Goal: Task Accomplishment & Management: Complete application form

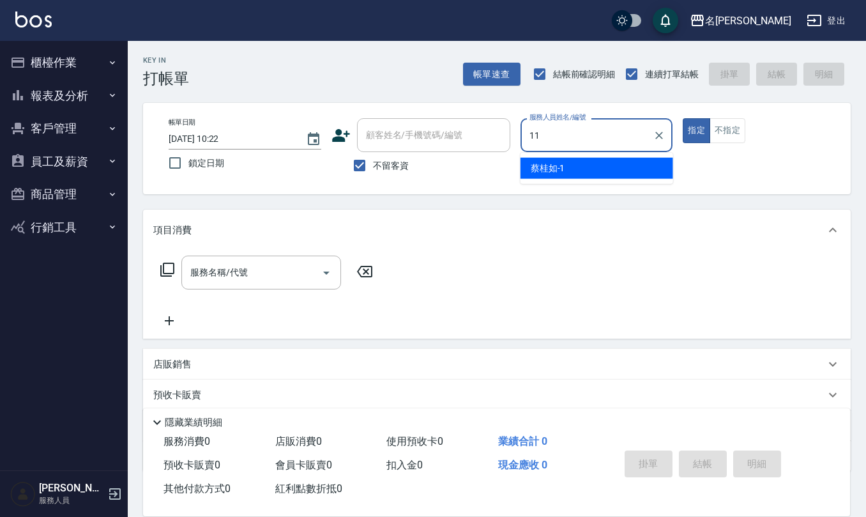
type input "[PERSON_NAME]橙-11"
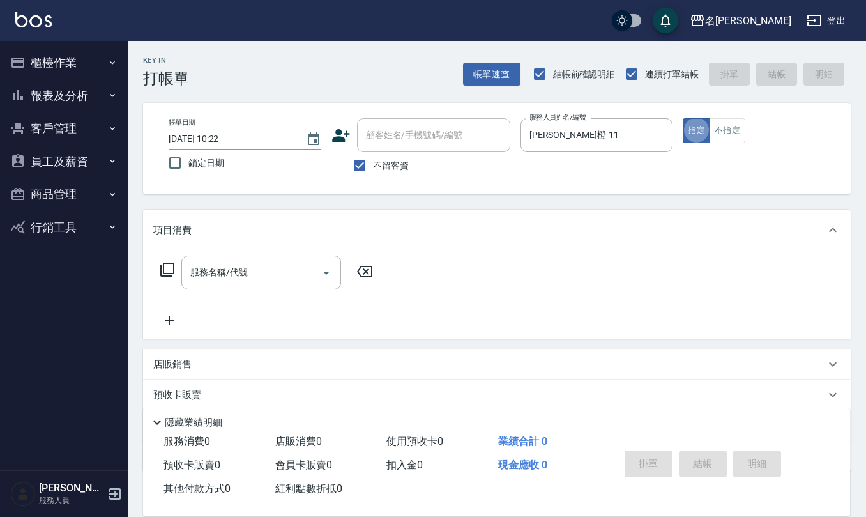
type button "true"
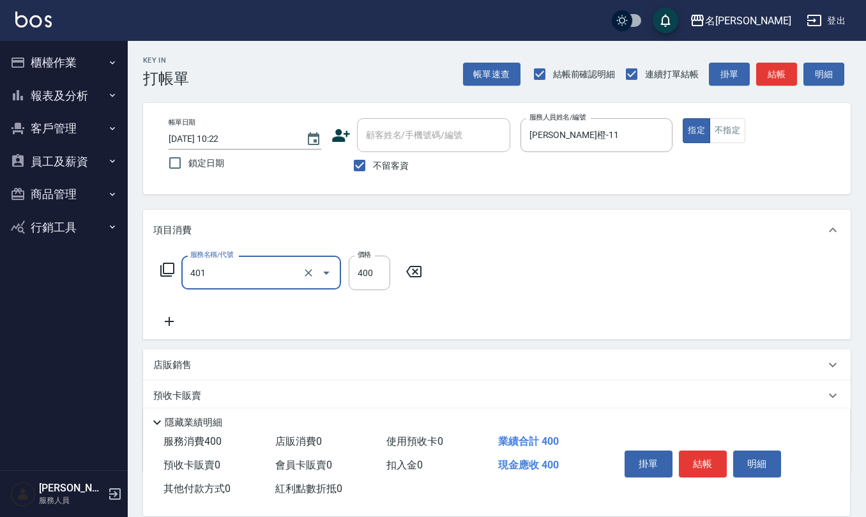
type input "剪髮(401)"
type input "200"
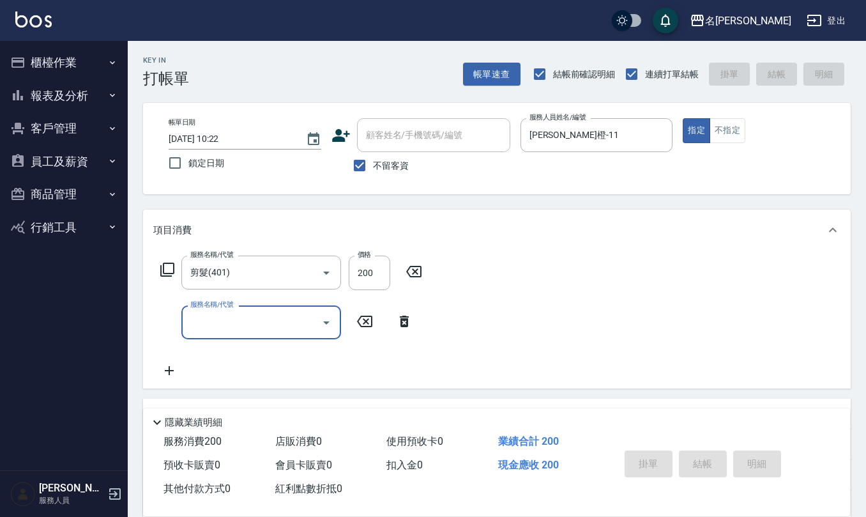
type input "[DATE] 14:02"
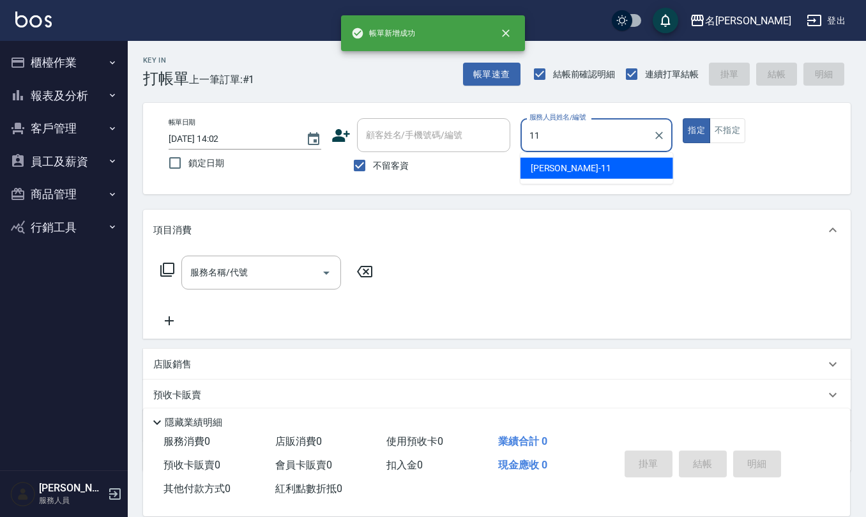
type input "[PERSON_NAME]橙-11"
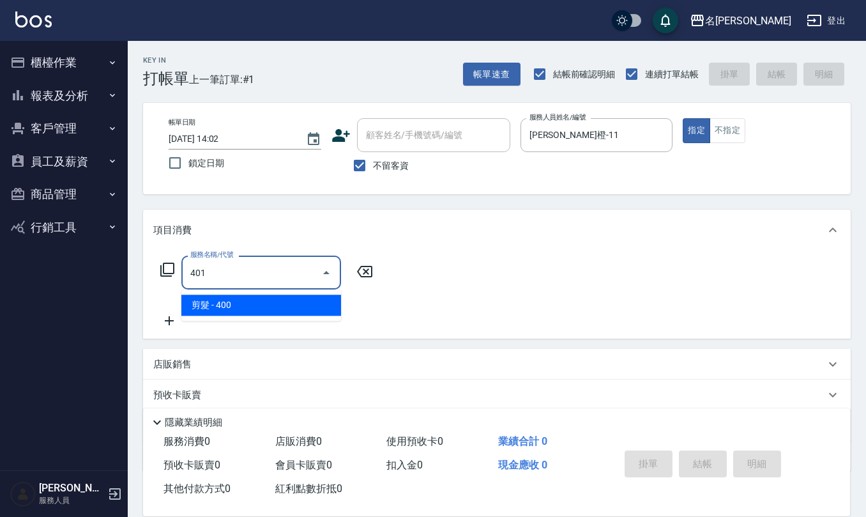
type input "剪髮(401)"
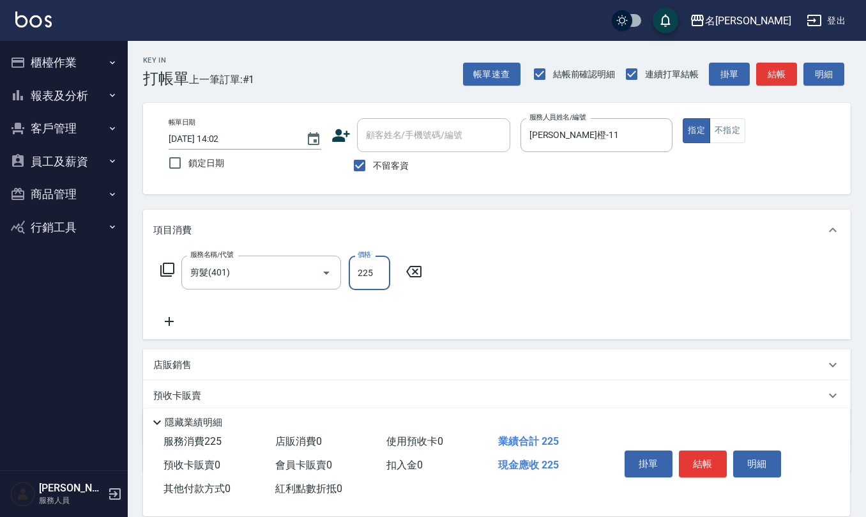
type input "225"
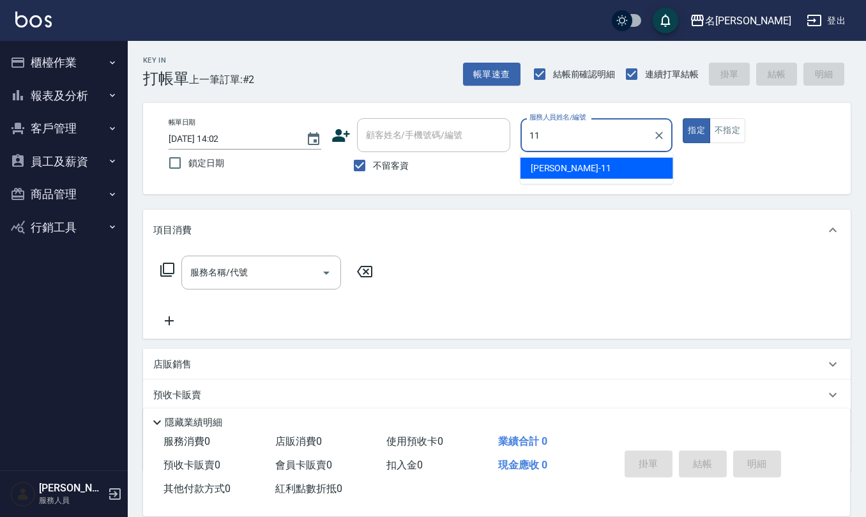
type input "[PERSON_NAME]橙-11"
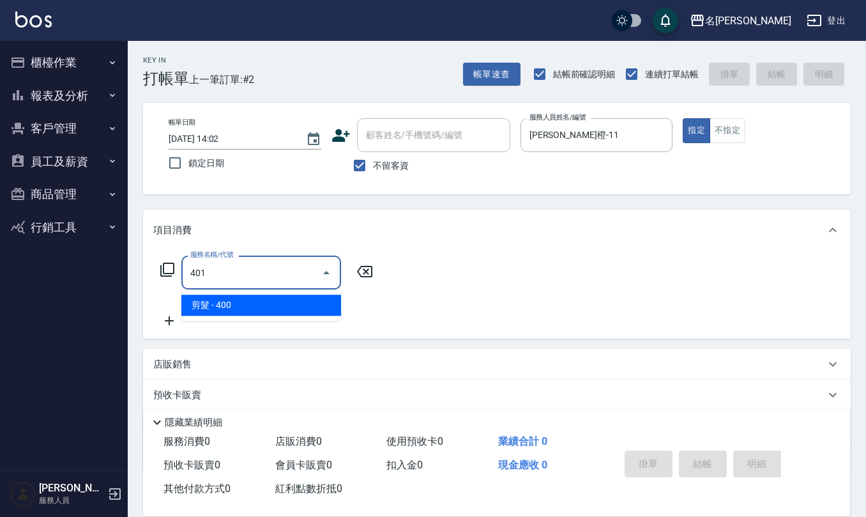
type input "剪髮(401)"
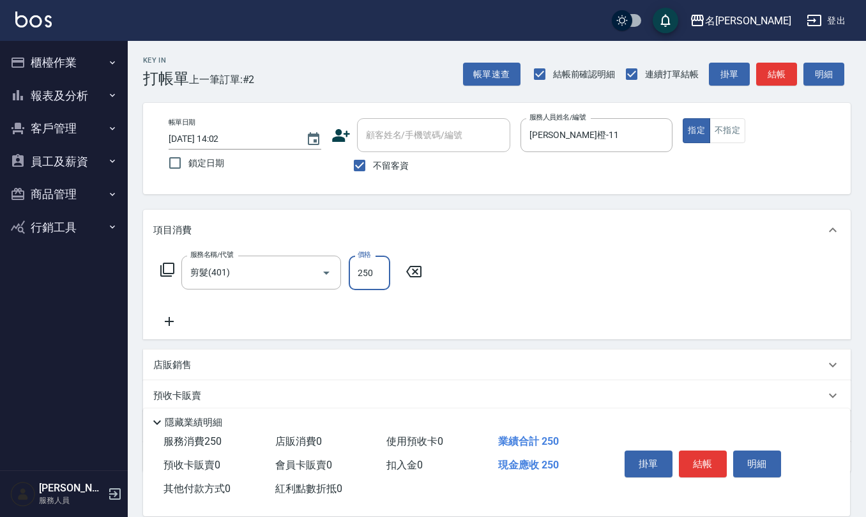
type input "250"
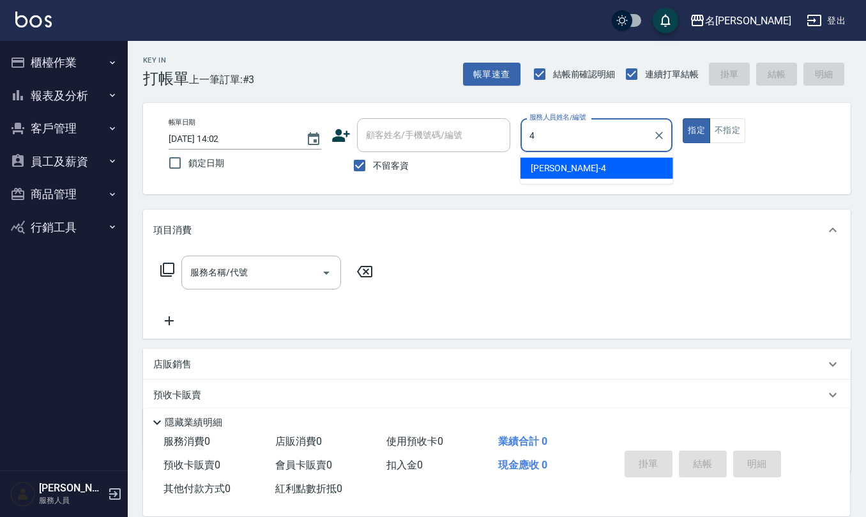
type input "[PERSON_NAME]-4"
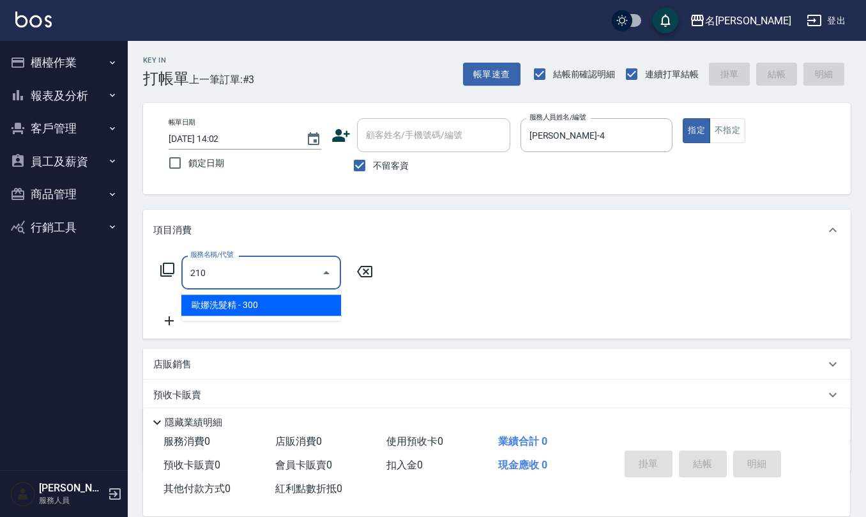
type input "歐娜洗髮精(210)"
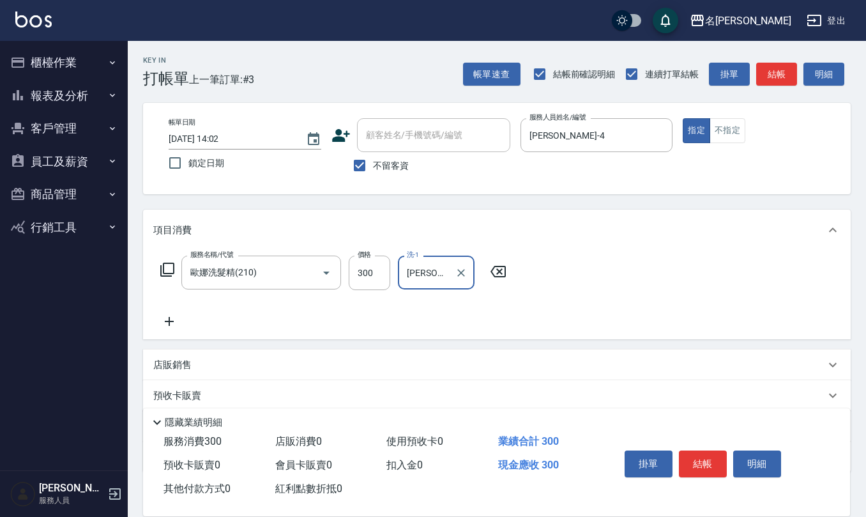
type input "[PERSON_NAME]-26"
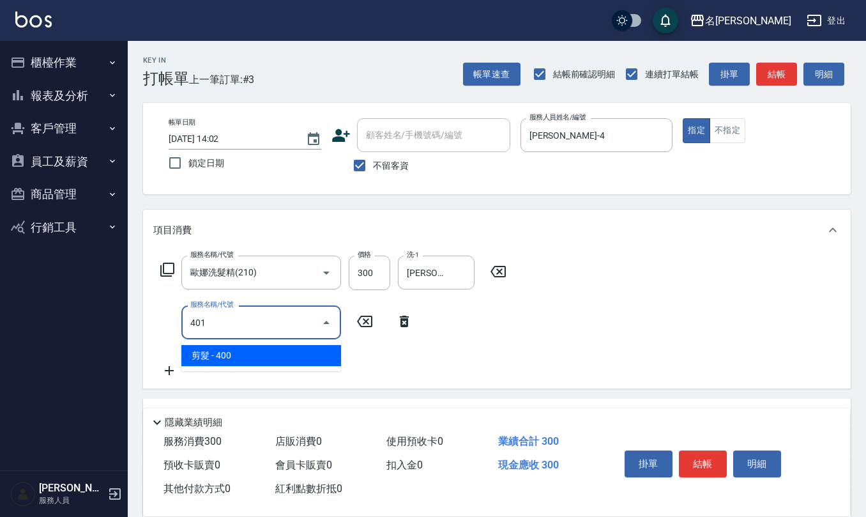
type input "剪髮(401)"
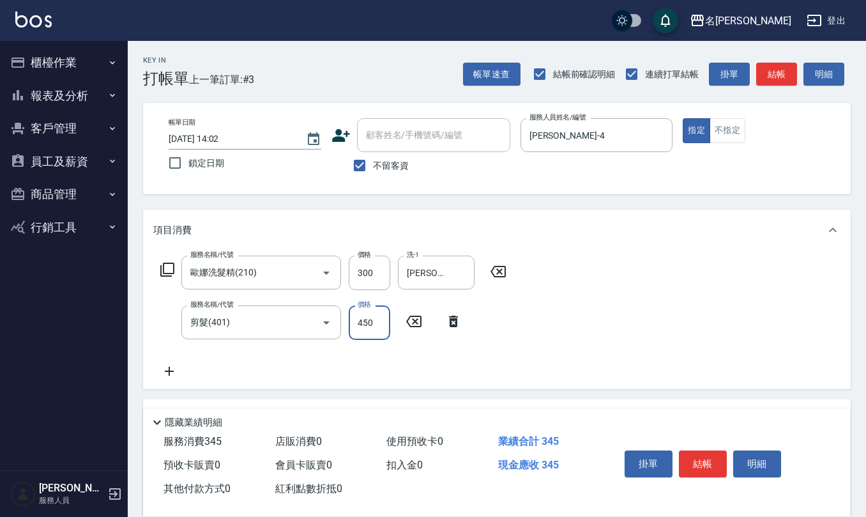
type input "450"
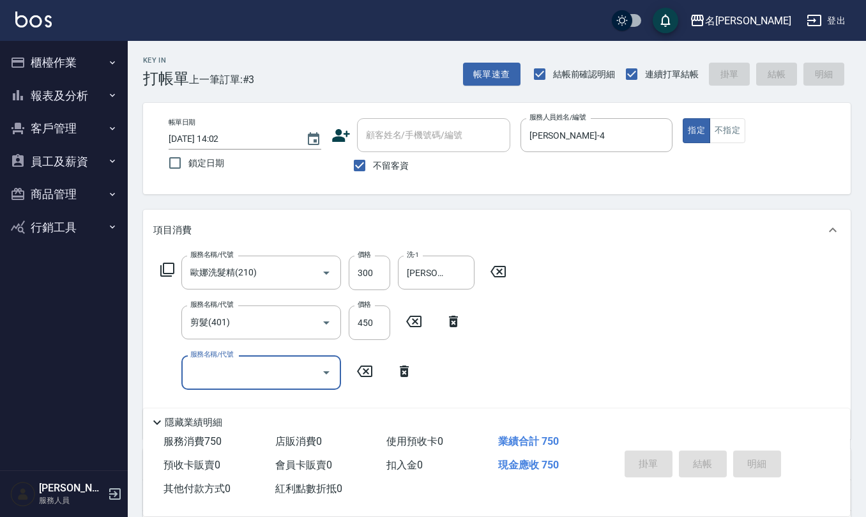
type input "[DATE] 14:03"
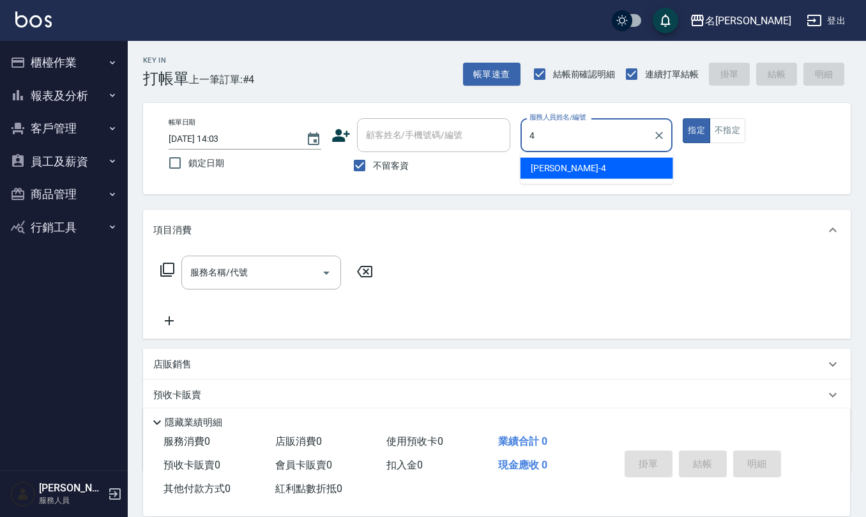
type input "[PERSON_NAME]-4"
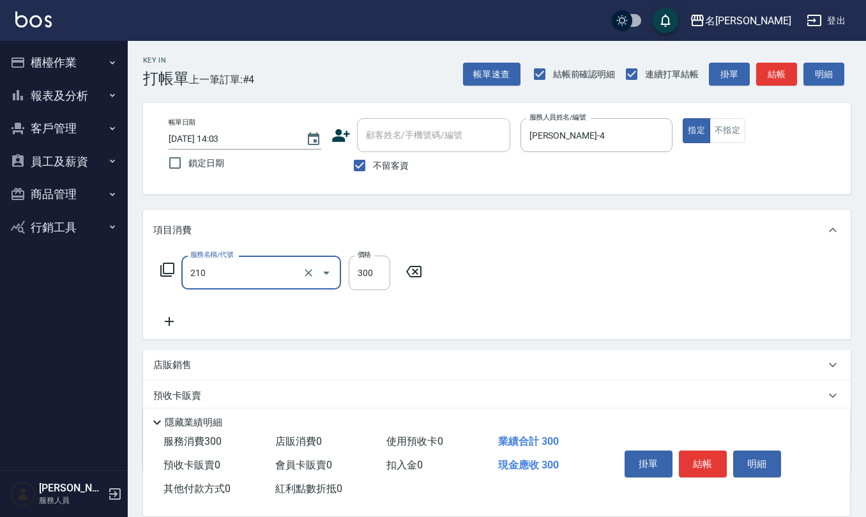
type input "歐娜洗髮精(210)"
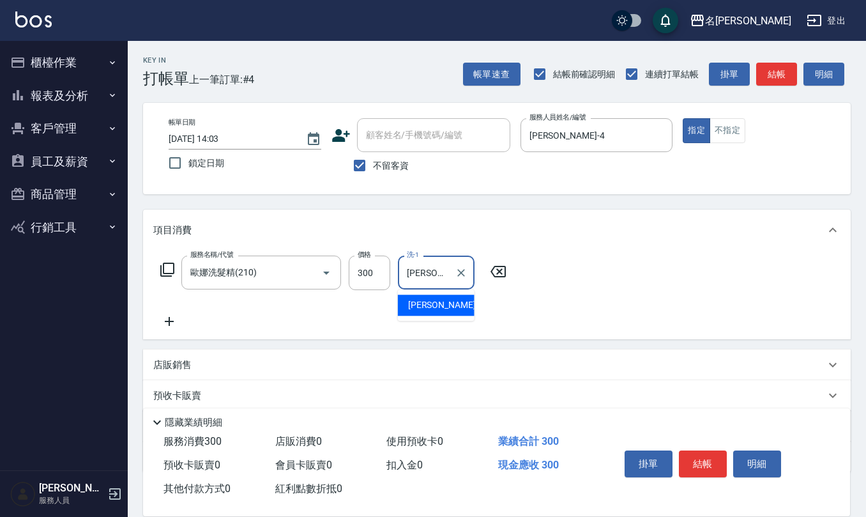
type input "[PERSON_NAME]-28"
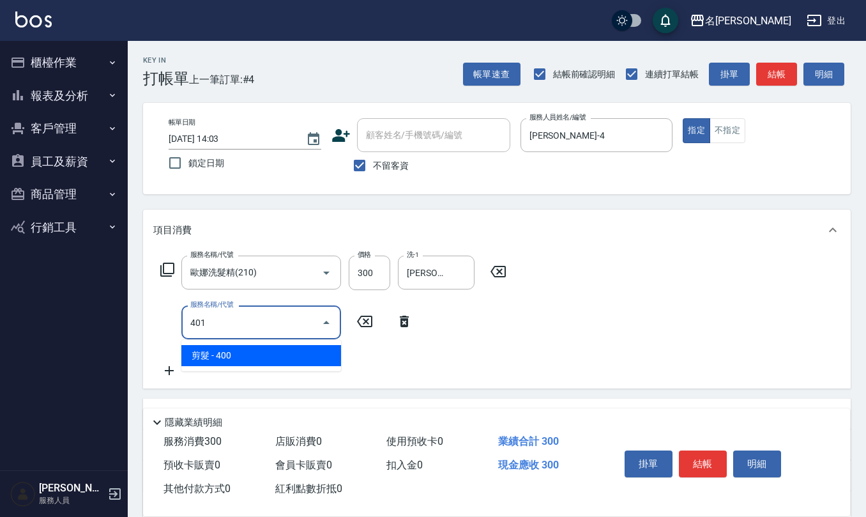
type input "剪髮(401)"
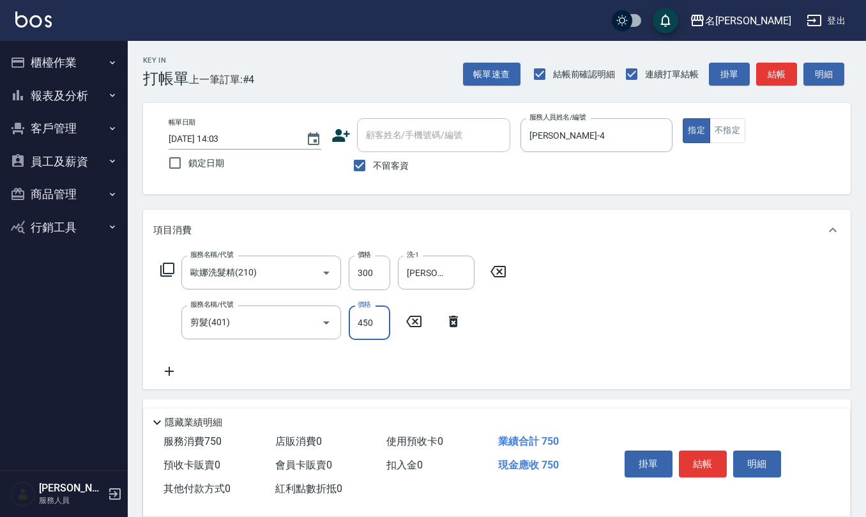
type input "450"
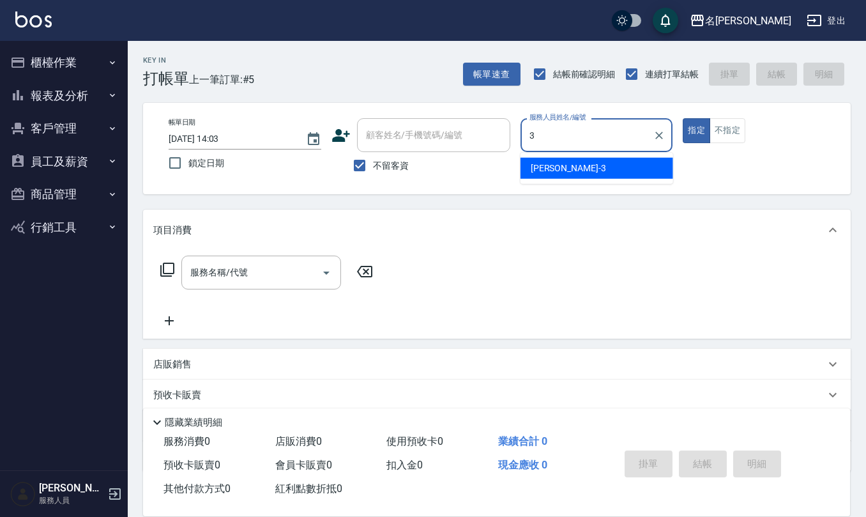
type input "[PERSON_NAME]-3"
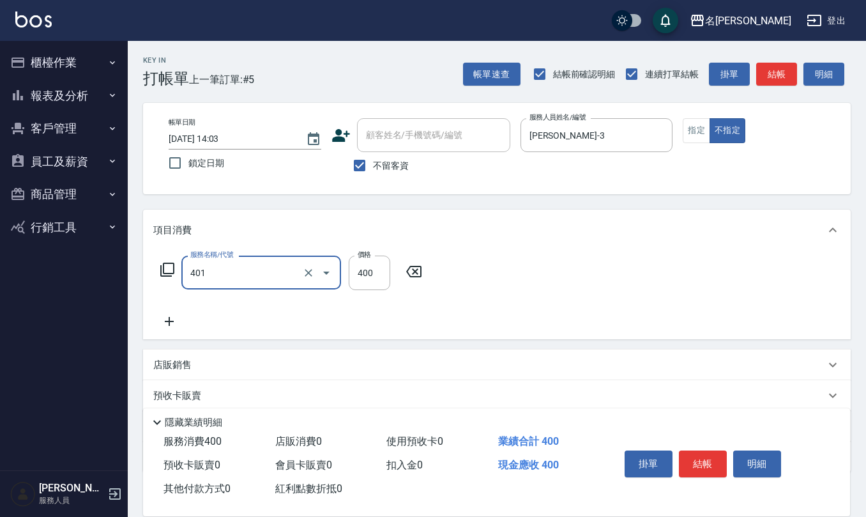
type input "剪髮(401)"
type input "200"
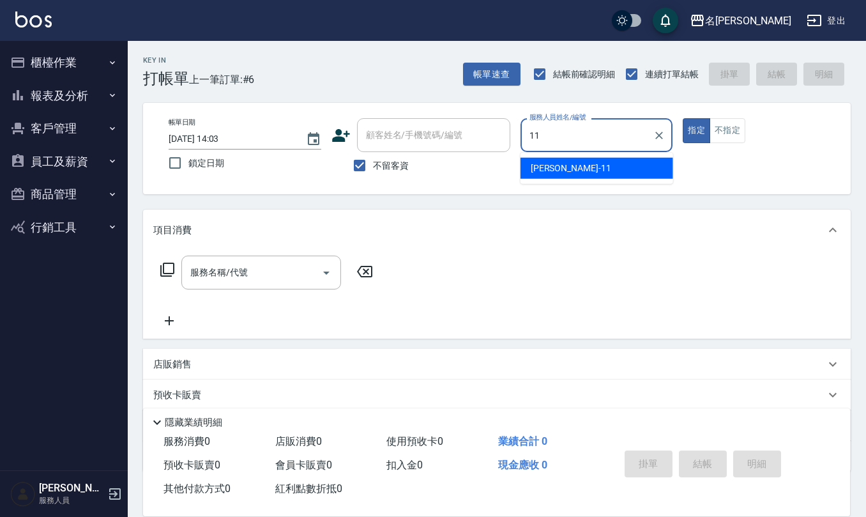
type input "[PERSON_NAME]橙-11"
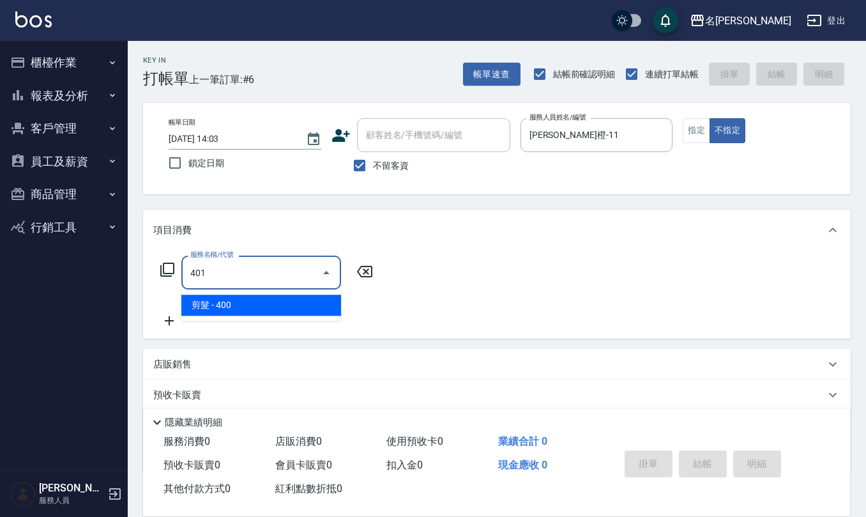
type input "剪髮(401)"
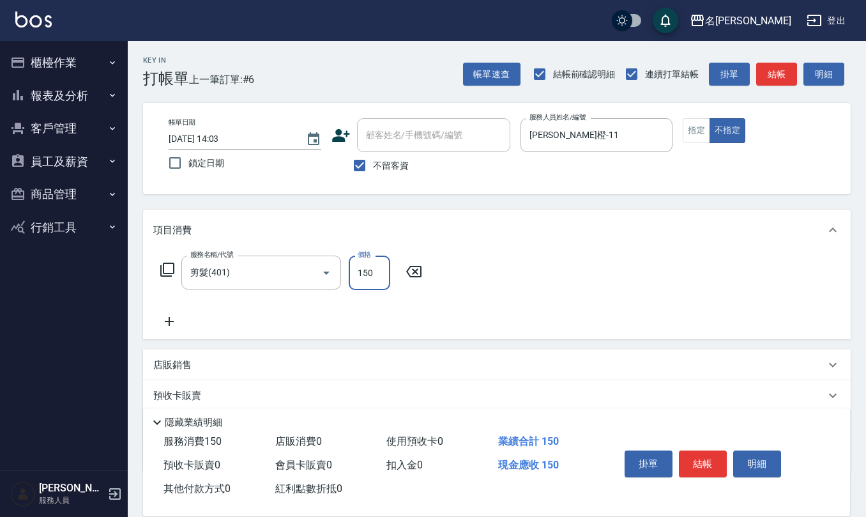
type input "150"
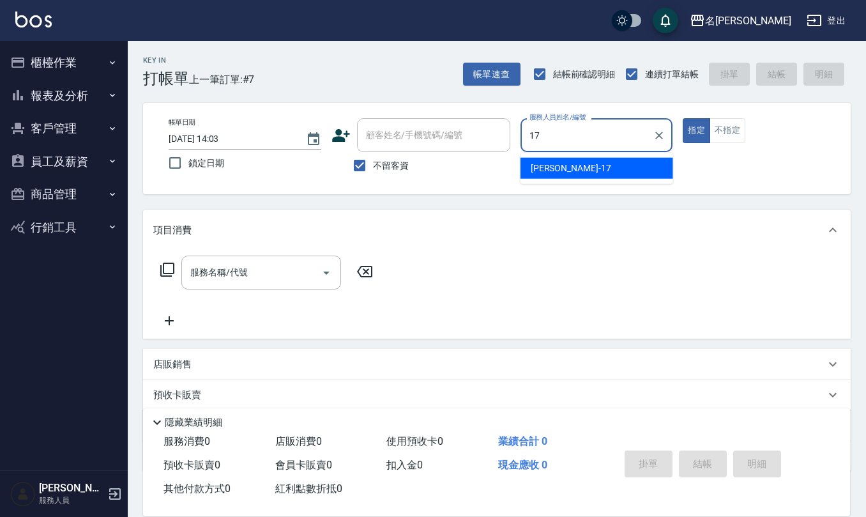
type input "[PERSON_NAME]-17"
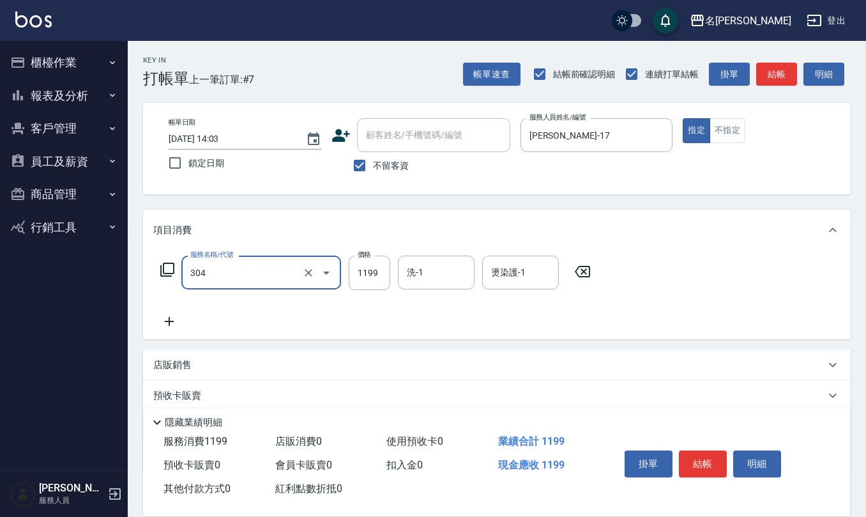
type input "離子燙(特價)(304)"
type input "1200"
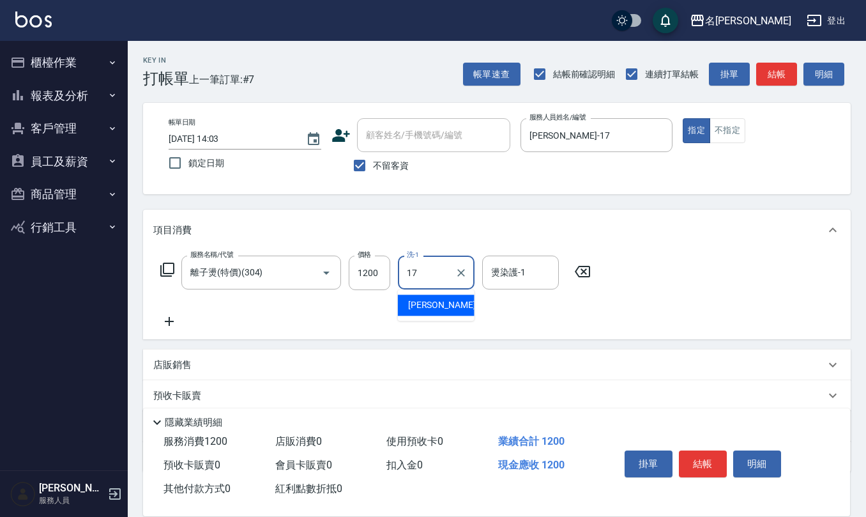
type input "[PERSON_NAME]-17"
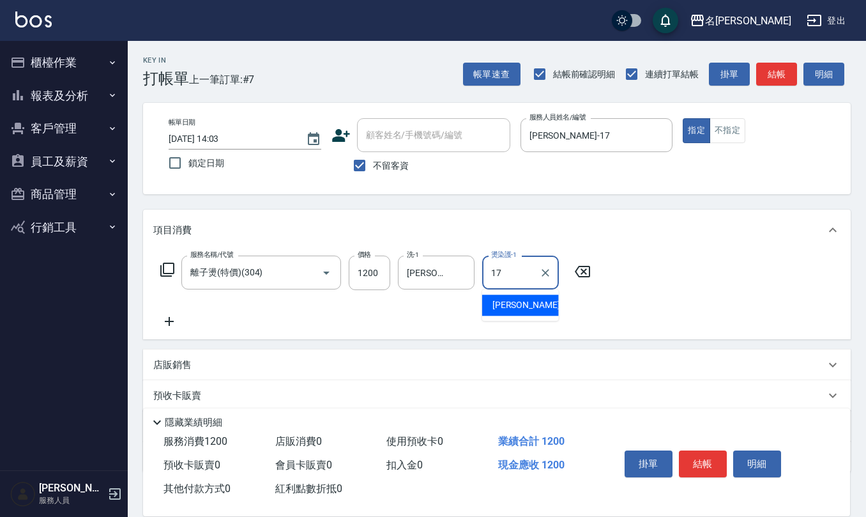
type input "[PERSON_NAME]-17"
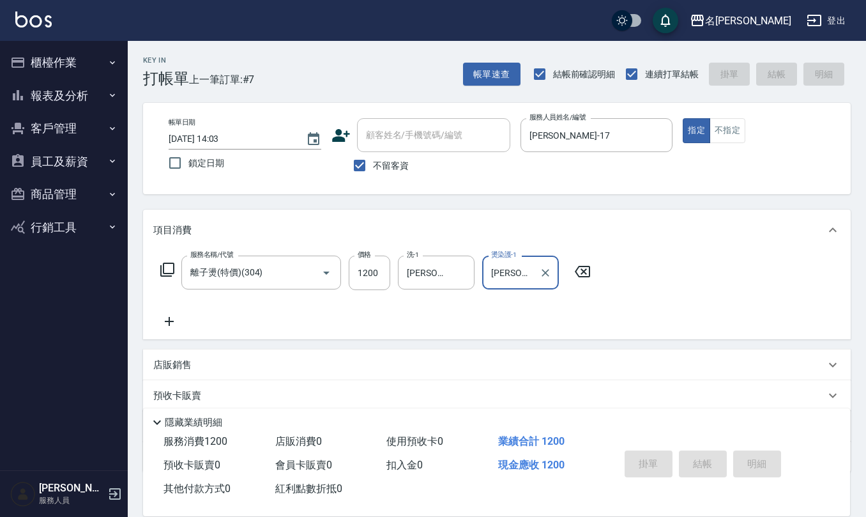
type input "[DATE] 14:04"
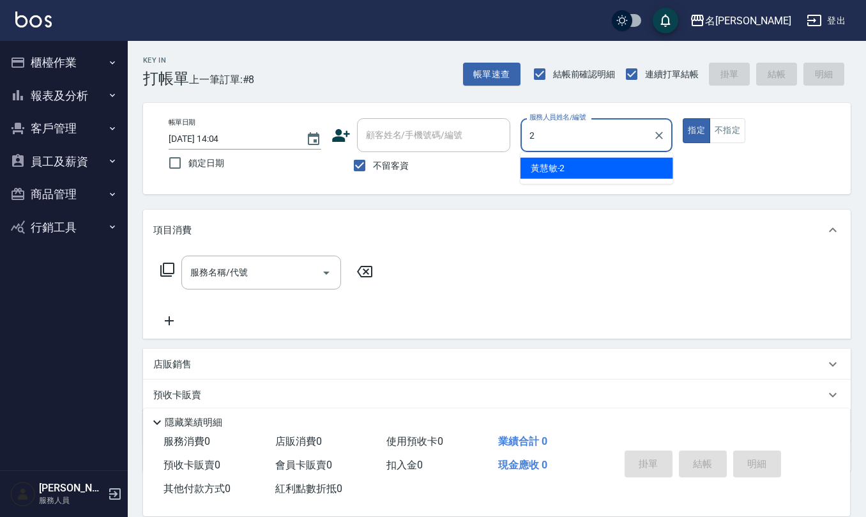
type input "[PERSON_NAME]-2"
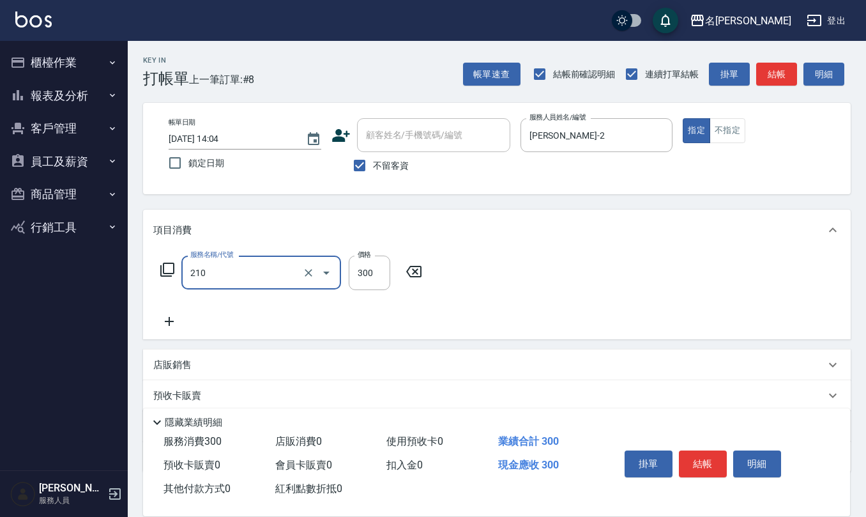
type input "歐娜洗髮精(210)"
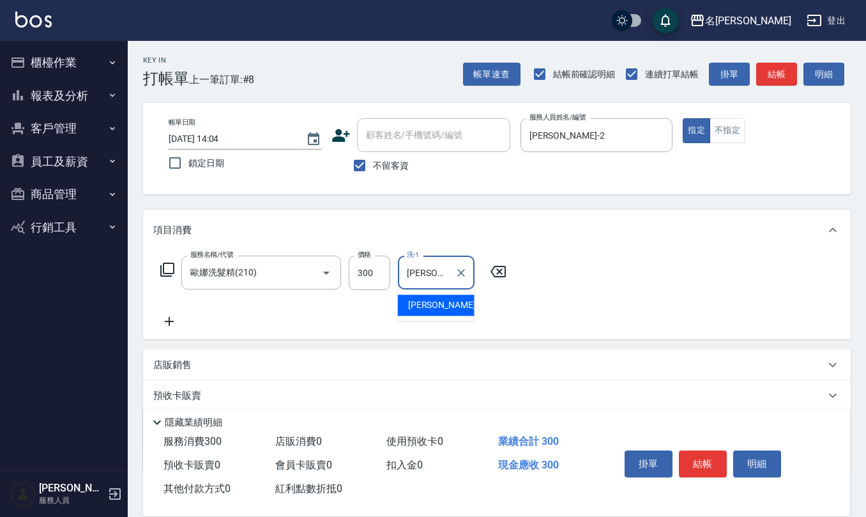
type input "[PERSON_NAME]-28"
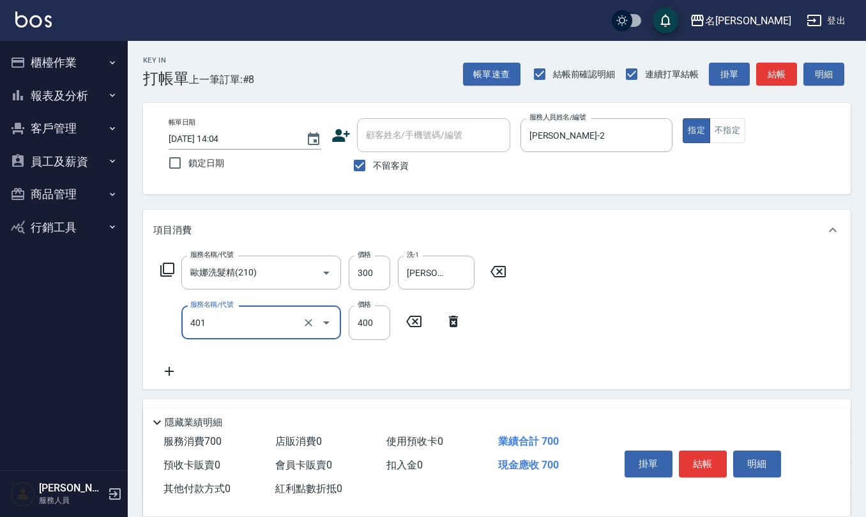
type input "剪髮(401)"
type input "350"
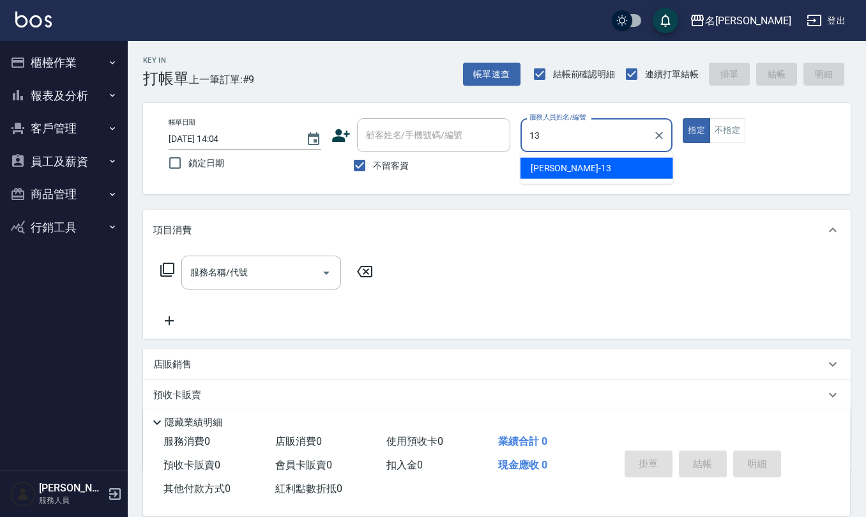
type input "[PERSON_NAME]-13"
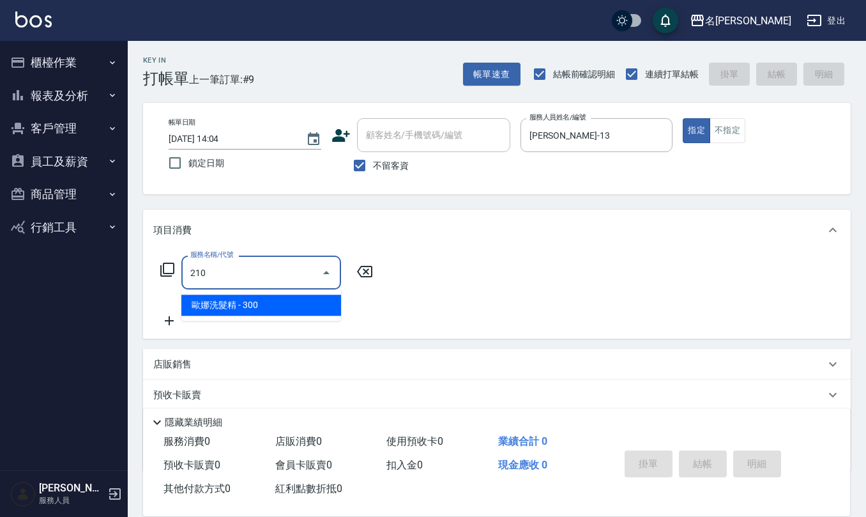
type input "歐娜洗髮精(210)"
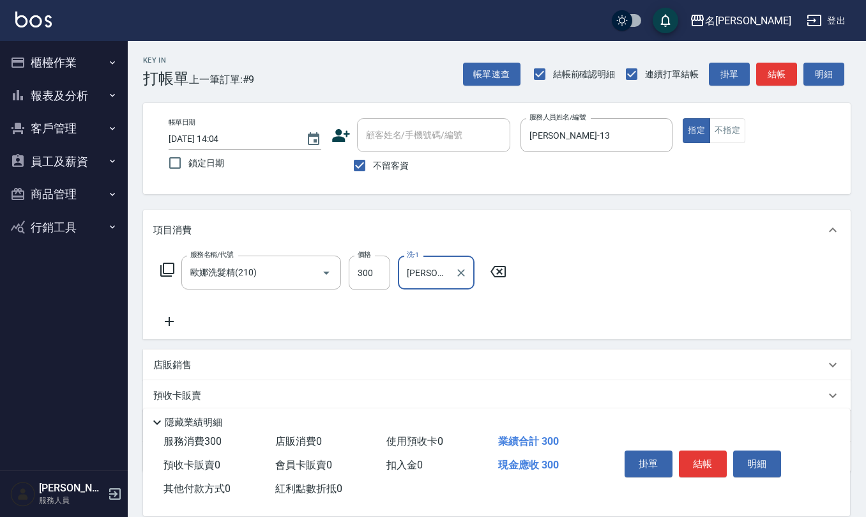
type input "[PERSON_NAME]-24"
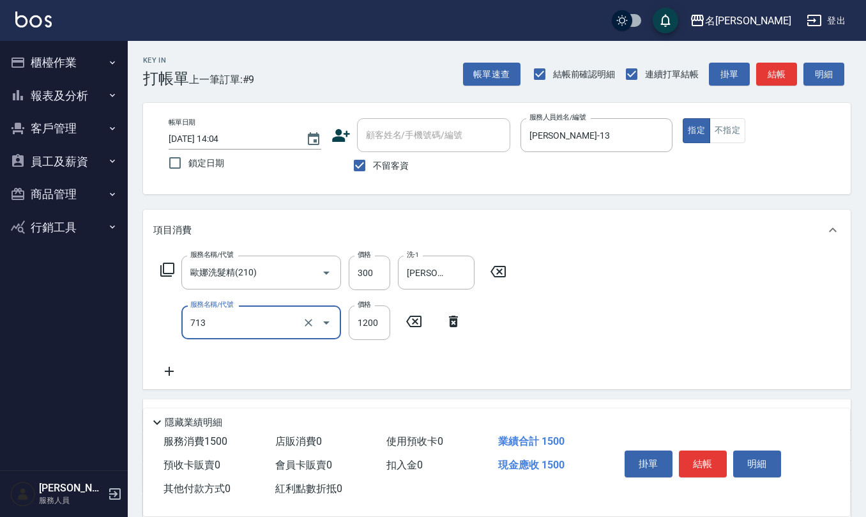
type input "水樣結構式1200(713)"
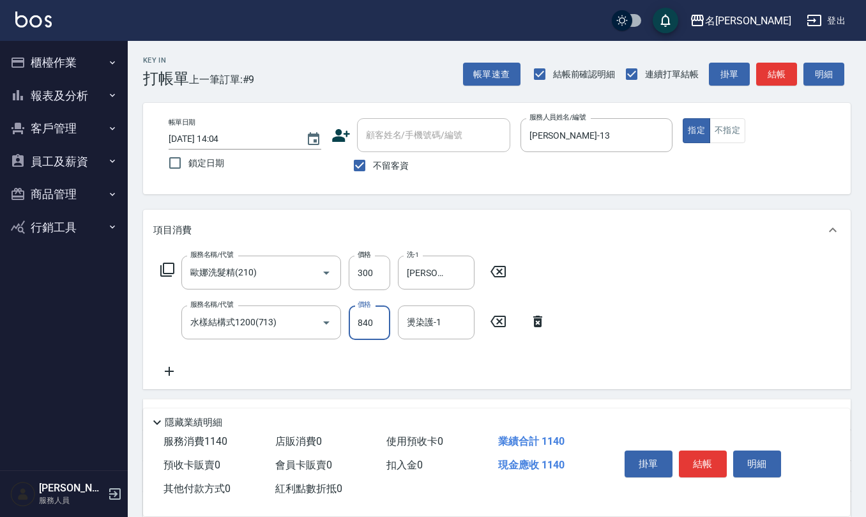
type input "840"
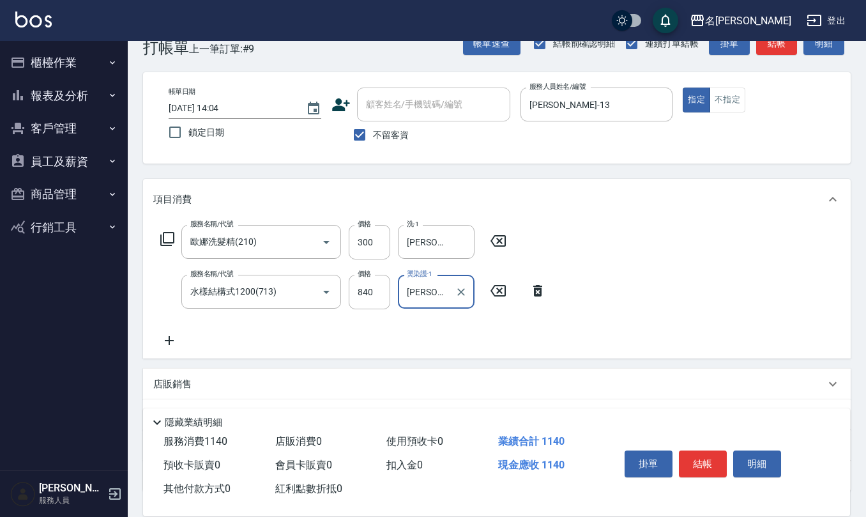
scroll to position [85, 0]
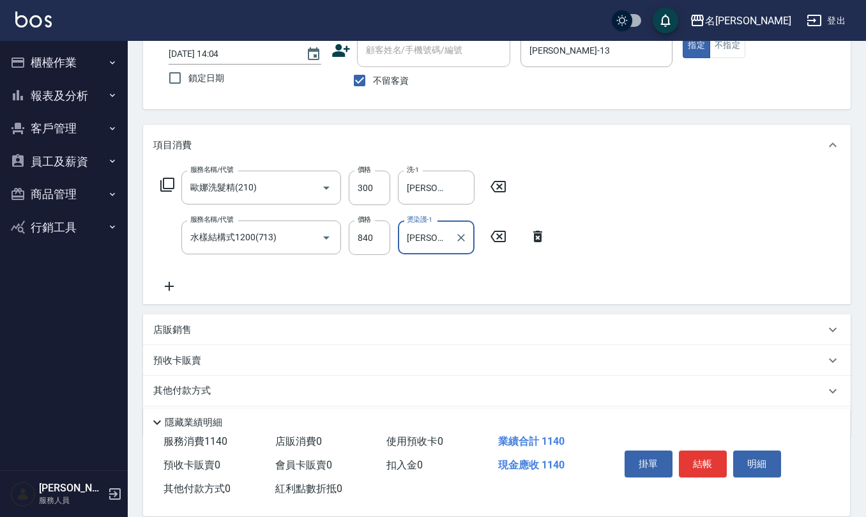
type input "[PERSON_NAME]-24"
click at [186, 326] on p "店販銷售" at bounding box center [172, 329] width 38 height 13
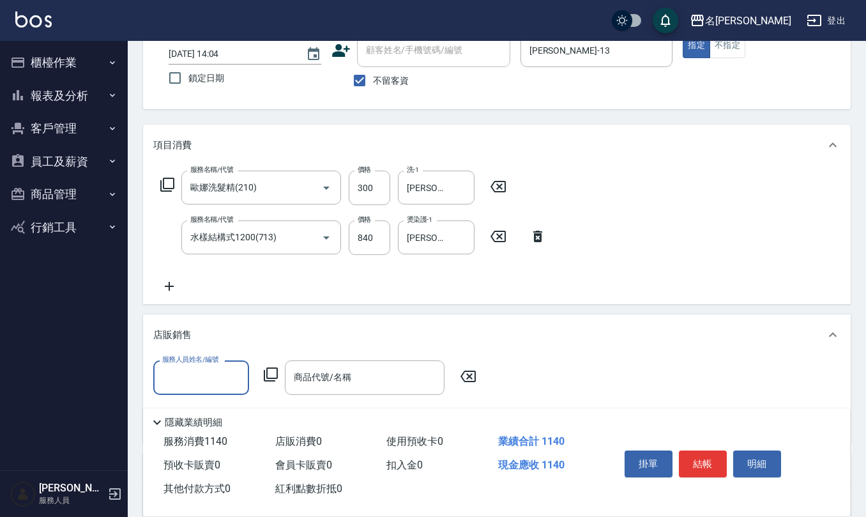
scroll to position [1, 0]
type input "[PERSON_NAME]-13"
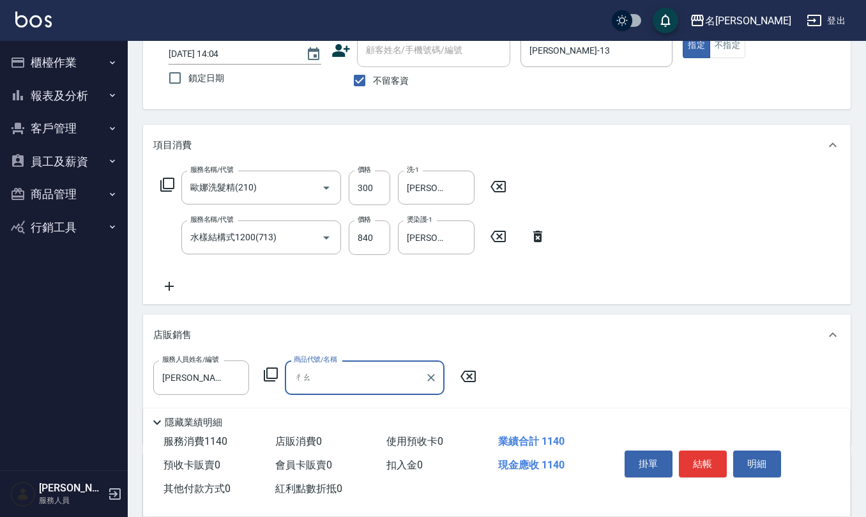
type input "ㄔ"
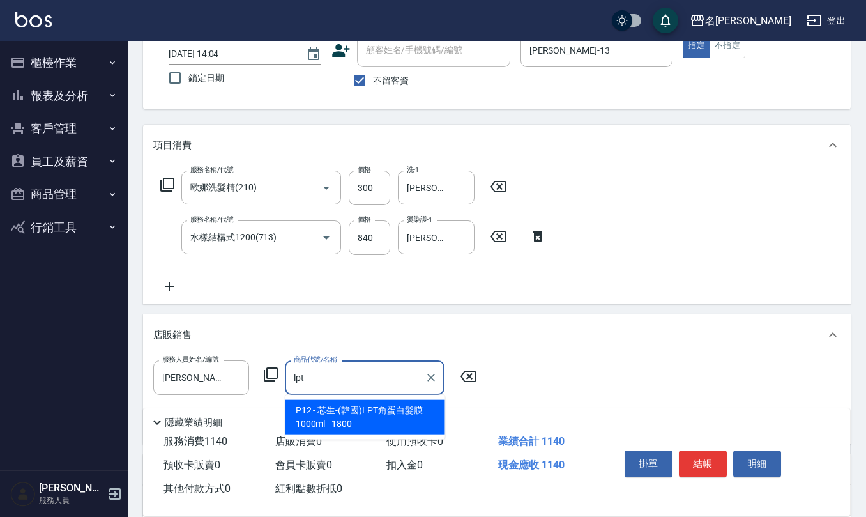
type input "芯生-(韓國)LPT角蛋白髮膜1000ml"
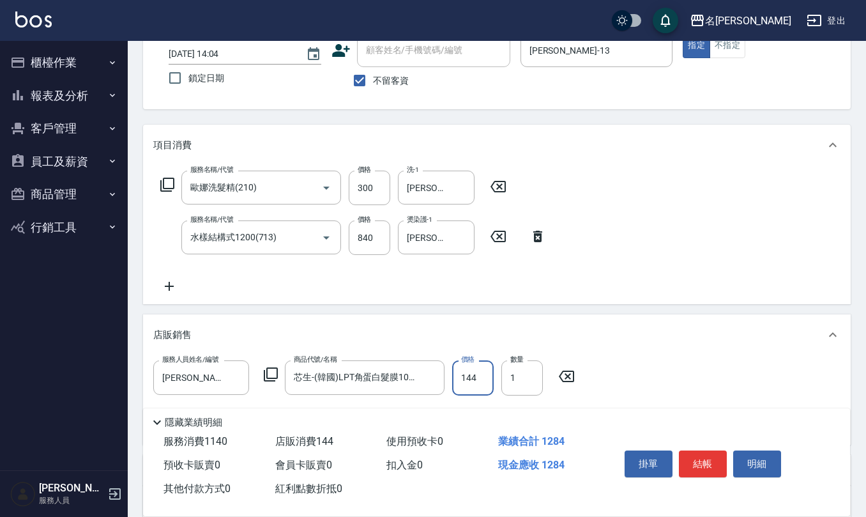
type input "1440"
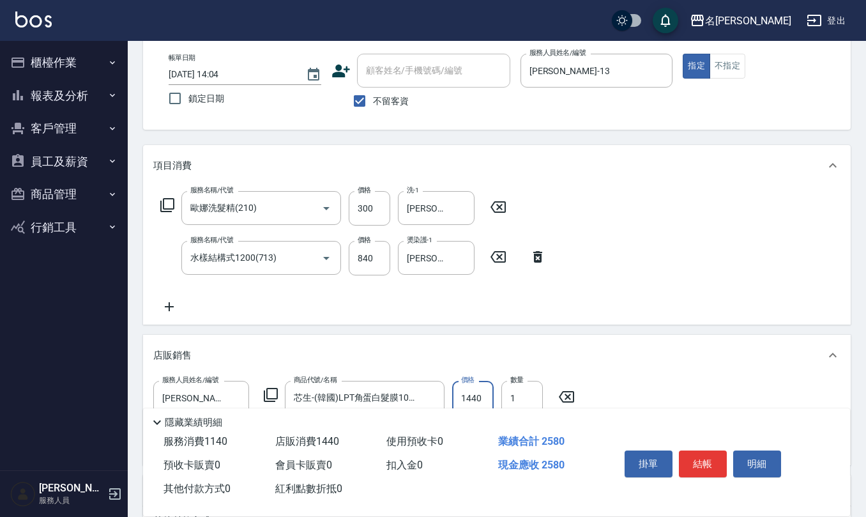
scroll to position [64, 0]
type input "[DATE] 14:14"
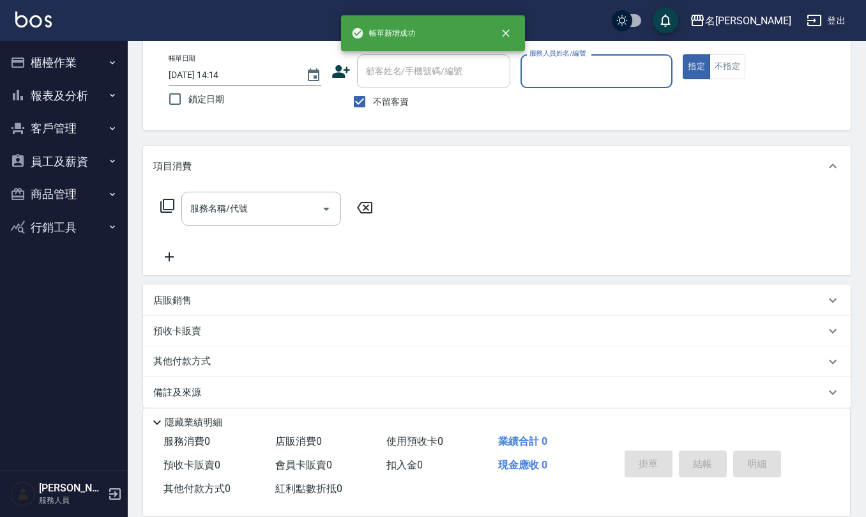
scroll to position [0, 0]
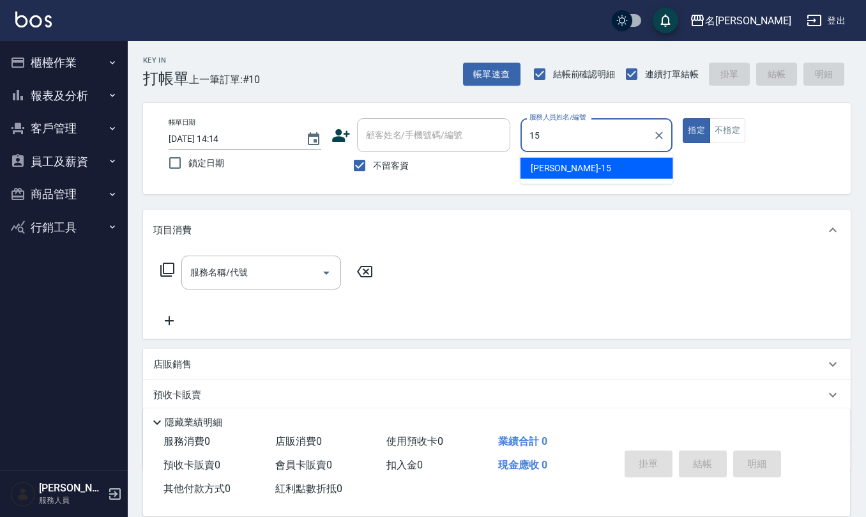
type input "[PERSON_NAME]-15"
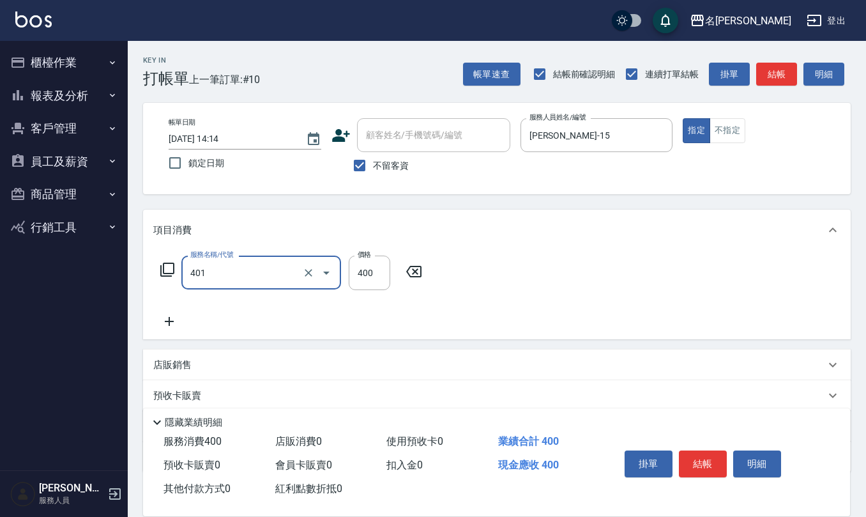
type input "剪髮(401)"
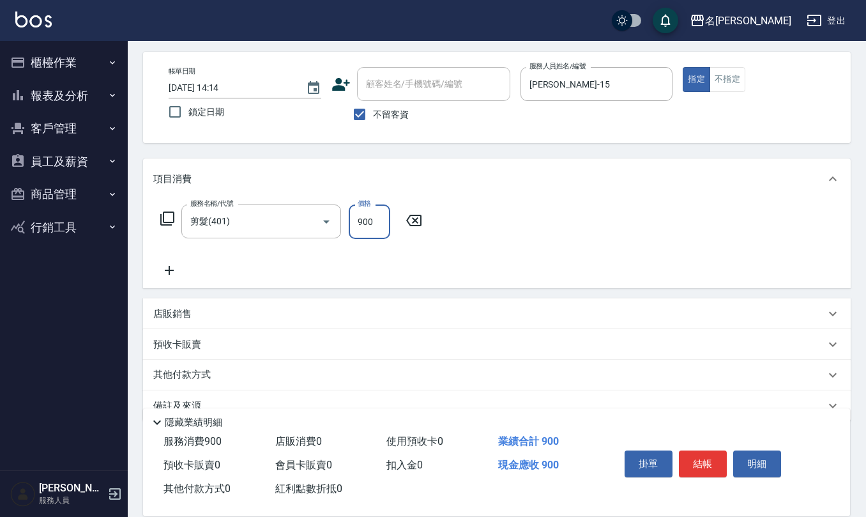
scroll to position [75, 0]
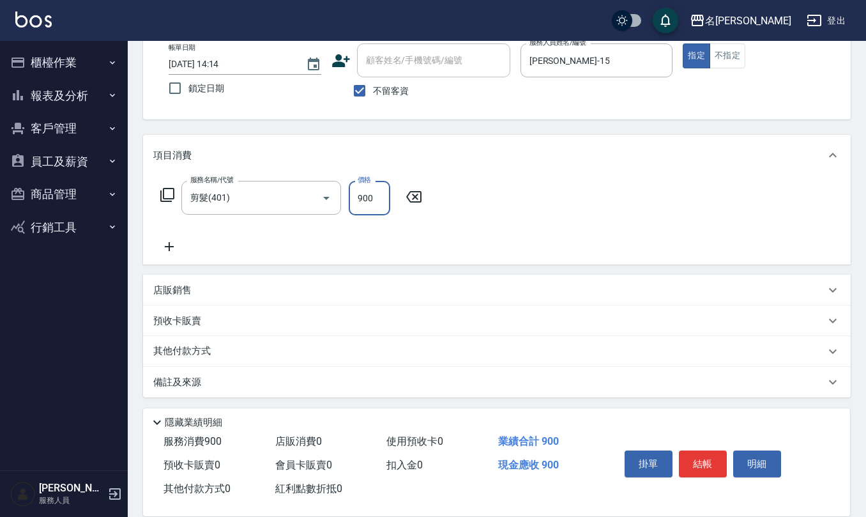
type input "900"
drag, startPoint x: 227, startPoint y: 389, endPoint x: 226, endPoint y: 378, distance: 10.9
click at [226, 388] on div "備註及來源" at bounding box center [497, 382] width 708 height 31
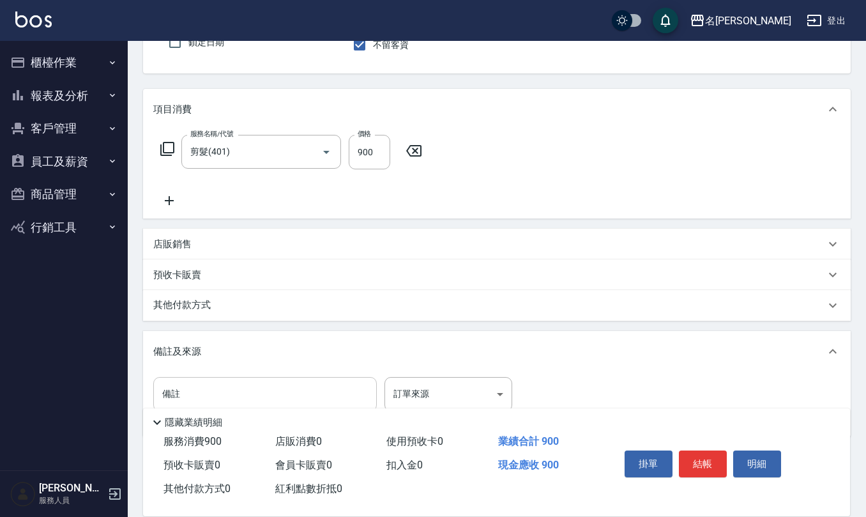
scroll to position [161, 0]
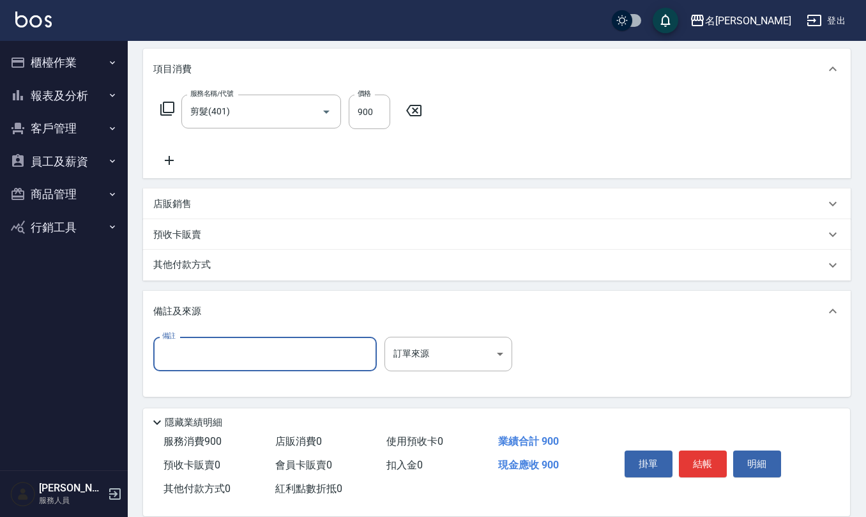
click at [209, 358] on input "備註" at bounding box center [264, 354] width 223 height 34
type input "c山900"
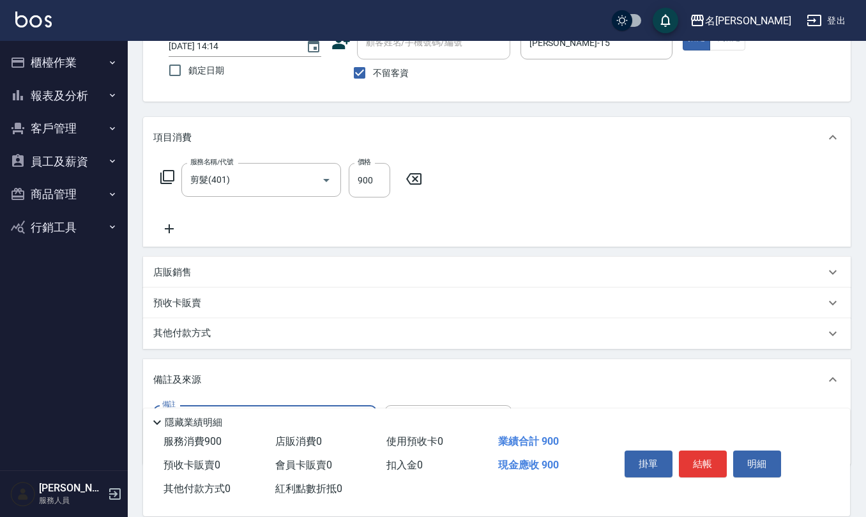
scroll to position [0, 0]
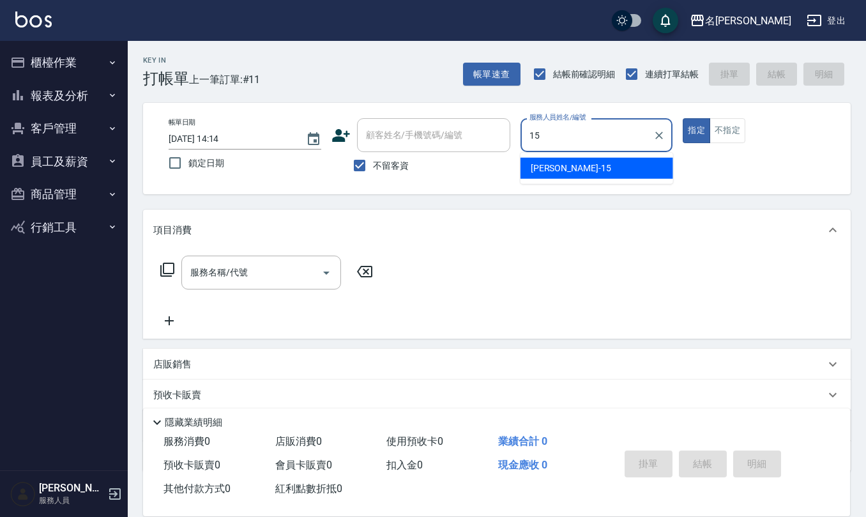
type input "[PERSON_NAME]-15"
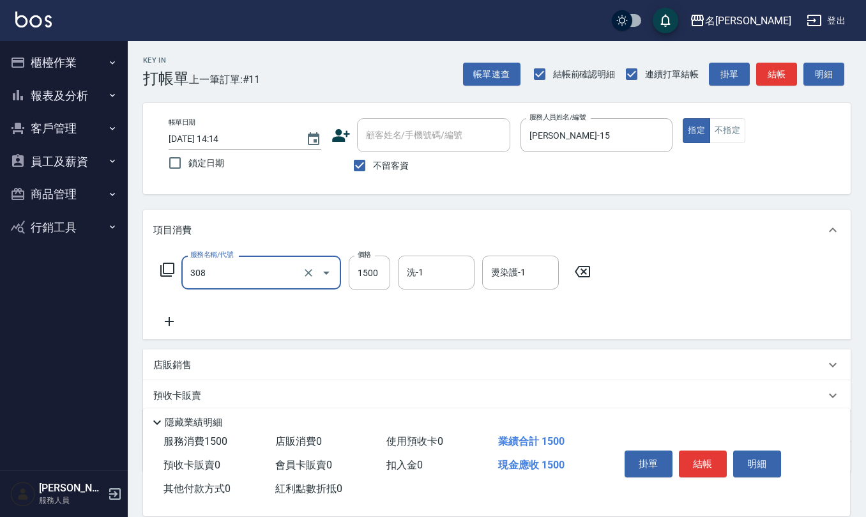
type input "效能離子燙1500(308)"
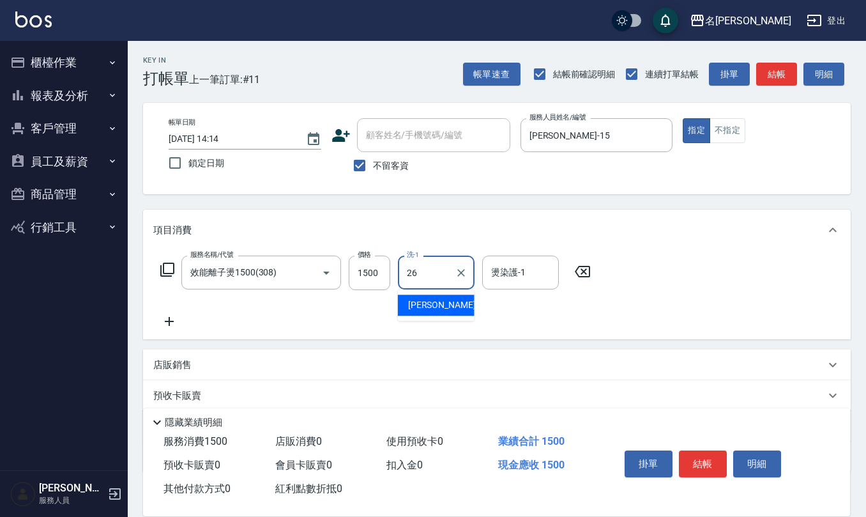
type input "[PERSON_NAME]-26"
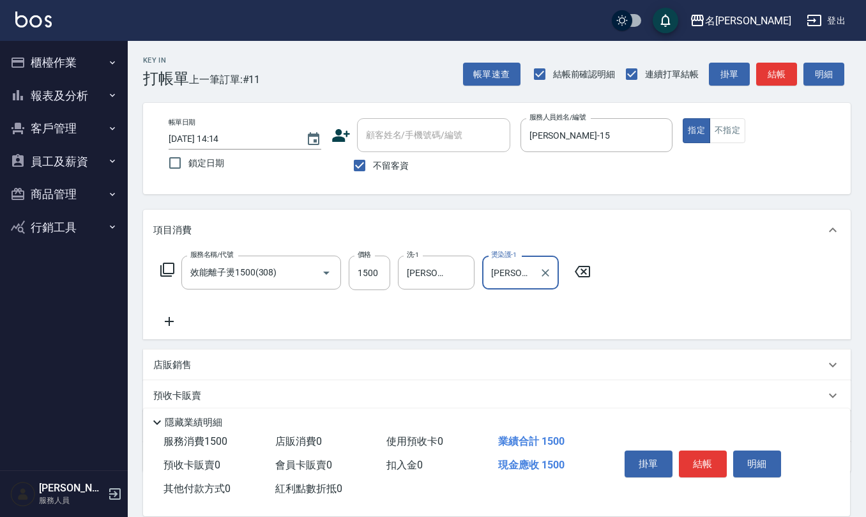
type input "[PERSON_NAME]-26"
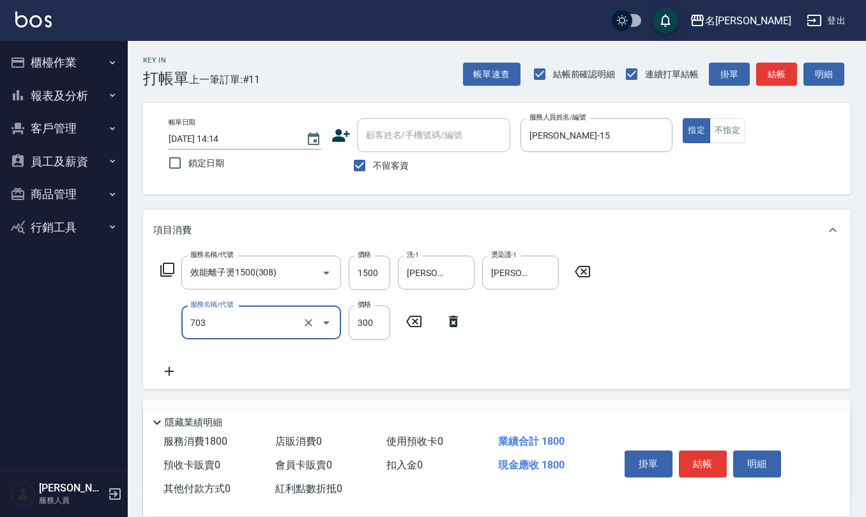
type input "(1236)設計師(703)"
type input "300"
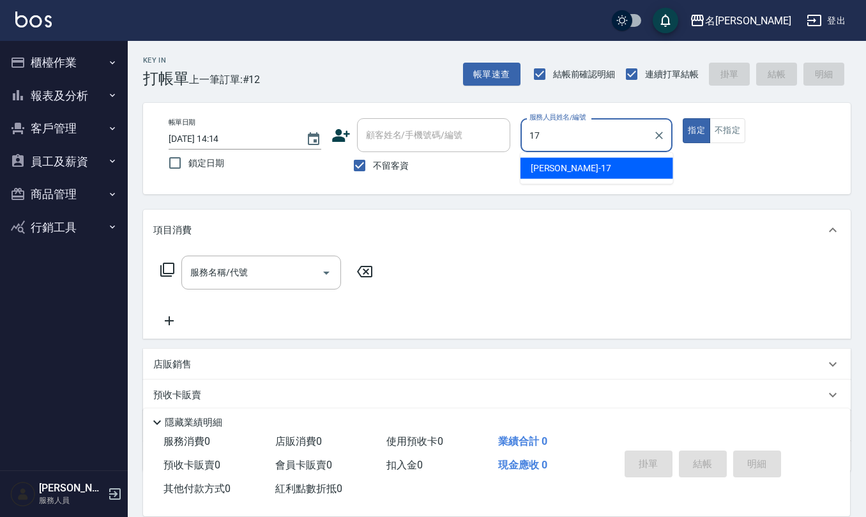
type input "[PERSON_NAME]-17"
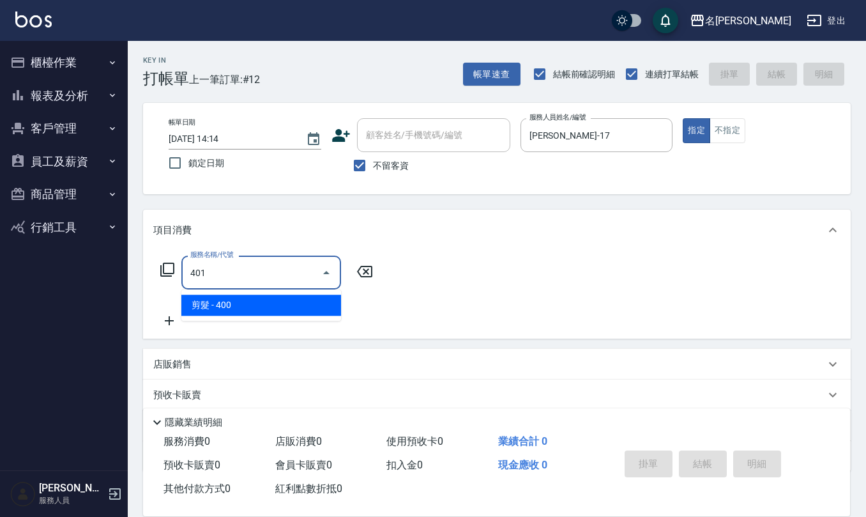
type input "剪髮(401)"
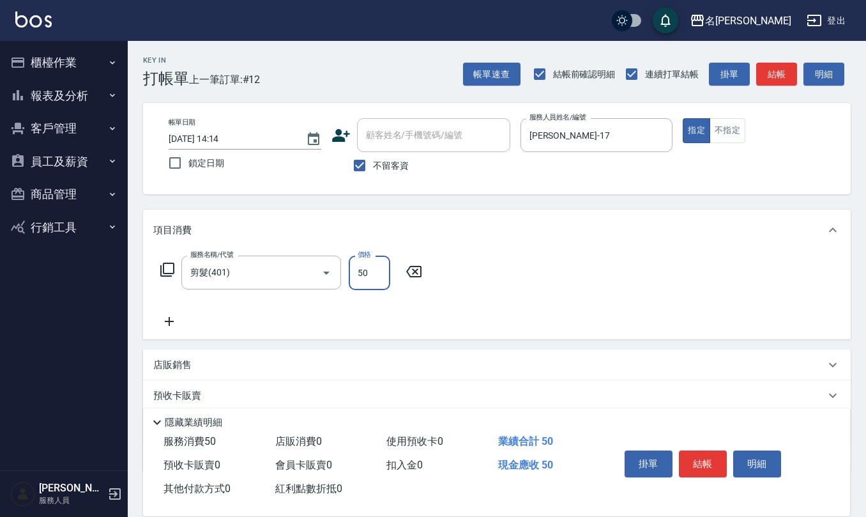
type input "50"
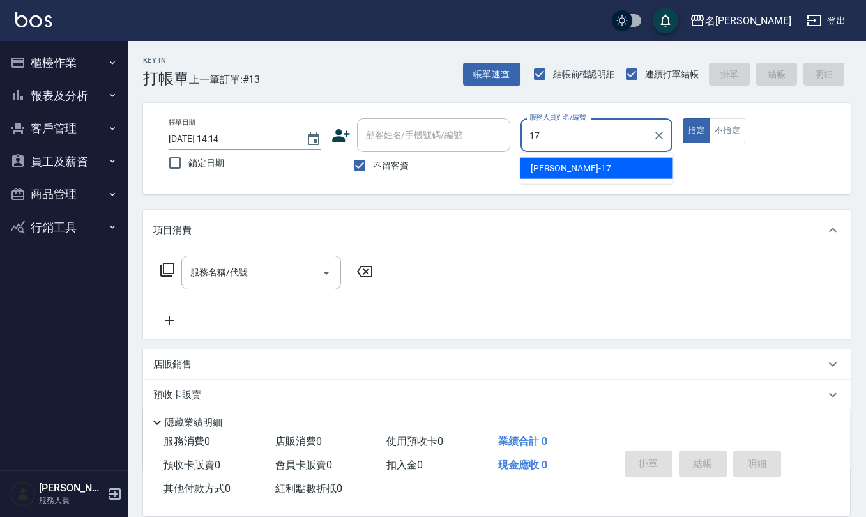
type input "[PERSON_NAME]-17"
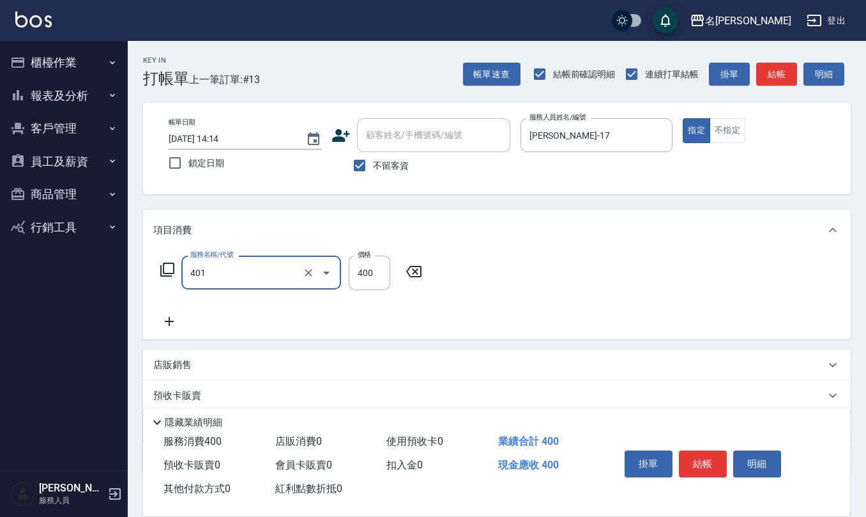
type input "剪髮(401)"
type input "450"
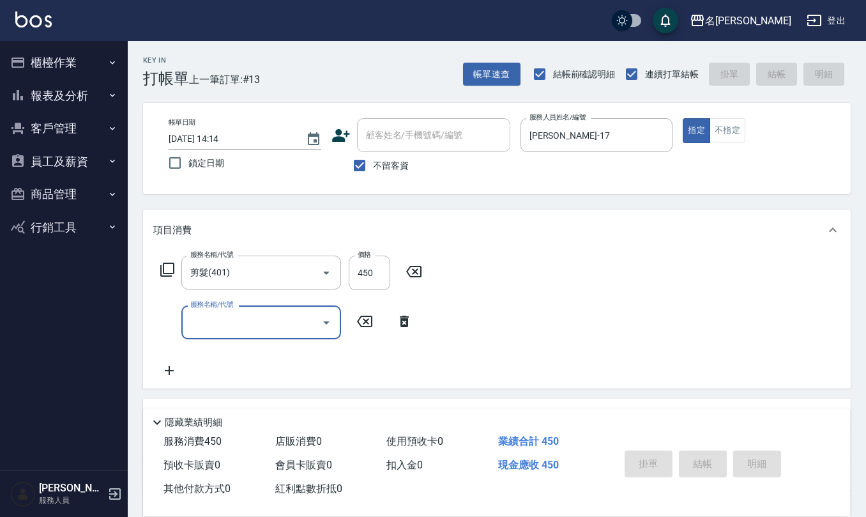
type input "[DATE] 14:15"
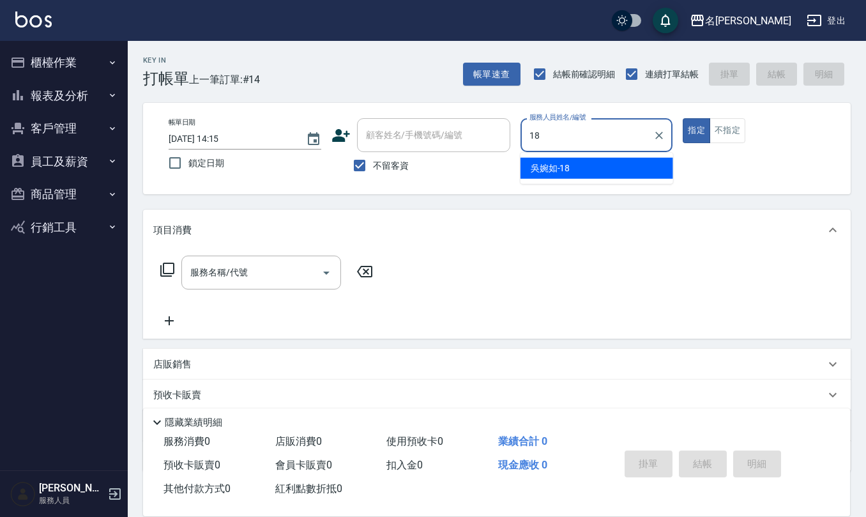
type input "[PERSON_NAME]-18"
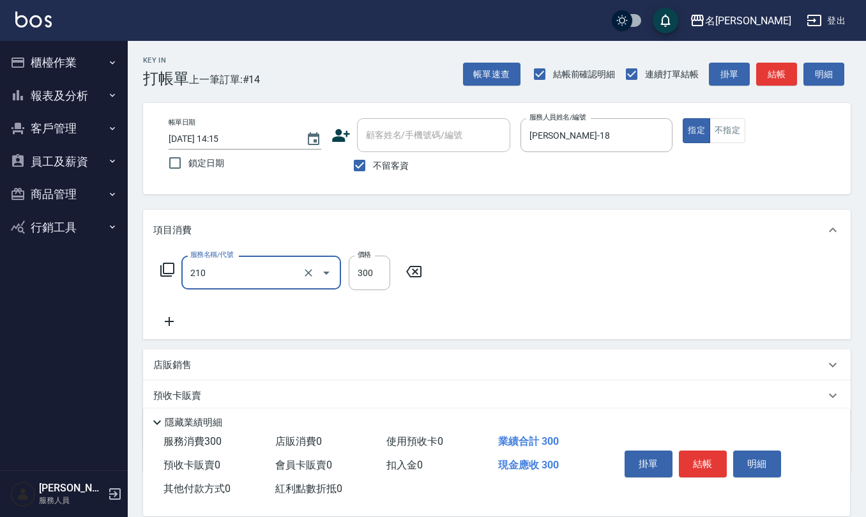
type input "歐娜洗髮精(210)"
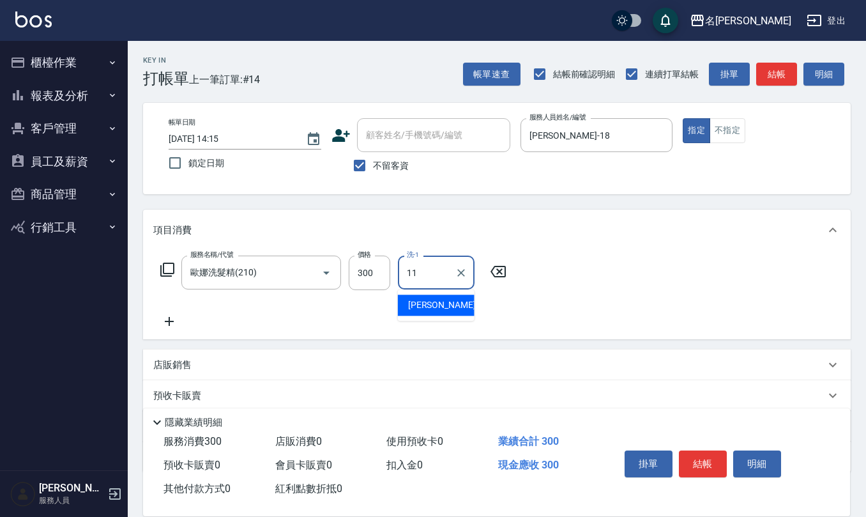
type input "[PERSON_NAME]橙-11"
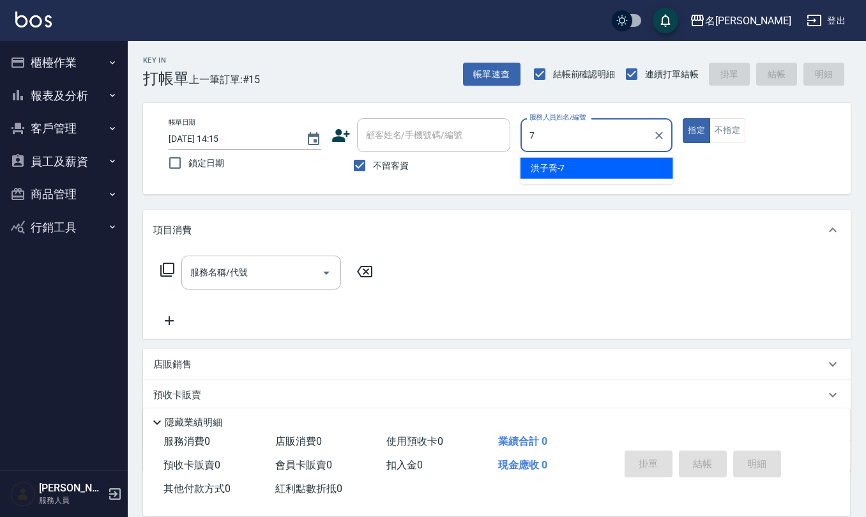
type input "[PERSON_NAME]-7"
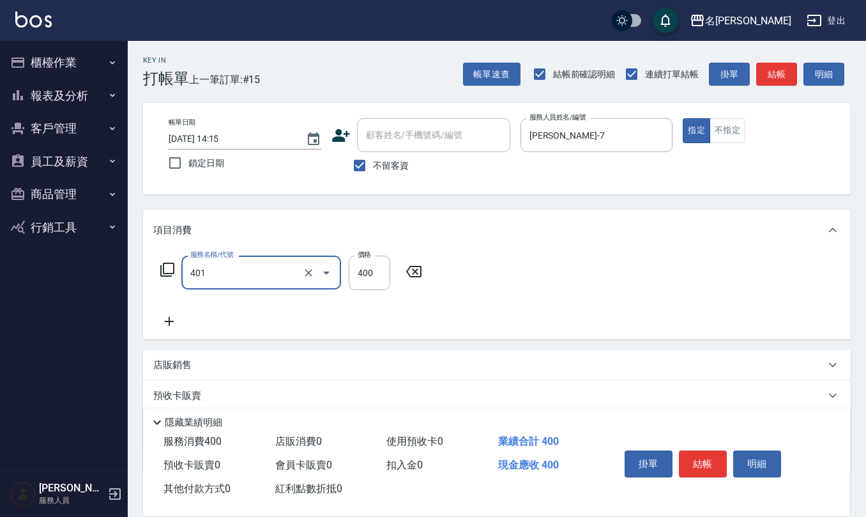
type input "剪髮(401)"
type input "300"
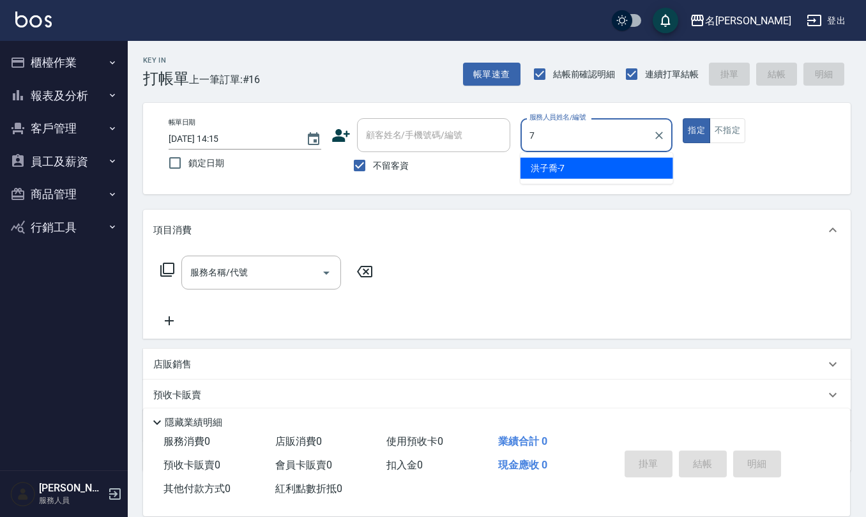
type input "[PERSON_NAME]-7"
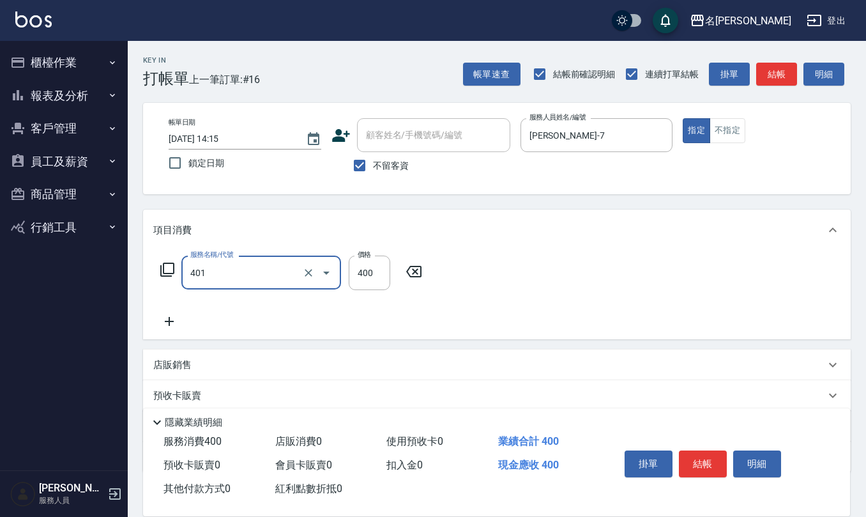
type input "剪髮(401)"
type input "300"
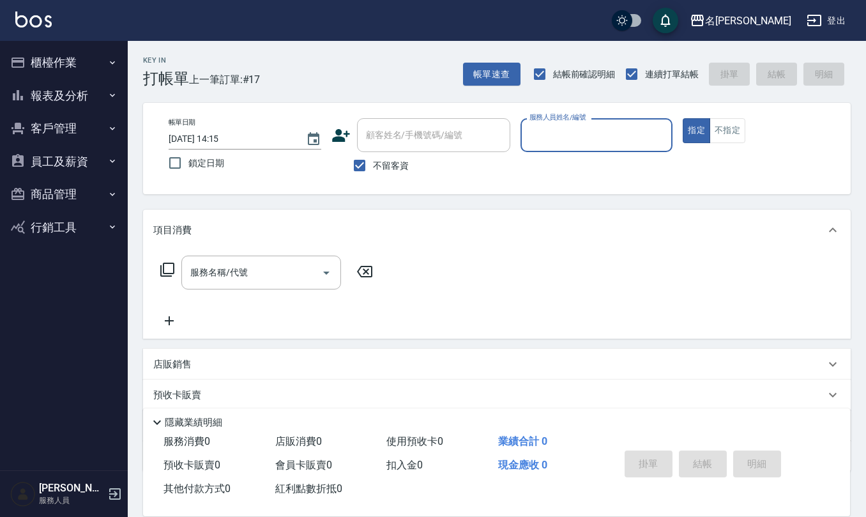
click at [77, 55] on button "櫃檯作業" at bounding box center [63, 62] width 117 height 33
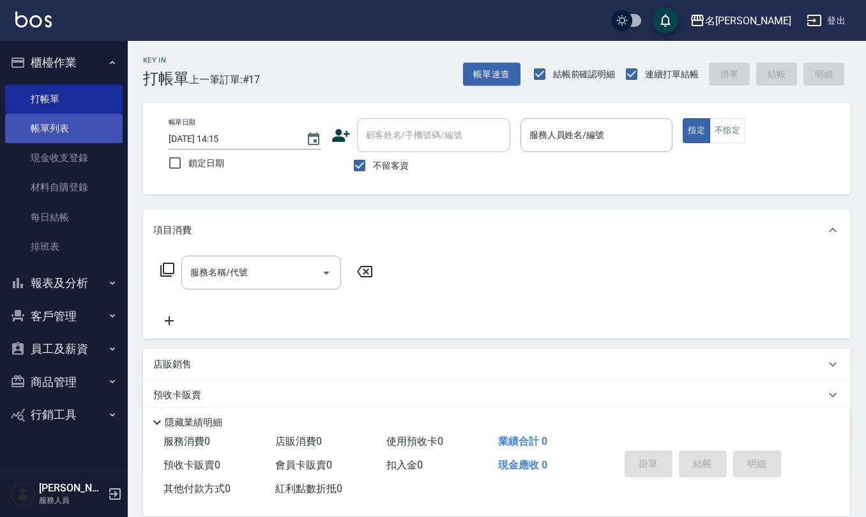
click at [70, 130] on link "帳單列表" at bounding box center [63, 128] width 117 height 29
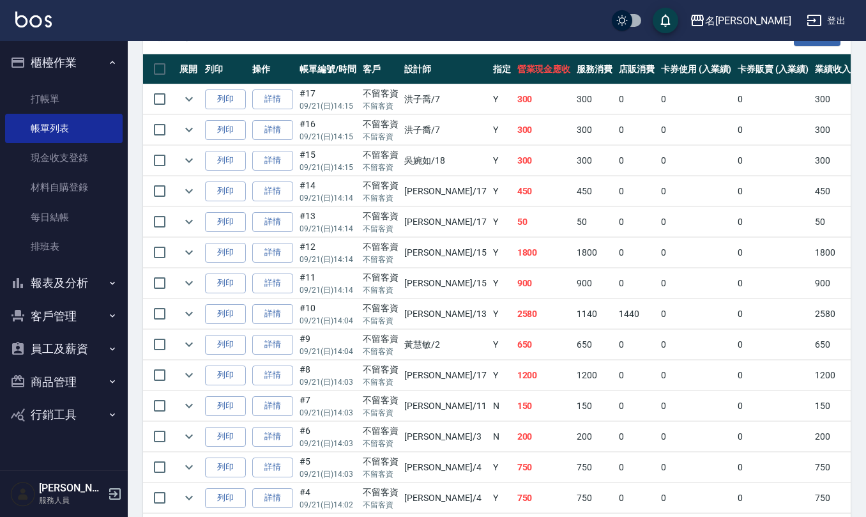
scroll to position [499, 0]
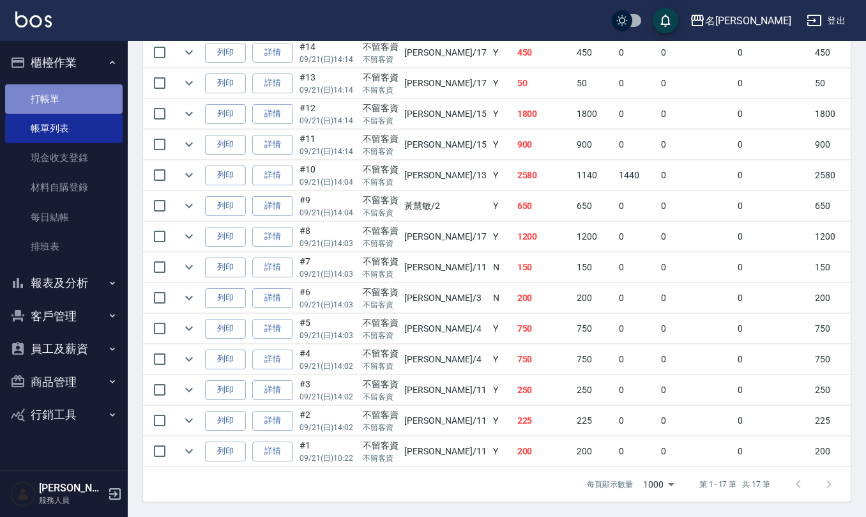
click at [92, 91] on link "打帳單" at bounding box center [63, 98] width 117 height 29
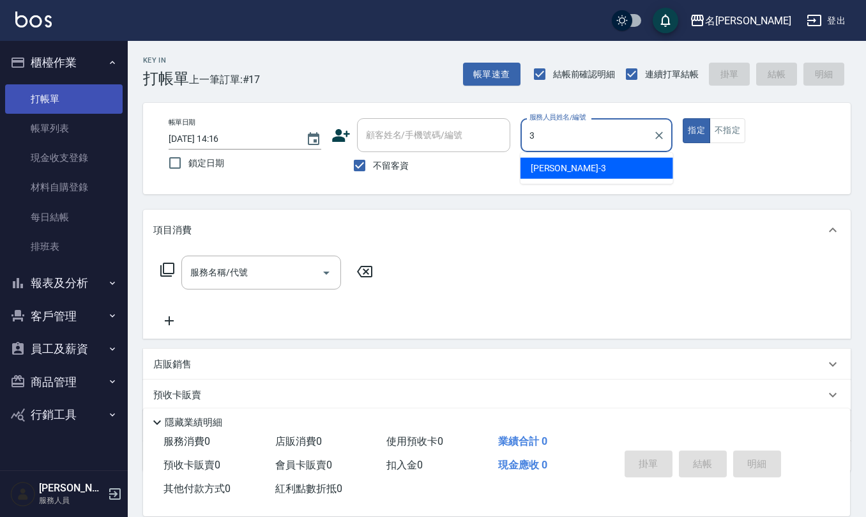
type input "[PERSON_NAME]-3"
type button "true"
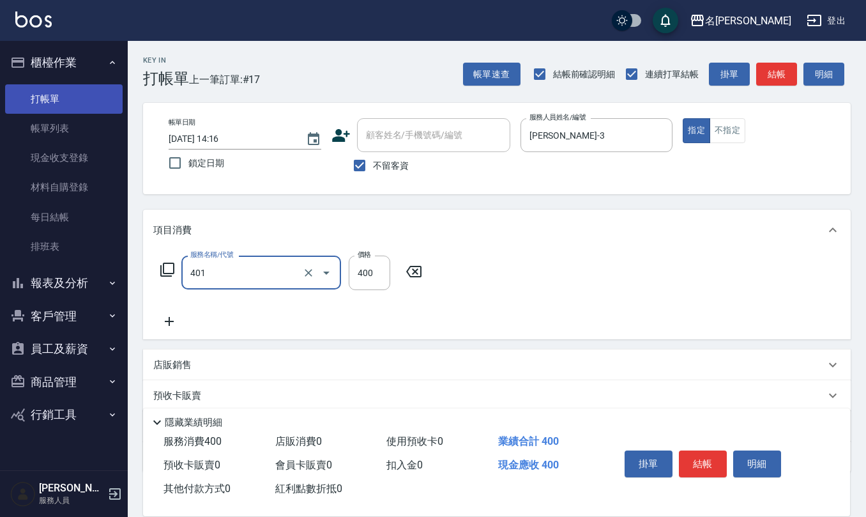
type input "剪髮(401)"
type input "400"
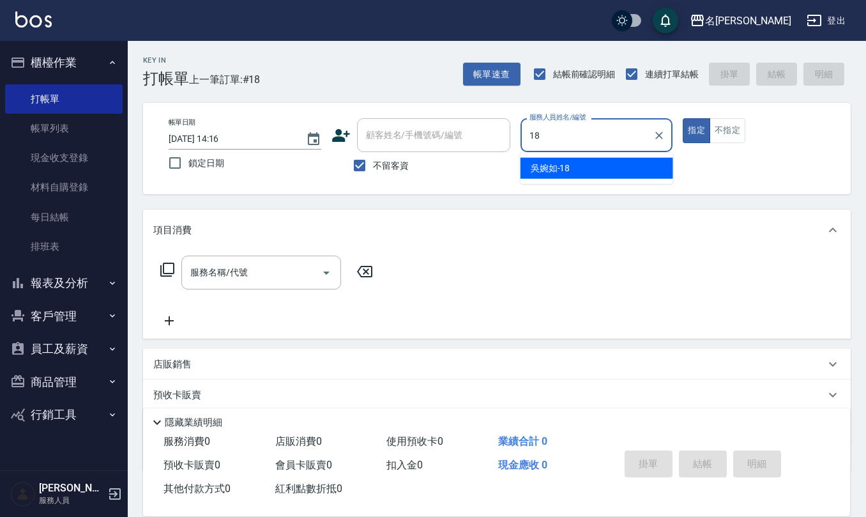
type input "[PERSON_NAME]-18"
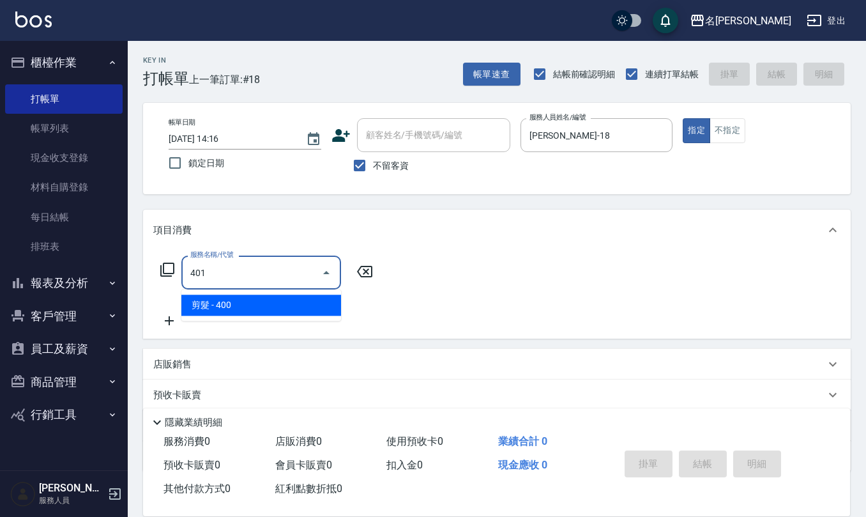
type input "剪髮(401)"
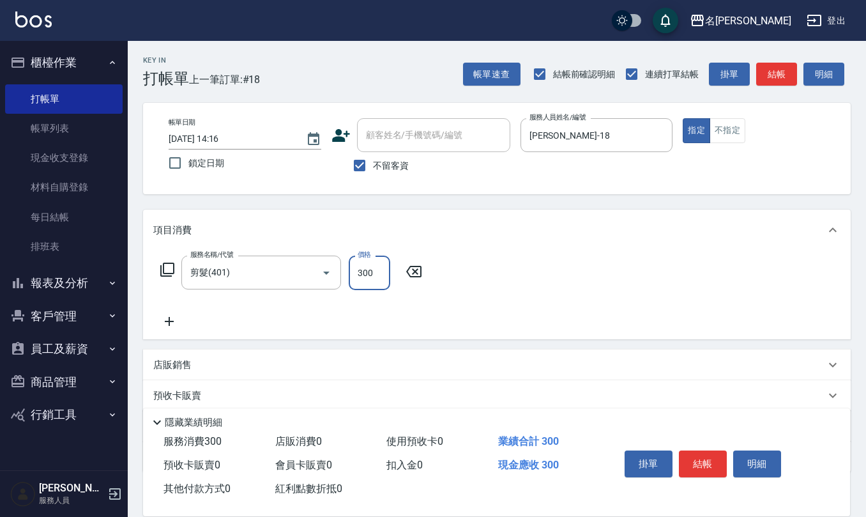
type input "300"
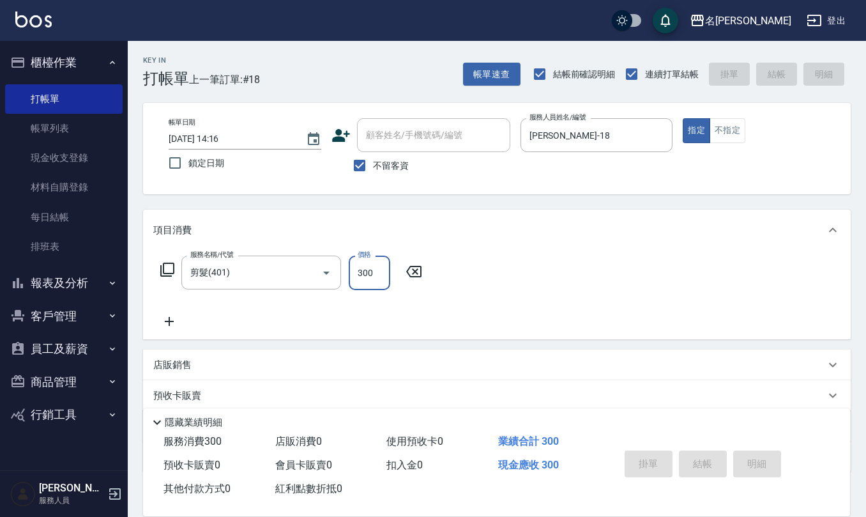
type input "[DATE] 14:54"
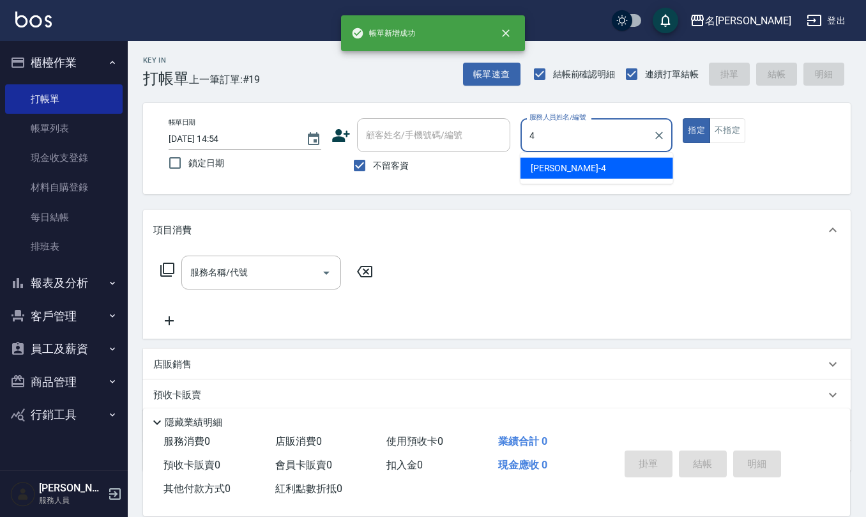
type input "[PERSON_NAME]-4"
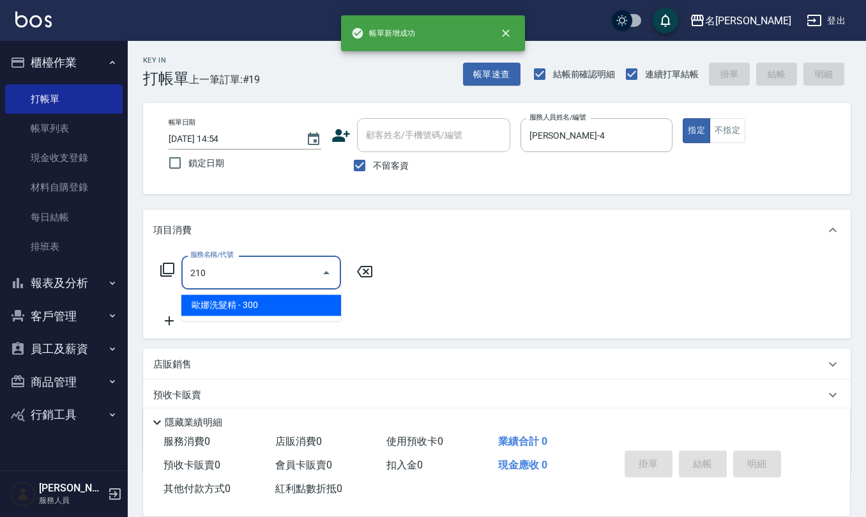
type input "歐娜洗髮精(210)"
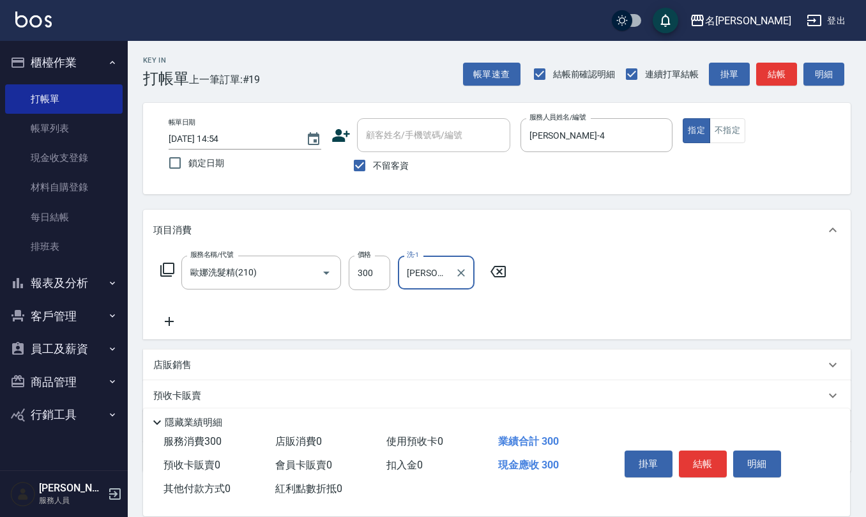
type input "[PERSON_NAME]-26"
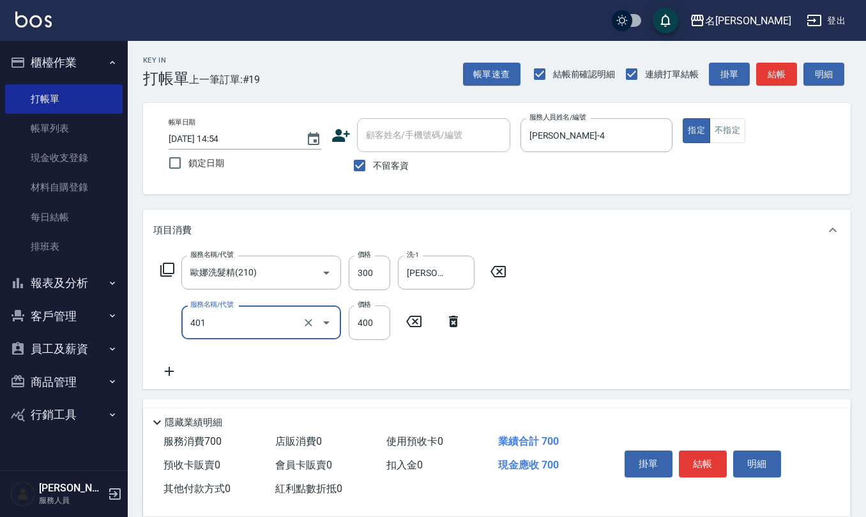
type input "剪髮(401)"
type input "450"
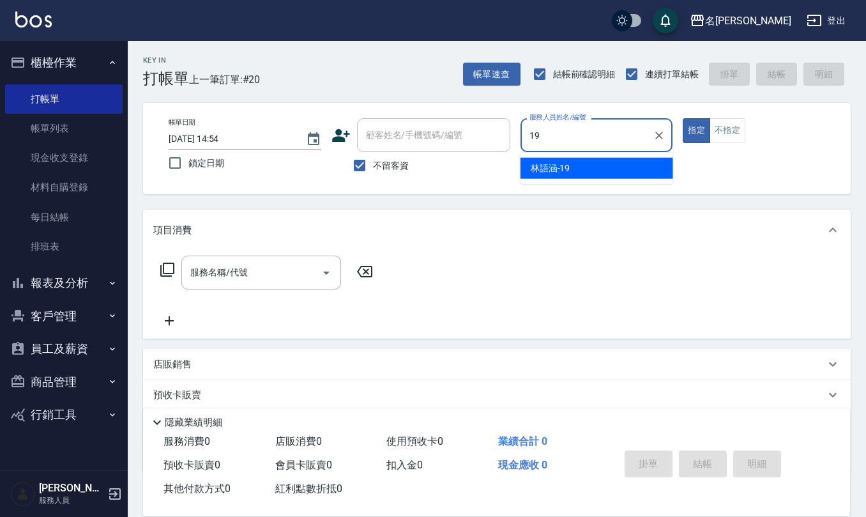
type input "[PERSON_NAME]-19"
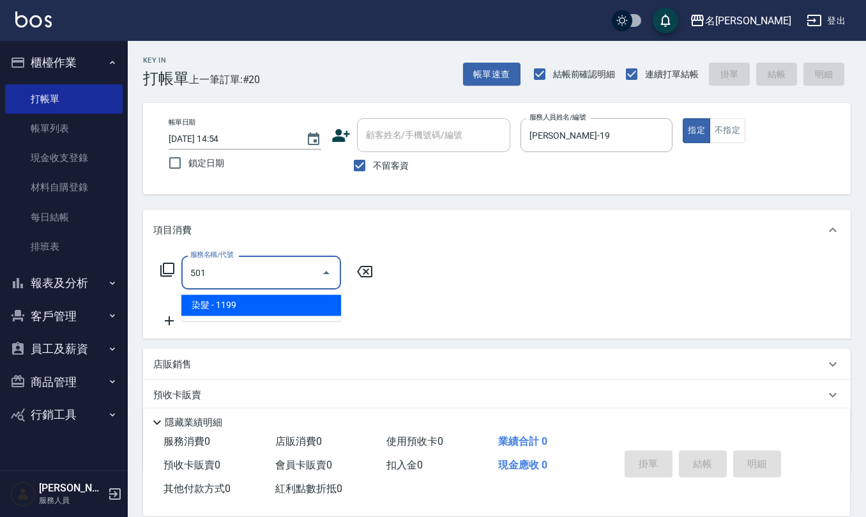
type input "染髮(501)"
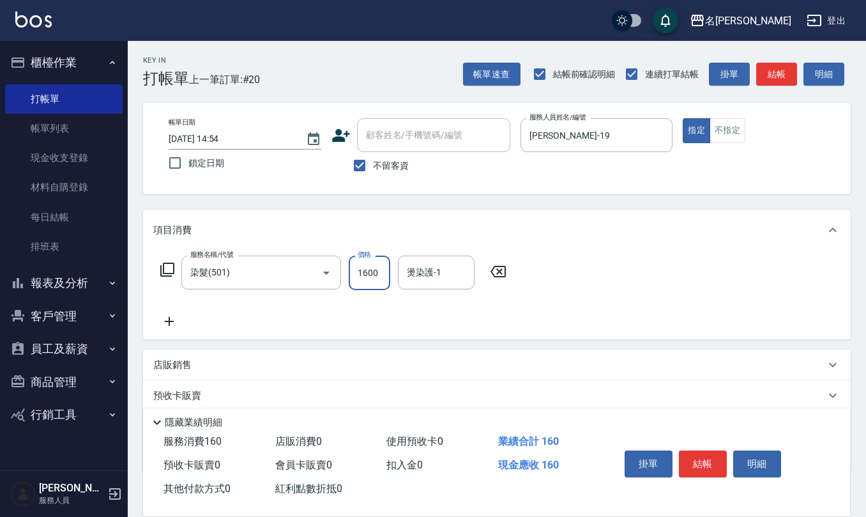
type input "1600"
type input "[PERSON_NAME]-32"
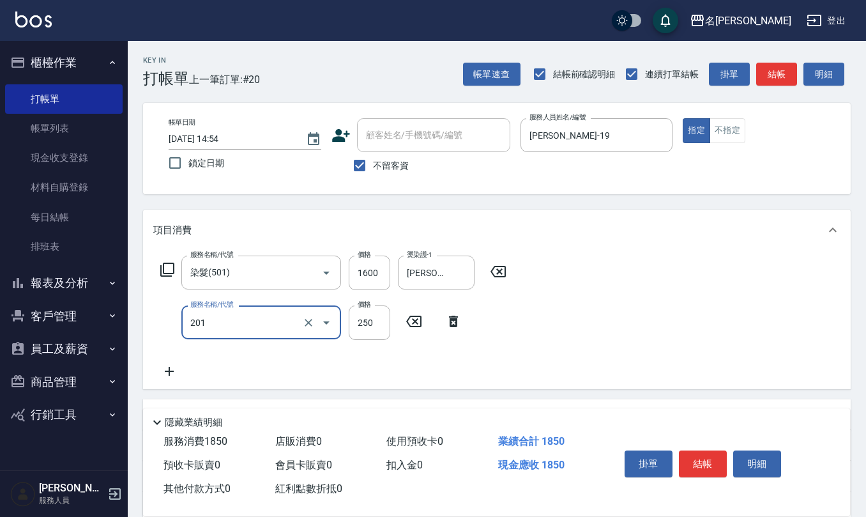
type input "洗髮(201)"
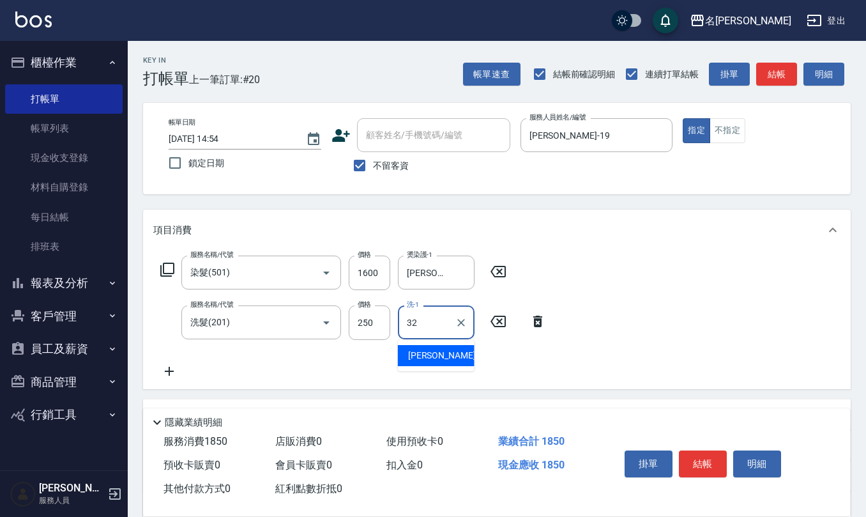
type input "[PERSON_NAME]-32"
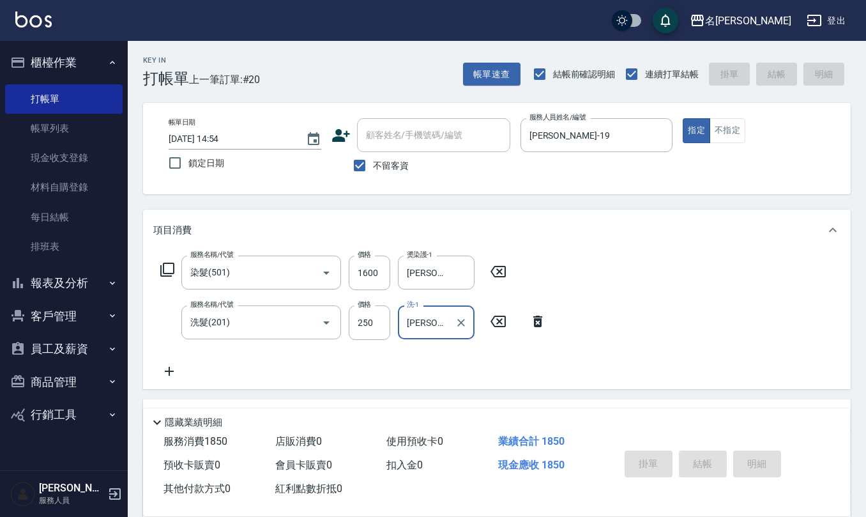
type input "[DATE] 14:55"
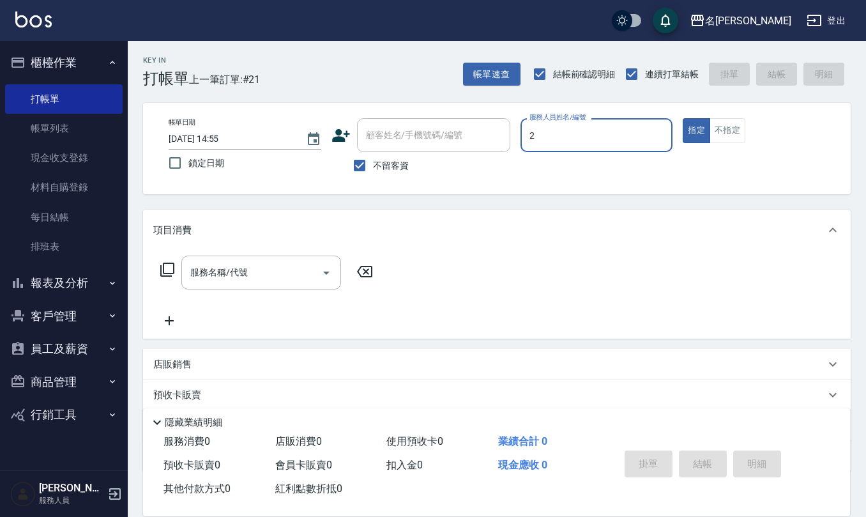
type input "[PERSON_NAME]-2"
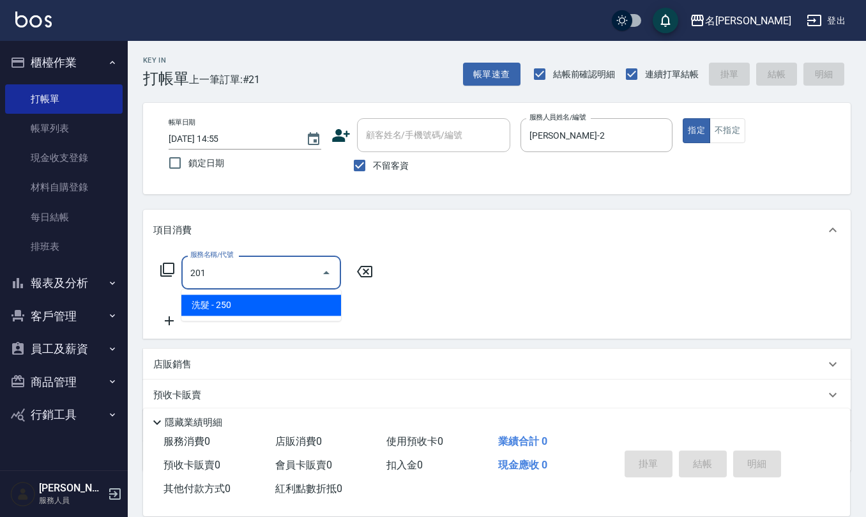
type input "洗髮(201)"
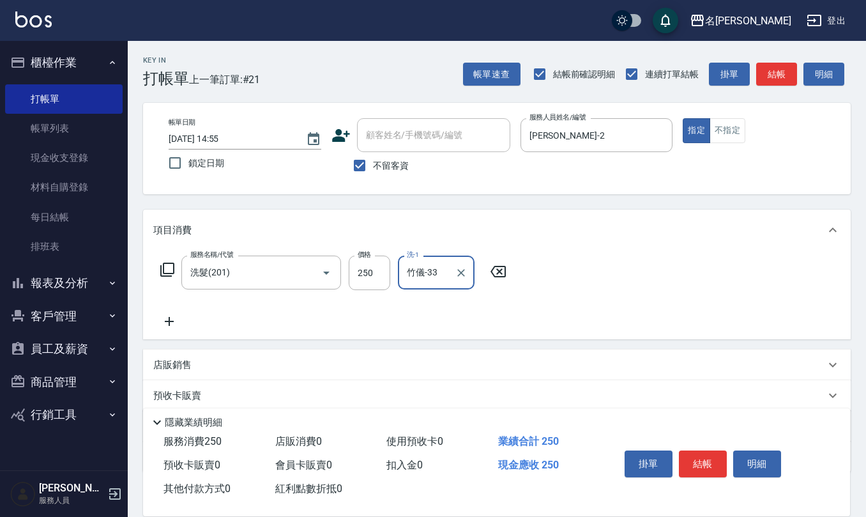
type input "竹儀-33"
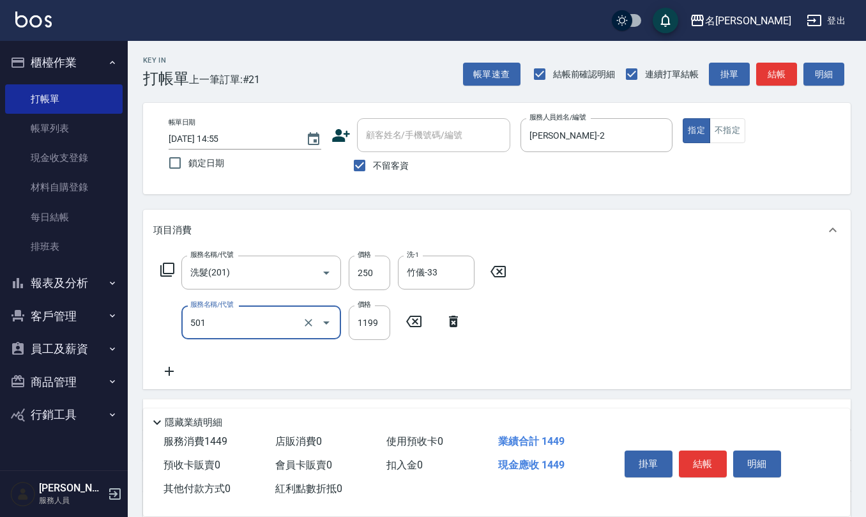
type input "染髮(501)"
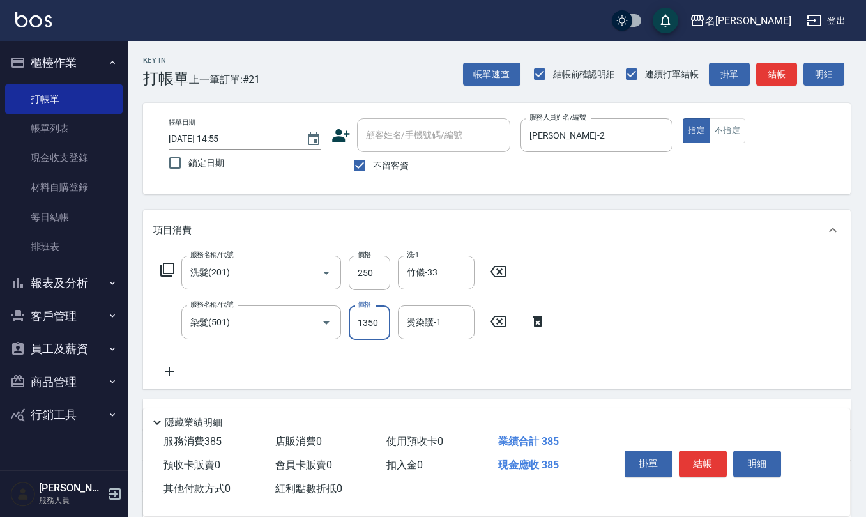
type input "1350"
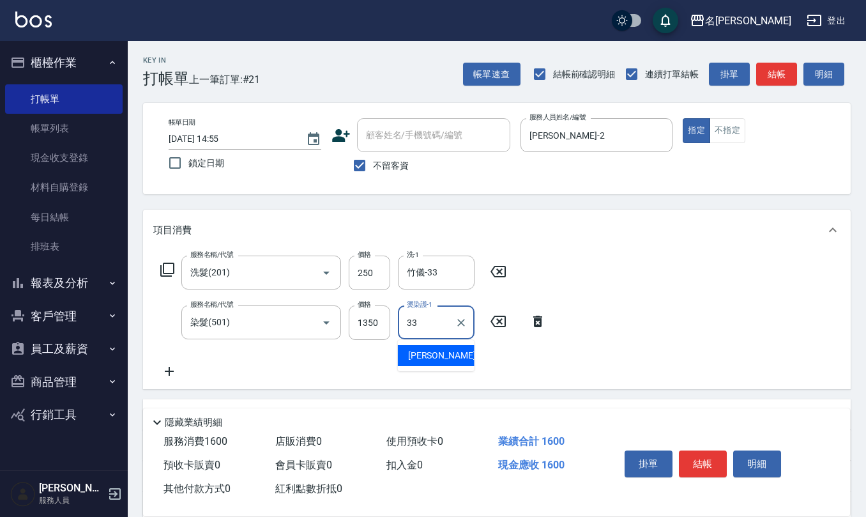
type input "竹儀-33"
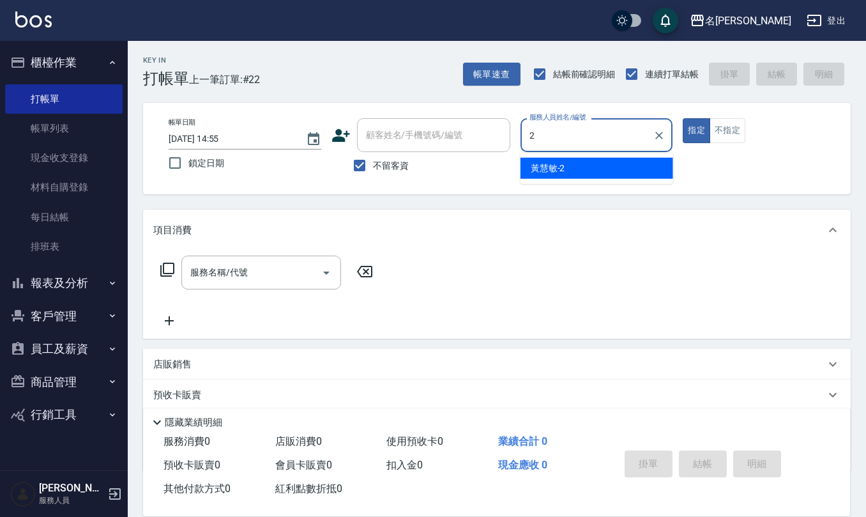
type input "[PERSON_NAME]-2"
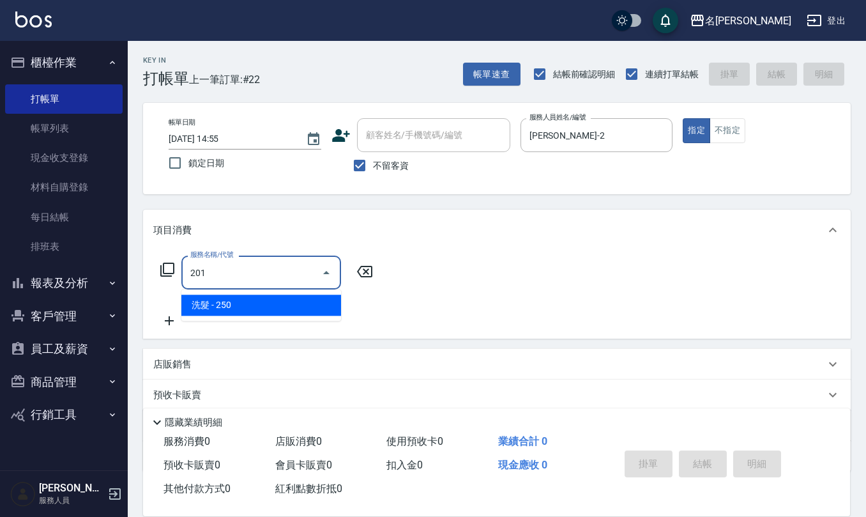
type input "洗髮(201)"
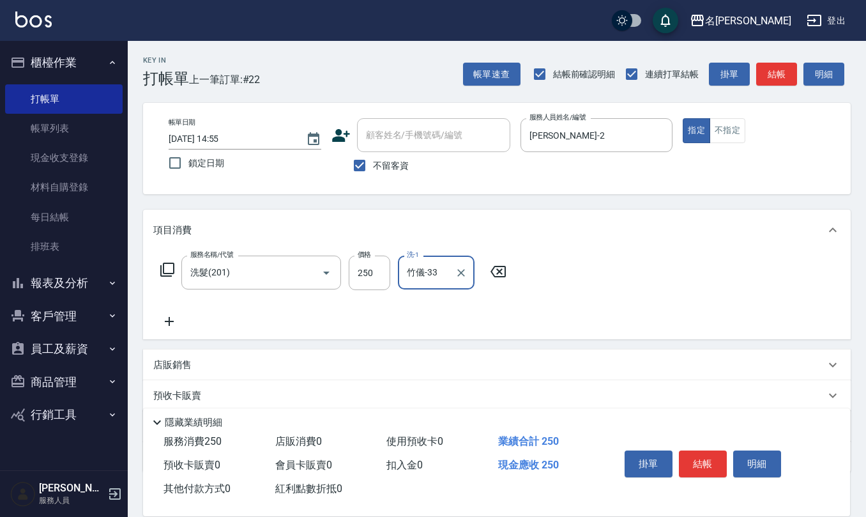
type input "竹儀-33"
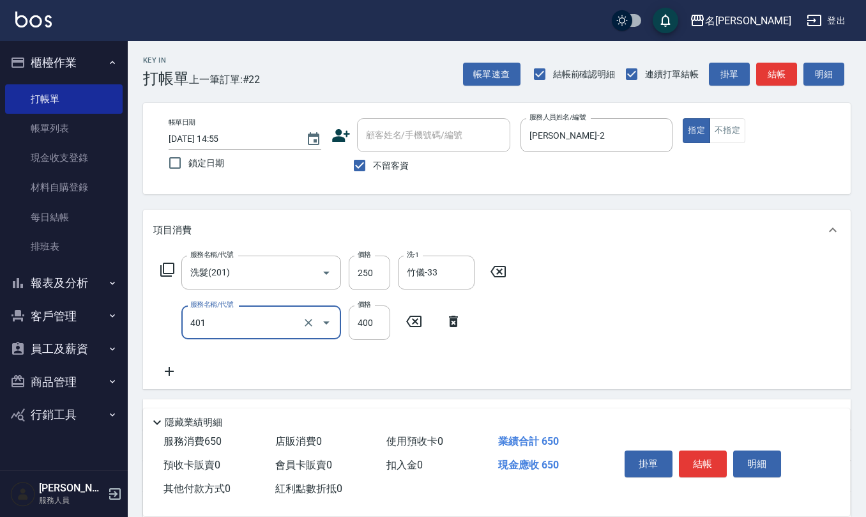
type input "剪髮(401)"
type input "150"
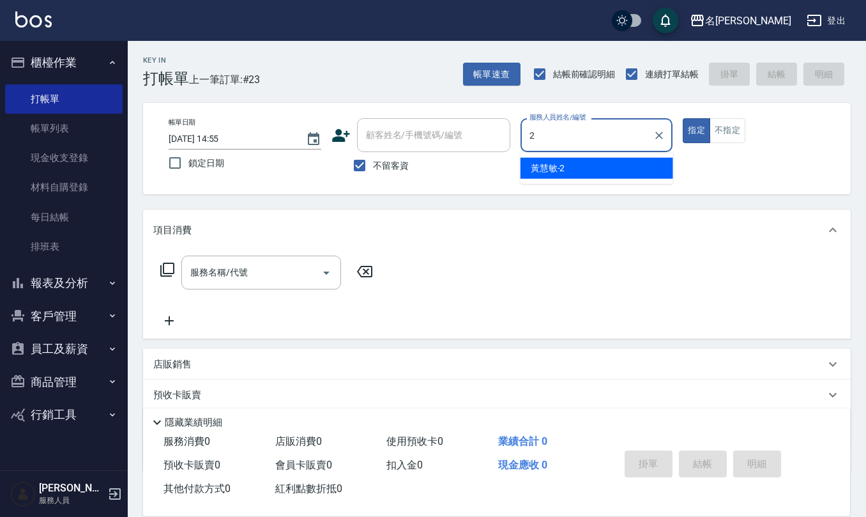
type input "[PERSON_NAME]-2"
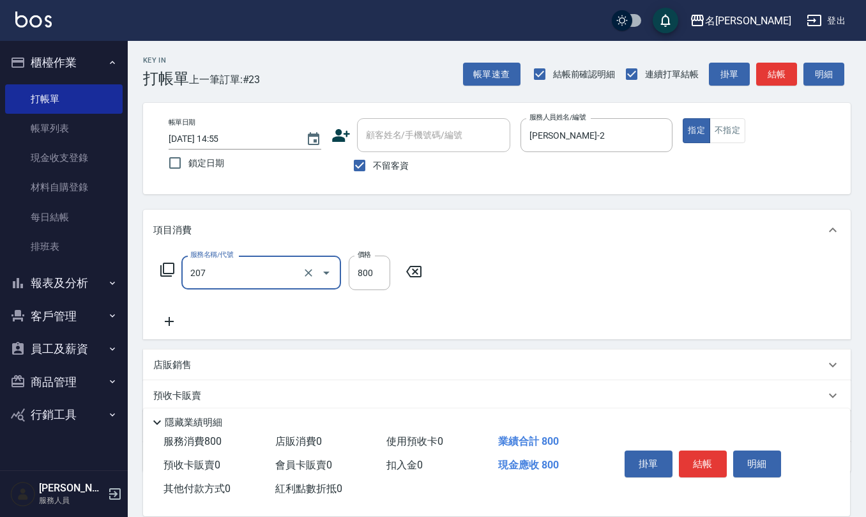
type input "清潔洗(207)"
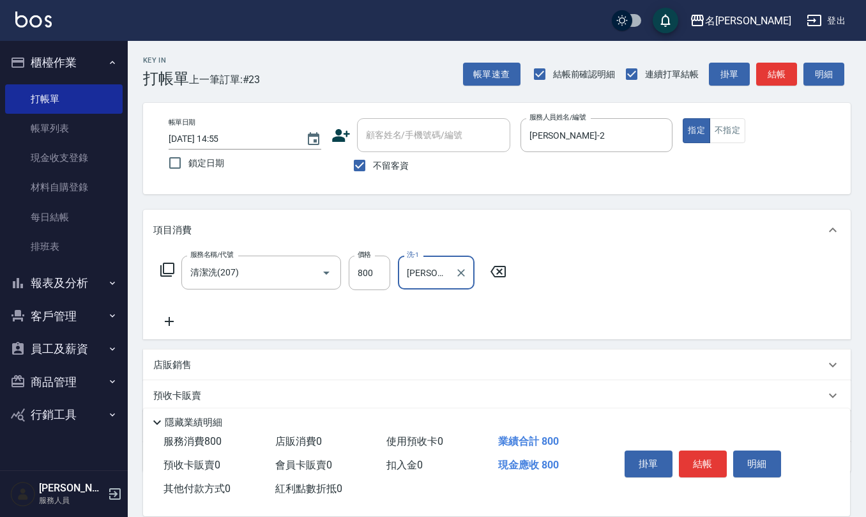
type input "[PERSON_NAME]-28"
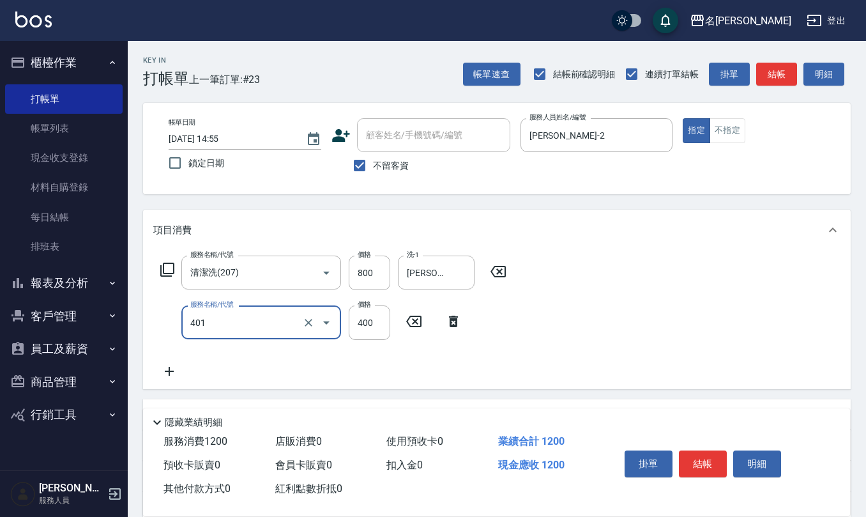
type input "剪髮(401)"
type input "350"
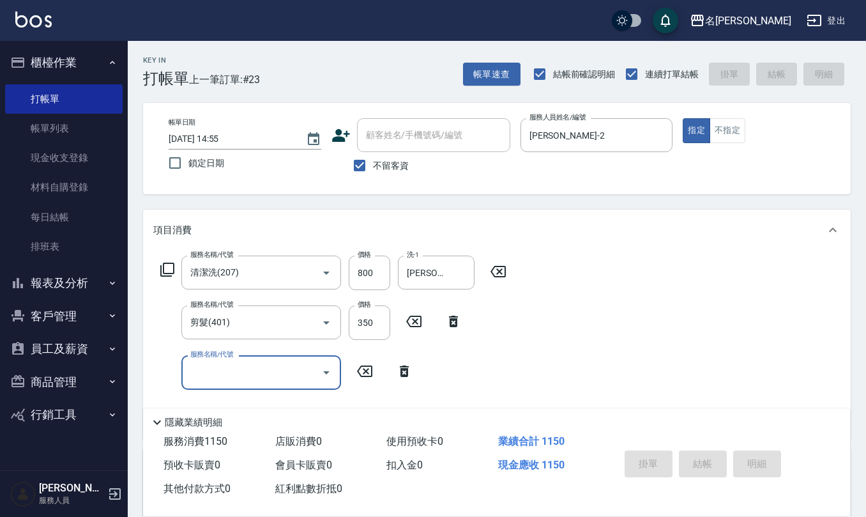
type input "[DATE] 14:56"
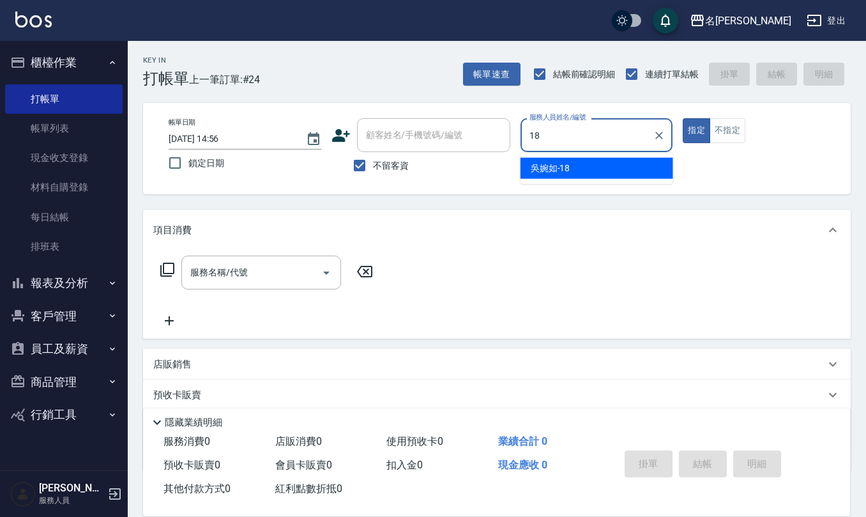
type input "[PERSON_NAME]-18"
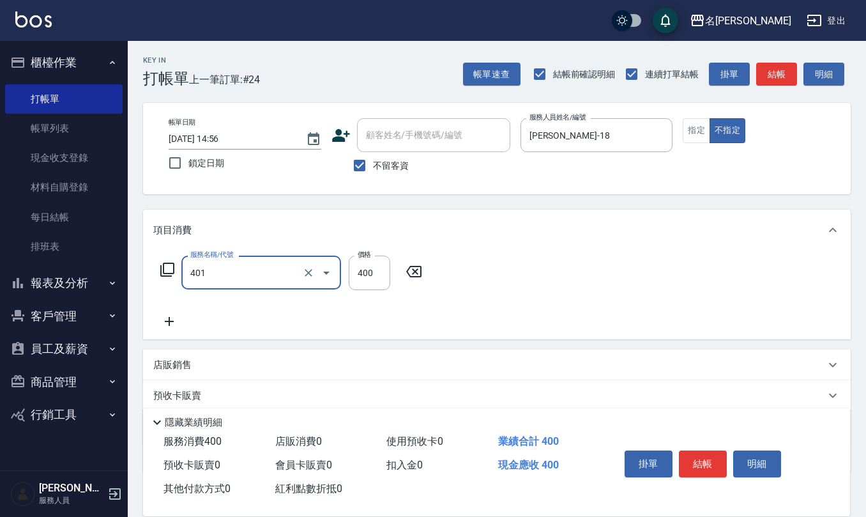
type input "剪髮(401)"
type input "150"
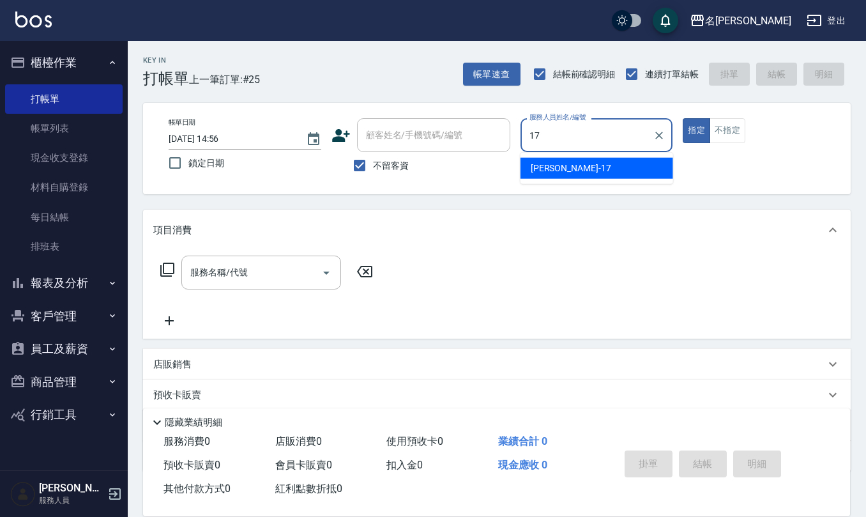
type input "[PERSON_NAME]-17"
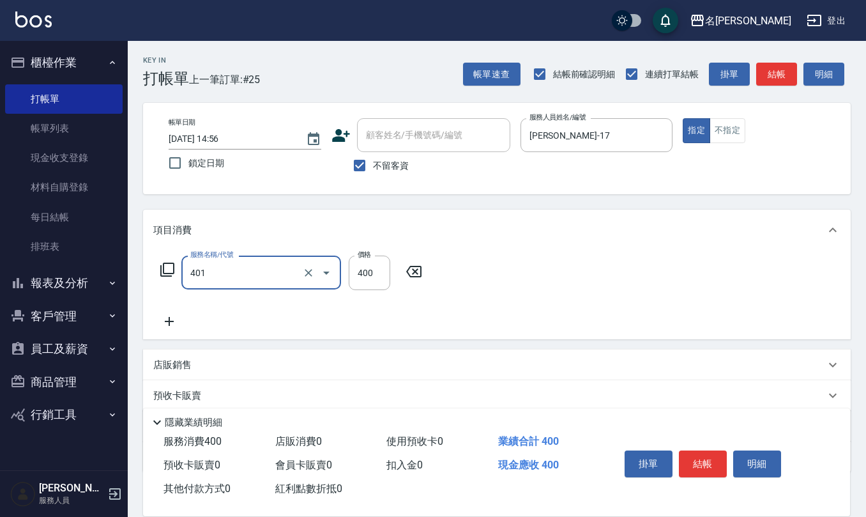
type input "剪髮(401)"
type input "150"
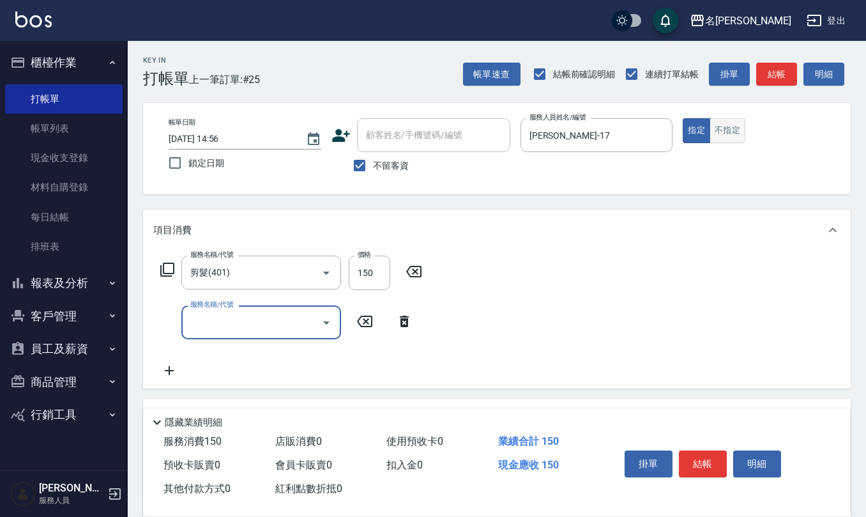
drag, startPoint x: 725, startPoint y: 133, endPoint x: 723, endPoint y: 140, distance: 8.1
click at [725, 133] on button "不指定" at bounding box center [727, 130] width 36 height 25
type button "false"
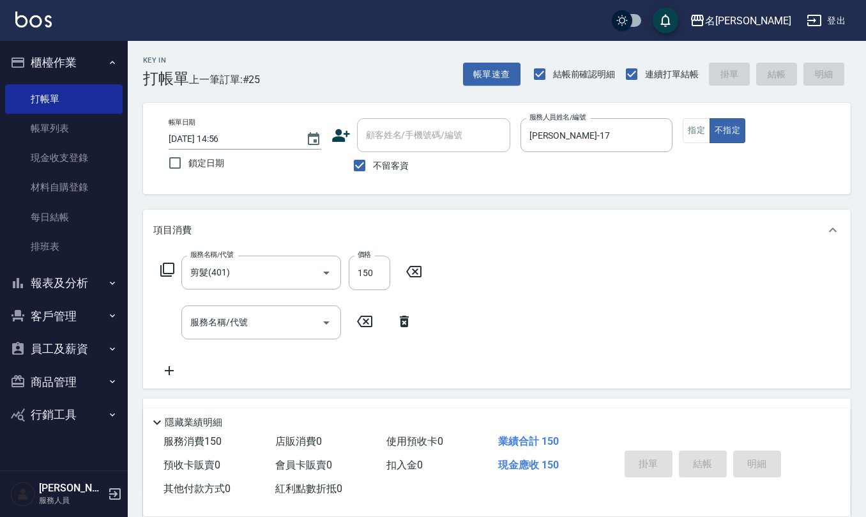
type input "[DATE] 14:57"
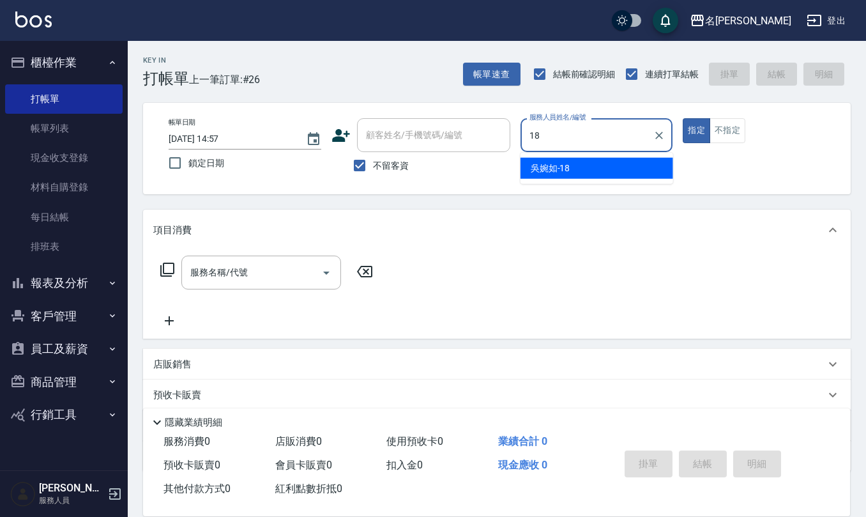
type input "[PERSON_NAME]-18"
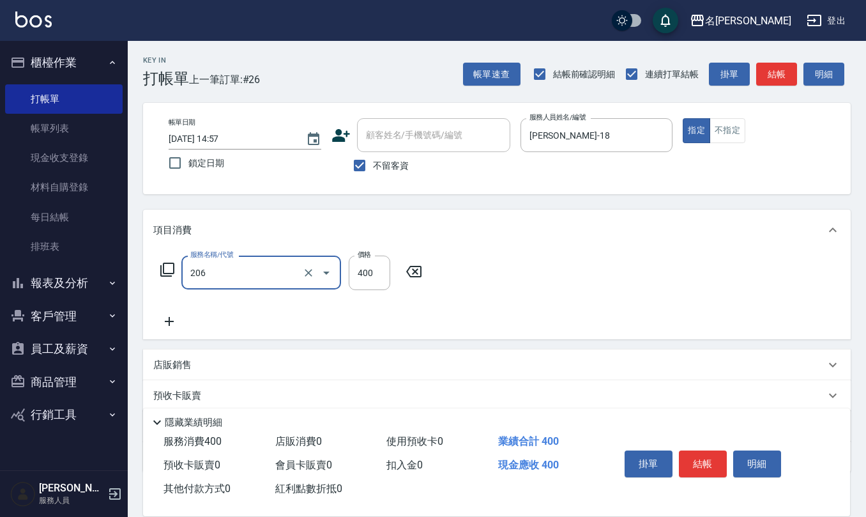
type input "健康洗(206)"
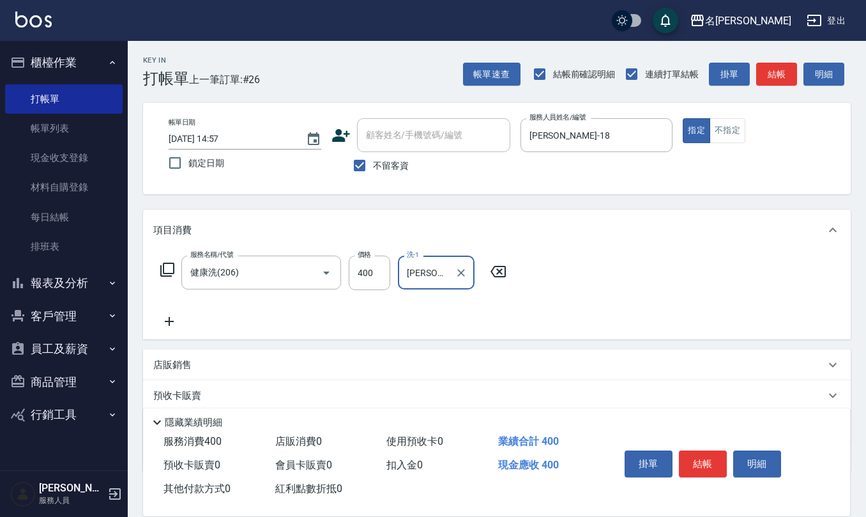
type input "[PERSON_NAME]-28"
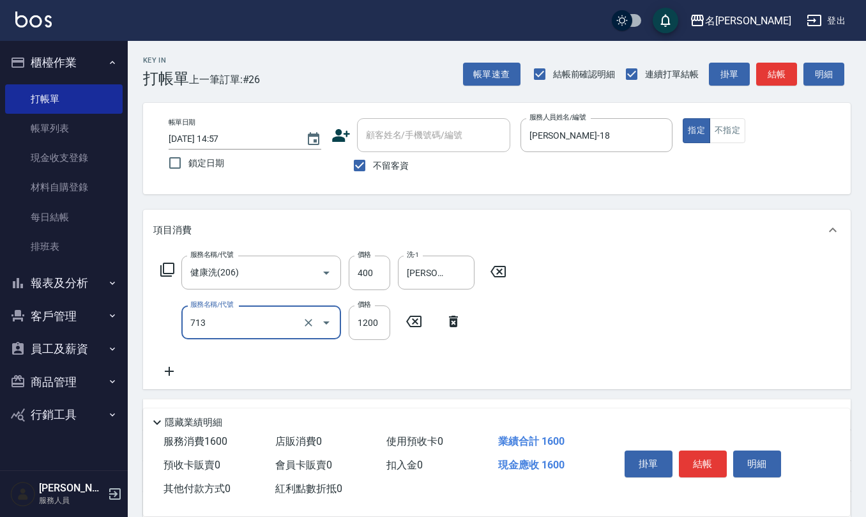
type input "水樣結構式1200(713)"
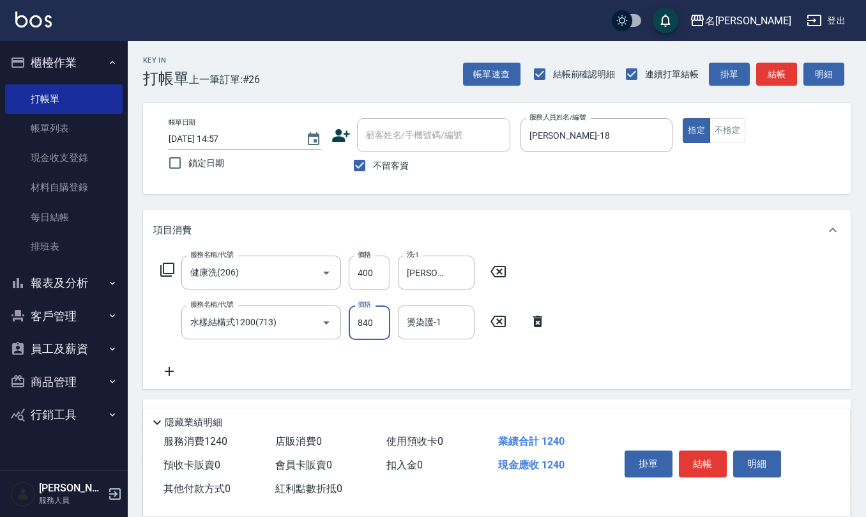
type input "840"
type input "[PERSON_NAME]-28"
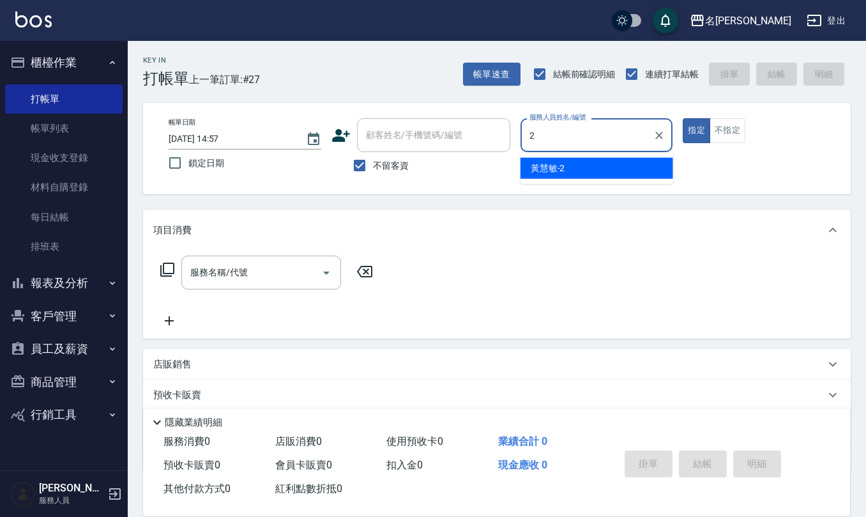
type input "[PERSON_NAME]-2"
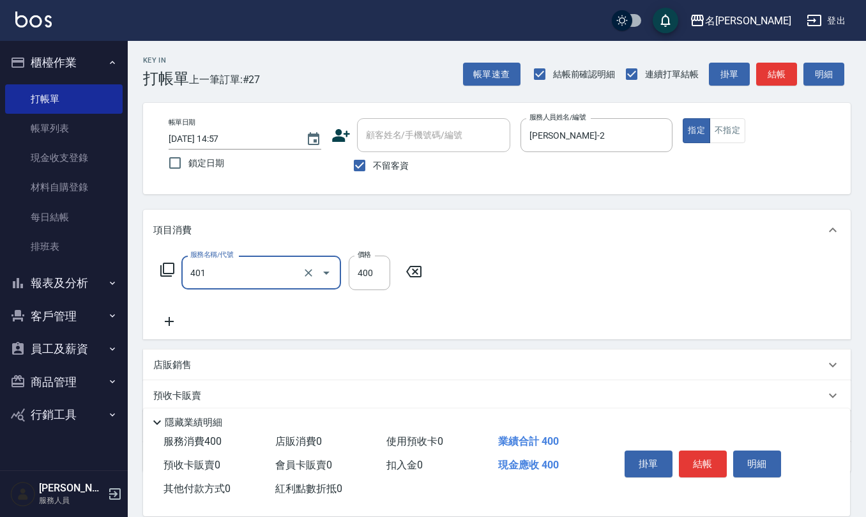
type input "剪髮(401)"
type input "300"
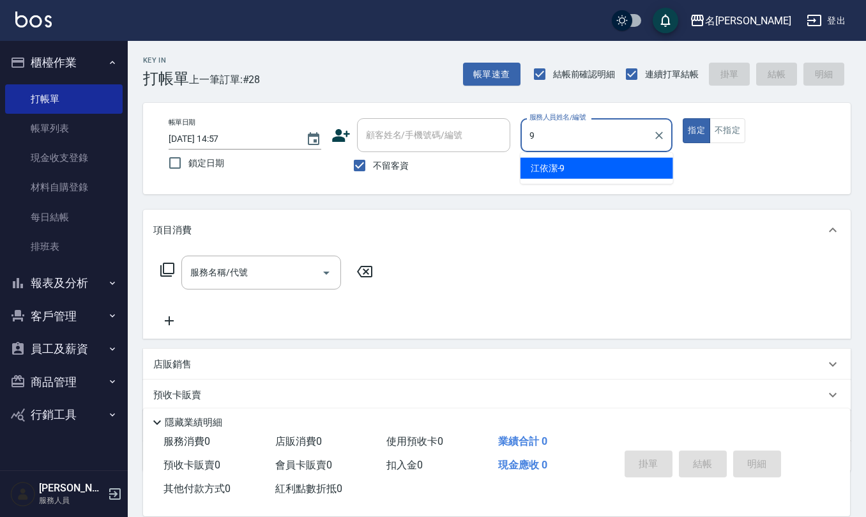
type input "[PERSON_NAME]-9"
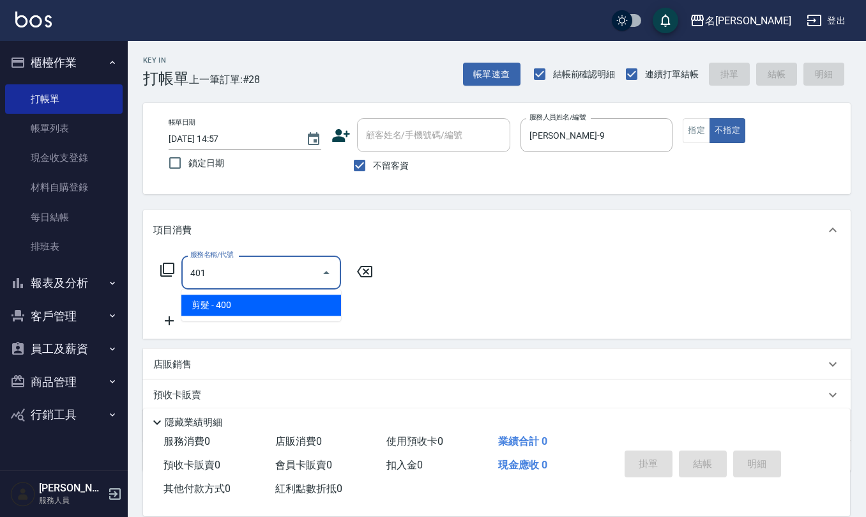
type input "剪髮(401)"
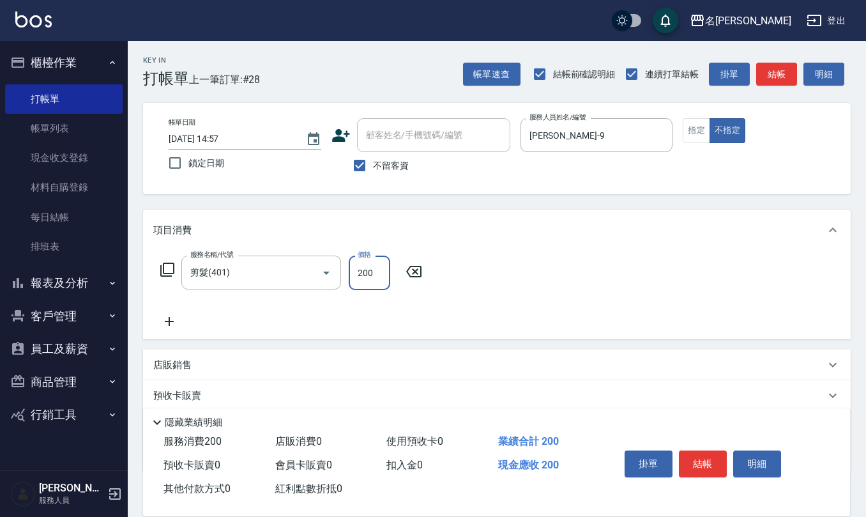
type input "200"
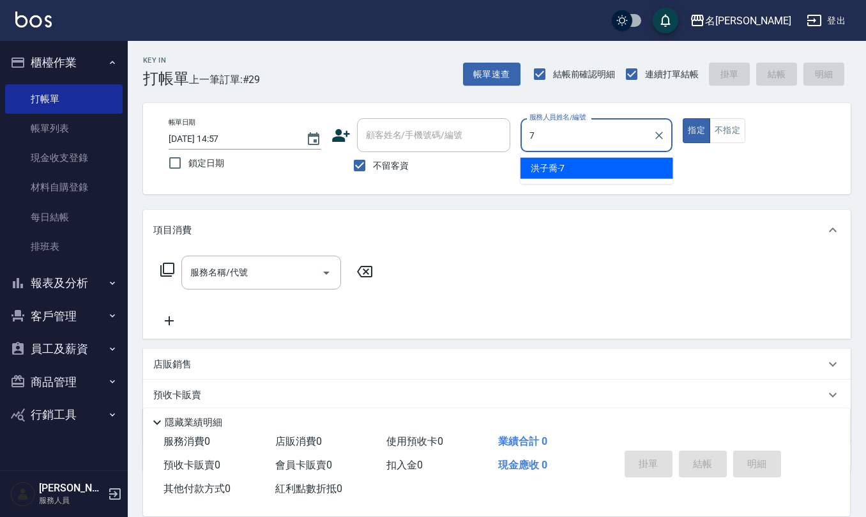
type input "[PERSON_NAME]-7"
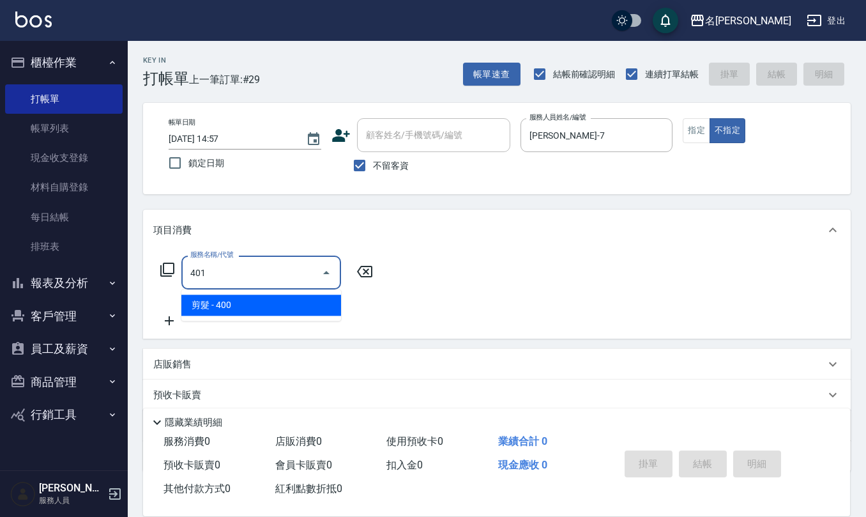
type input "剪髮(401)"
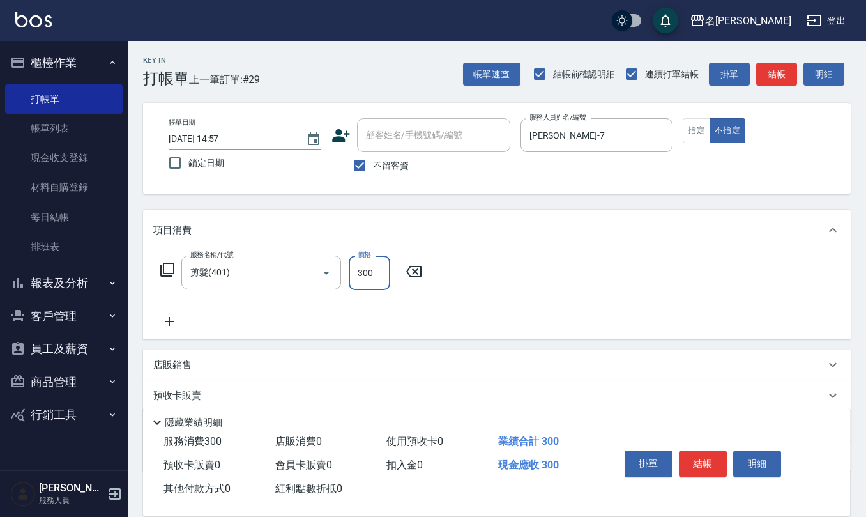
type input "300"
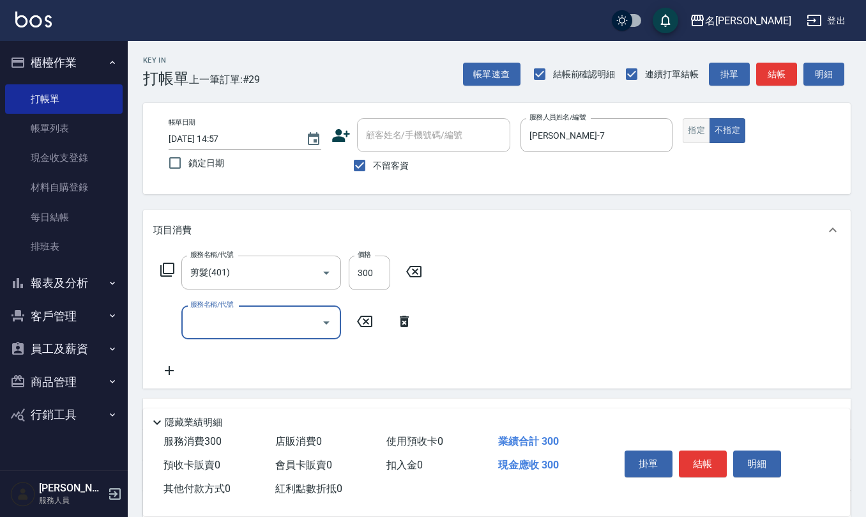
click at [699, 135] on button "指定" at bounding box center [696, 130] width 27 height 25
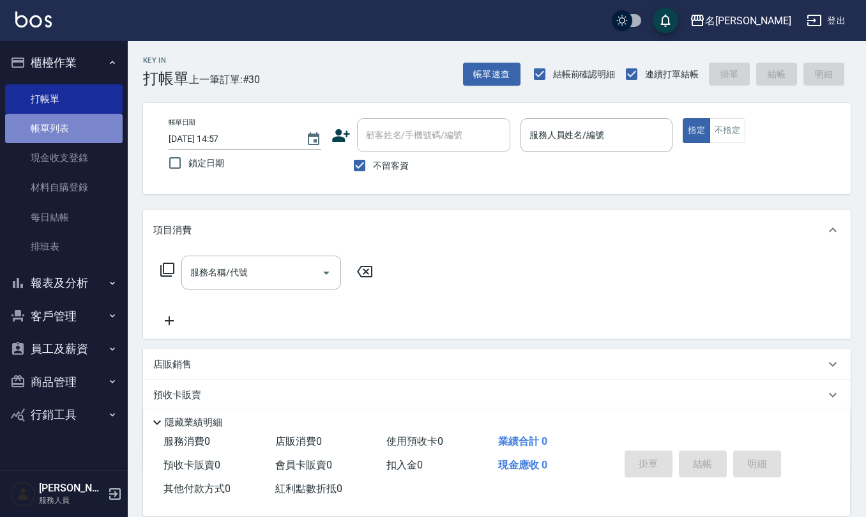
click at [79, 129] on link "帳單列表" at bounding box center [63, 128] width 117 height 29
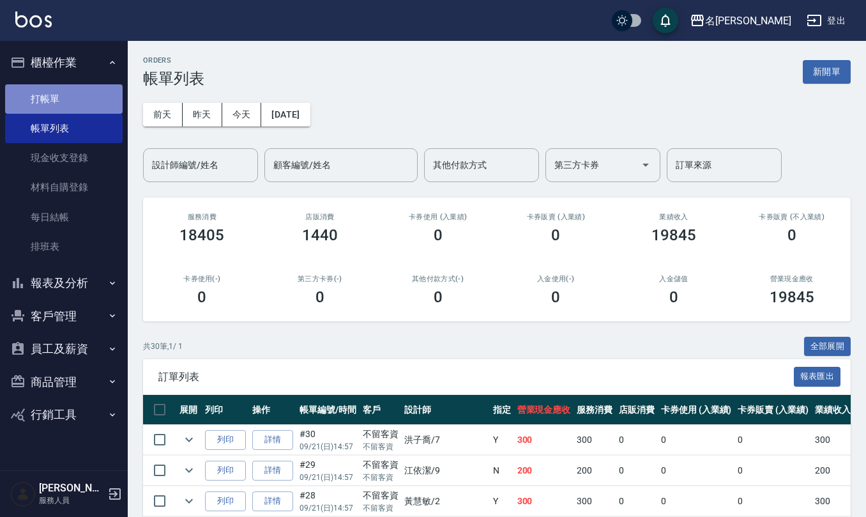
click at [77, 100] on link "打帳單" at bounding box center [63, 98] width 117 height 29
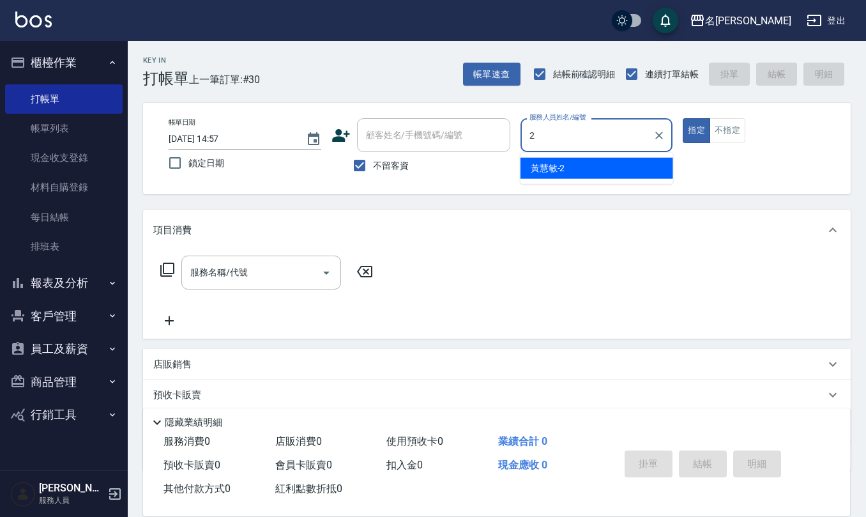
type input "[PERSON_NAME]-2"
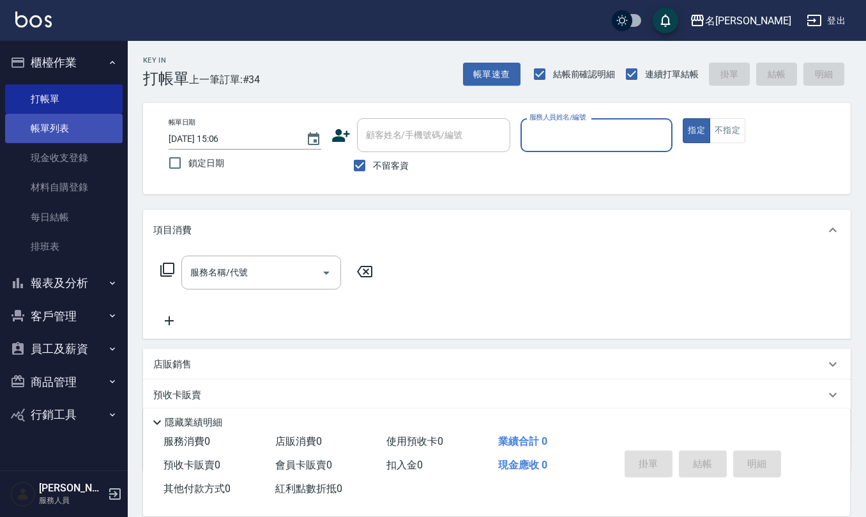
click at [82, 134] on link "帳單列表" at bounding box center [63, 128] width 117 height 29
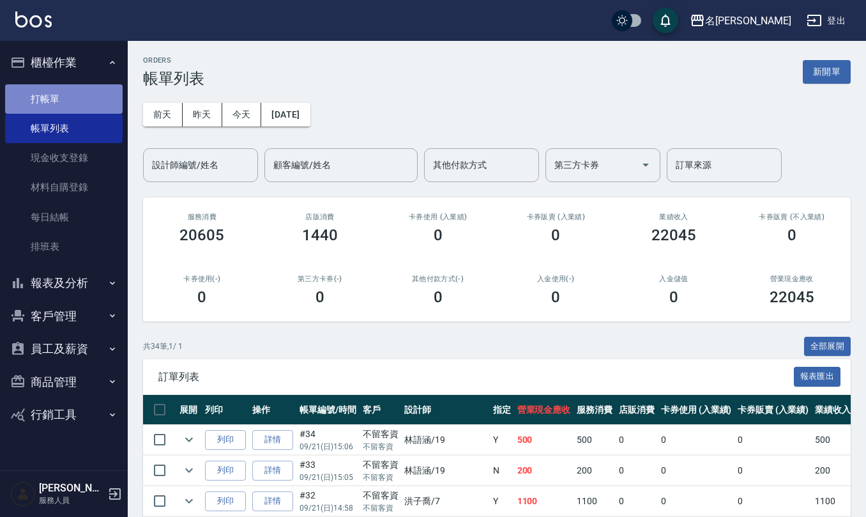
click at [98, 100] on link "打帳單" at bounding box center [63, 98] width 117 height 29
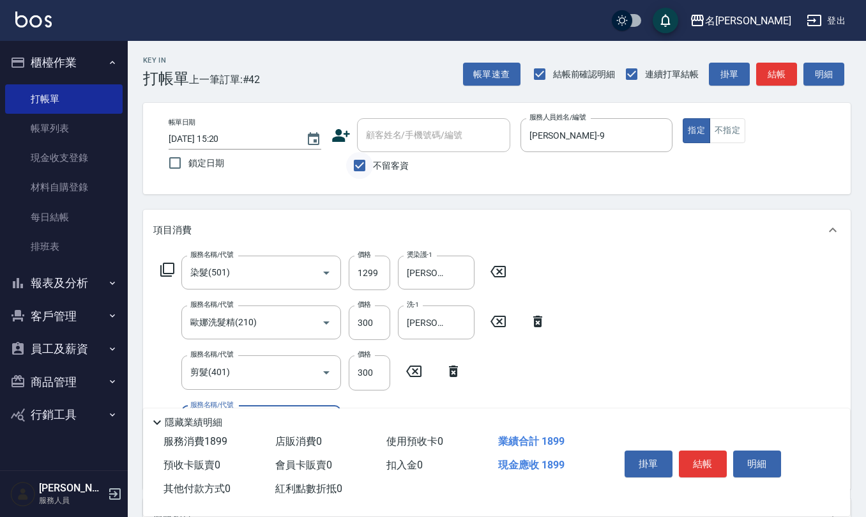
click at [351, 169] on input "不留客資" at bounding box center [359, 165] width 27 height 27
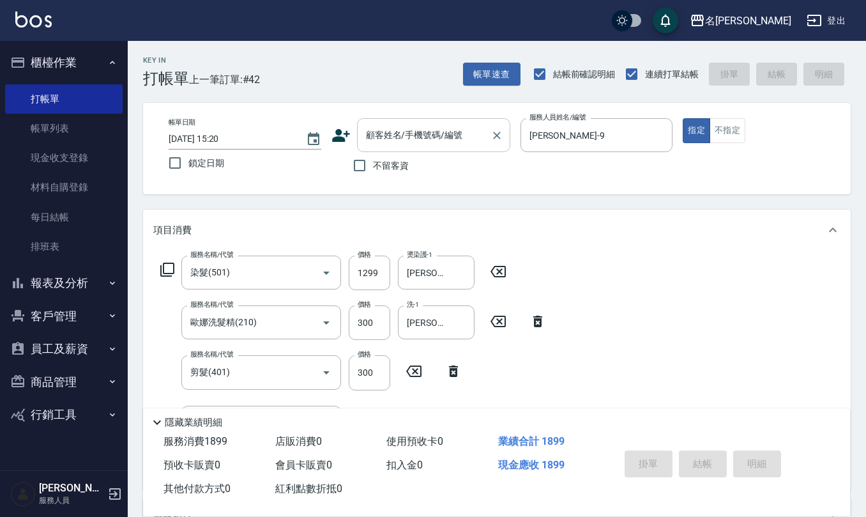
click at [388, 148] on div "顧客姓名/手機號碼/編號" at bounding box center [433, 135] width 153 height 34
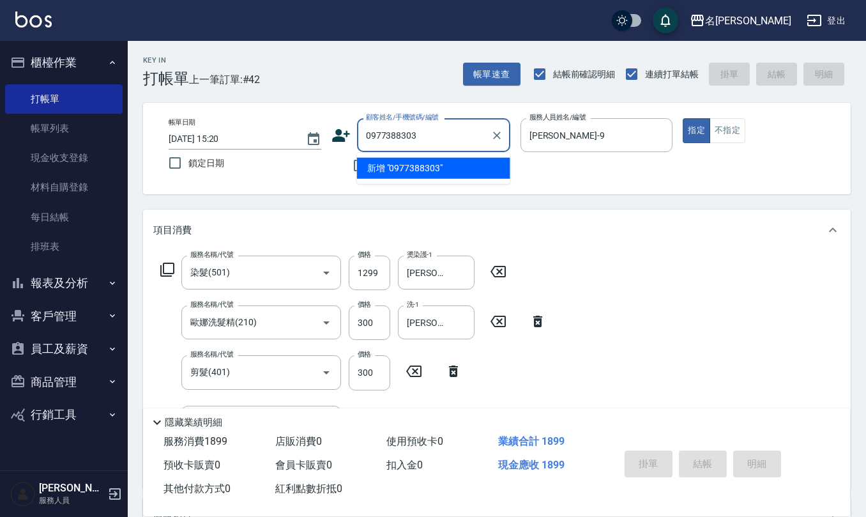
drag, startPoint x: 335, startPoint y: 137, endPoint x: 259, endPoint y: 146, distance: 76.6
click at [280, 137] on div "帳單日期 [DATE] 15:20 鎖定日期 顧客姓名/手機號碼/編號 0977388303 顧客姓名/手機號碼/編號 不留客資 服務人員姓名/編號 [PER…" at bounding box center [496, 148] width 677 height 61
click at [338, 134] on icon at bounding box center [341, 135] width 18 height 13
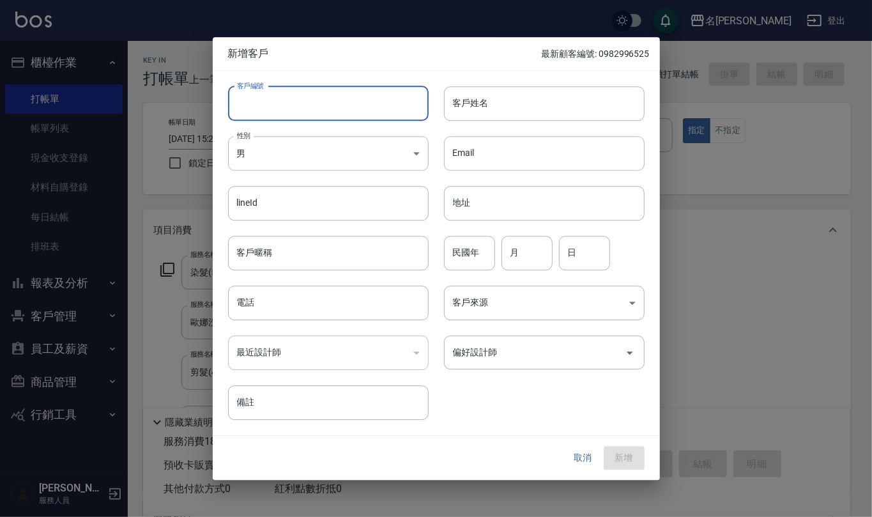
click at [349, 111] on input "客戶編號" at bounding box center [328, 103] width 201 height 34
paste input "0977388303"
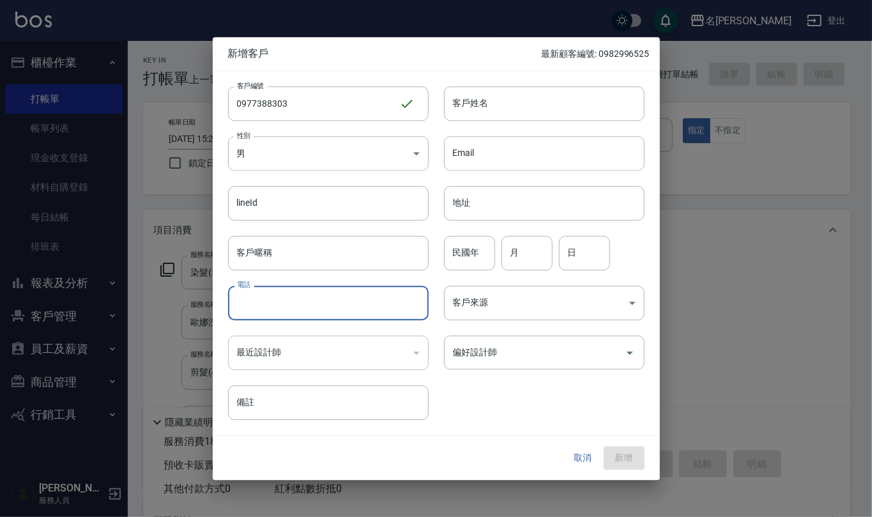
click at [276, 310] on input "電話" at bounding box center [328, 302] width 201 height 34
paste input "0977388303"
click at [358, 182] on div "lineId lineId" at bounding box center [321, 195] width 216 height 50
click at [471, 107] on input "客戶姓名" at bounding box center [544, 103] width 201 height 34
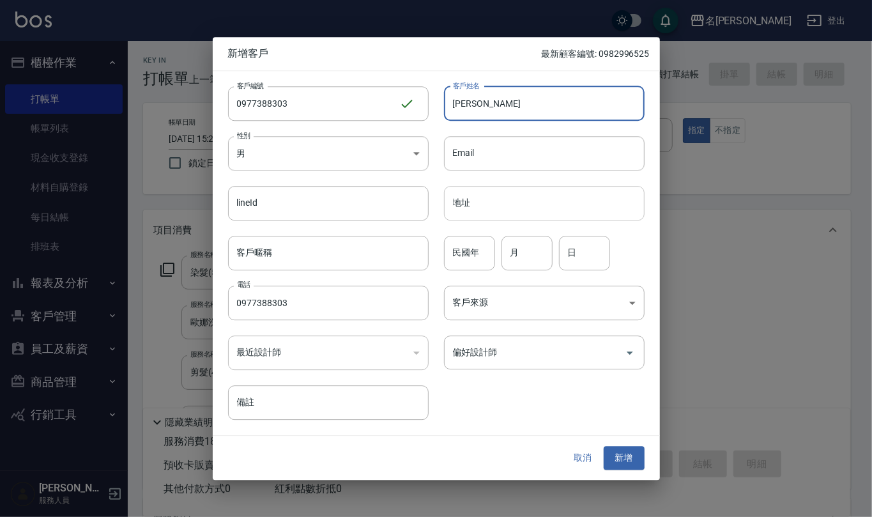
click at [573, 220] on input "地址" at bounding box center [544, 203] width 201 height 34
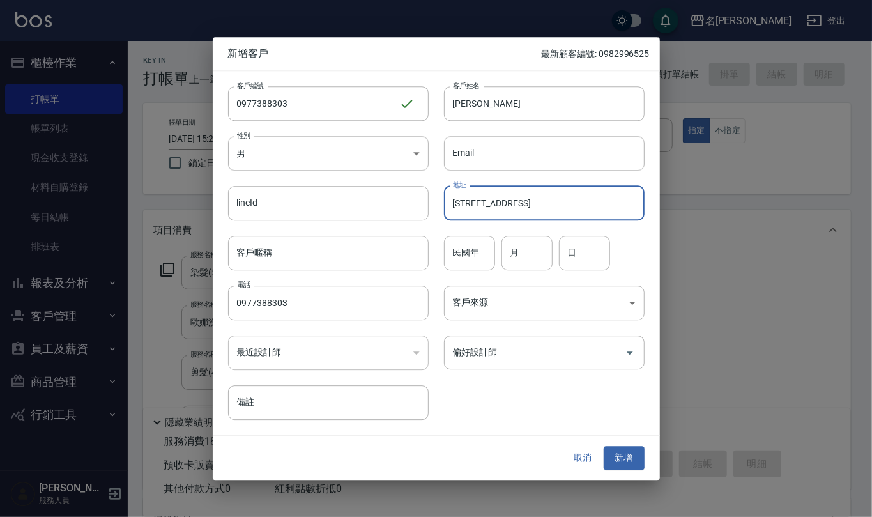
click at [464, 243] on div "民國年 民國年" at bounding box center [469, 253] width 51 height 34
click at [614, 455] on button "新增" at bounding box center [623, 458] width 41 height 24
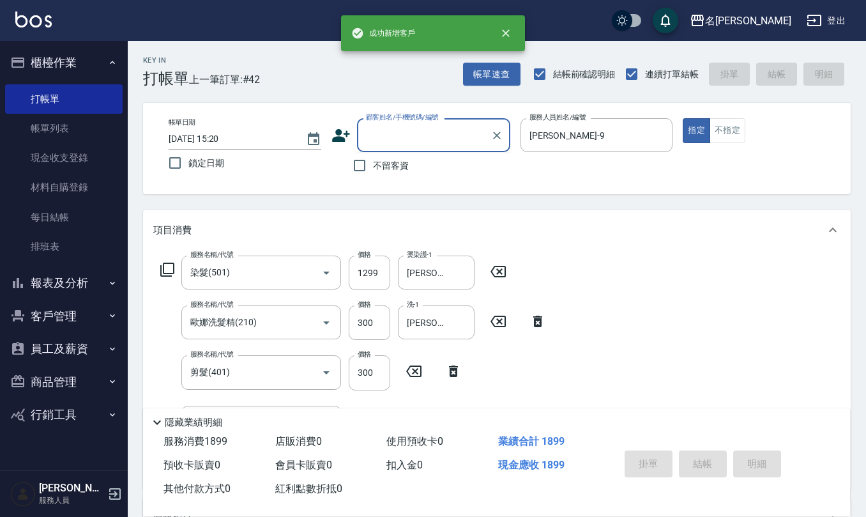
click at [421, 142] on input "顧客姓名/手機號碼/編號" at bounding box center [424, 135] width 123 height 22
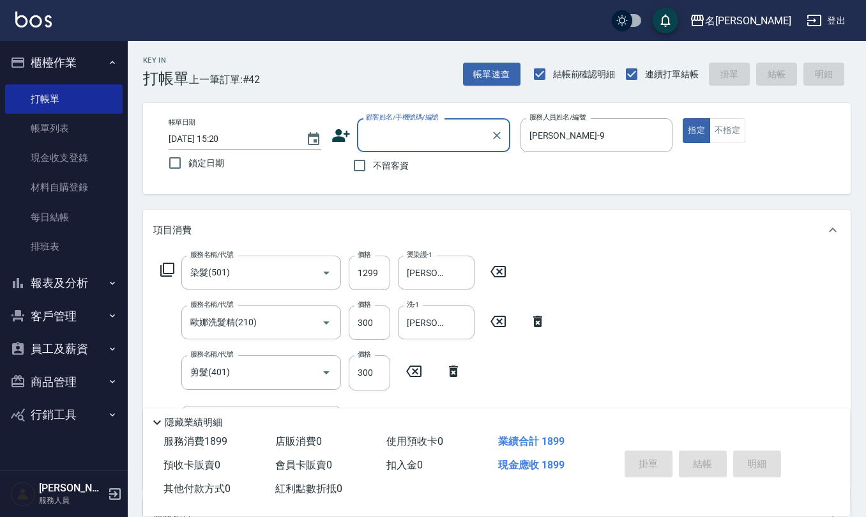
paste input "0977388303"
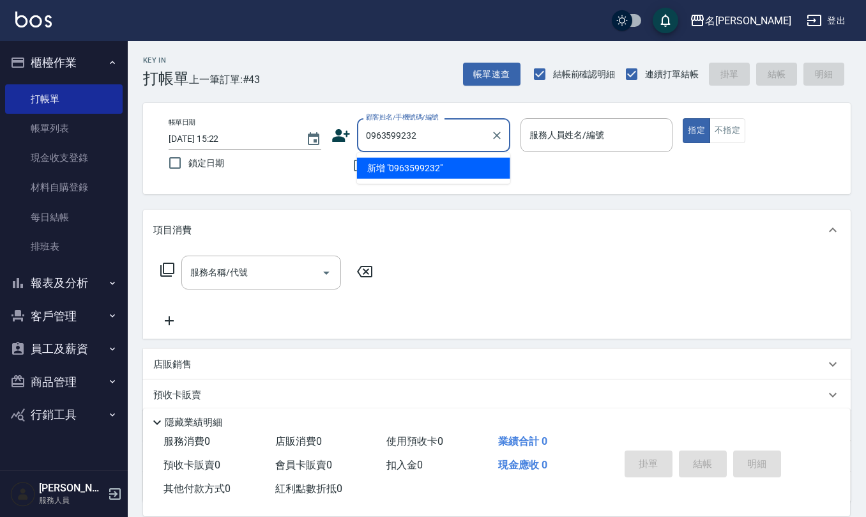
drag, startPoint x: 428, startPoint y: 133, endPoint x: 233, endPoint y: 126, distance: 194.9
click at [241, 126] on div "帳單日期 [DATE] 15:22 鎖定日期 顧客姓名/手機號碼/編號 0963599232 顧客姓名/手機號碼/編號 不留客資 服務人員姓名/編號 服務人員…" at bounding box center [496, 148] width 677 height 61
click at [342, 132] on icon at bounding box center [340, 135] width 19 height 19
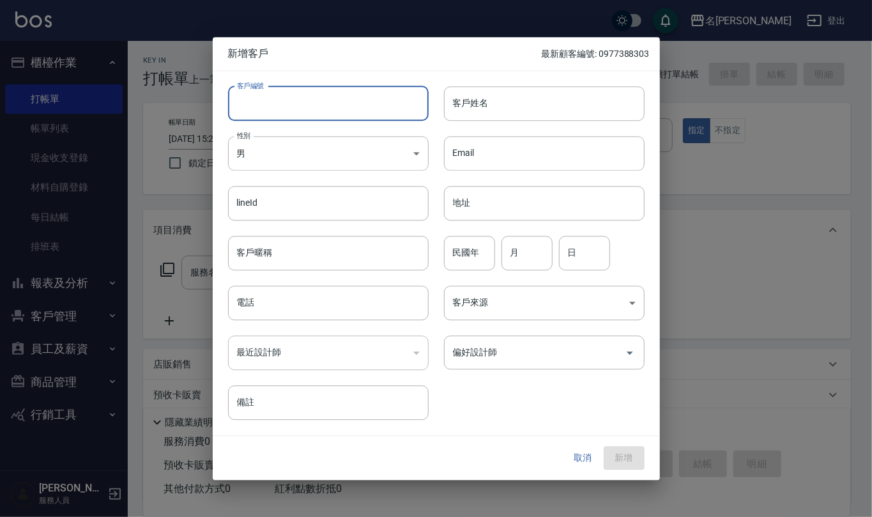
click at [347, 105] on input "客戶編號" at bounding box center [328, 103] width 201 height 34
paste input "0963599232"
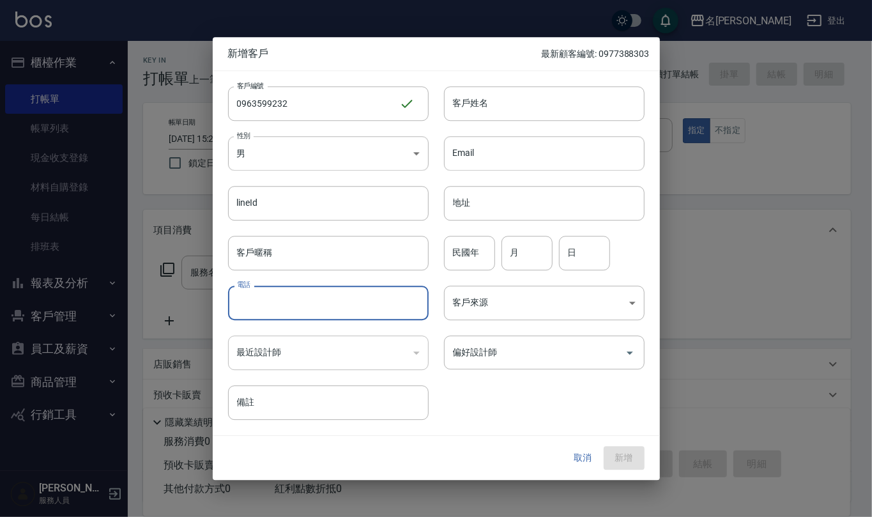
click at [308, 312] on input "電話" at bounding box center [328, 302] width 201 height 34
paste input "0963599232"
click at [354, 167] on body "名留仁二 登出 櫃檯作業 打帳單 帳單列表 現金收支登錄 材料自購登錄 每日結帳 排班表 報表及分析 報表目錄 店家區間累計表 店家日報表 互助日報表 互助月…" at bounding box center [436, 311] width 872 height 622
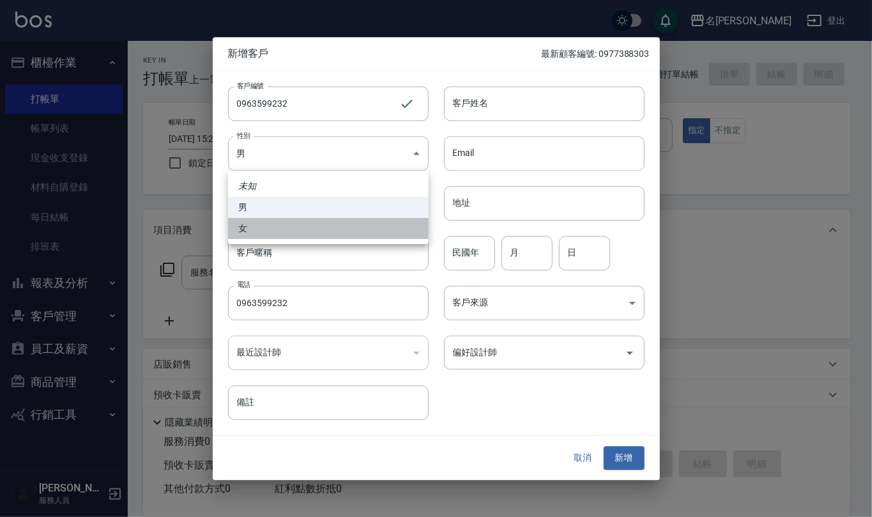
click at [351, 220] on li "女" at bounding box center [328, 228] width 201 height 21
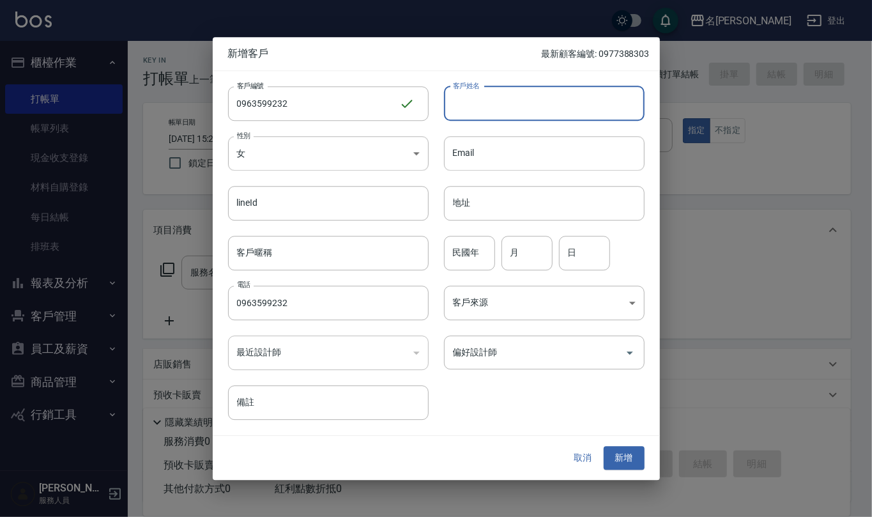
click at [458, 102] on input "客戶姓名" at bounding box center [544, 103] width 201 height 34
click at [458, 249] on input "民國年" at bounding box center [469, 253] width 51 height 34
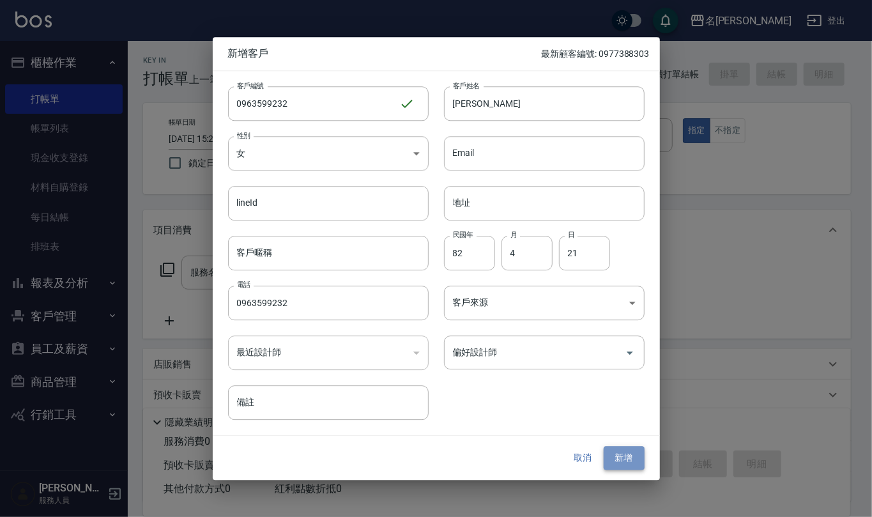
click at [621, 464] on button "新增" at bounding box center [623, 458] width 41 height 24
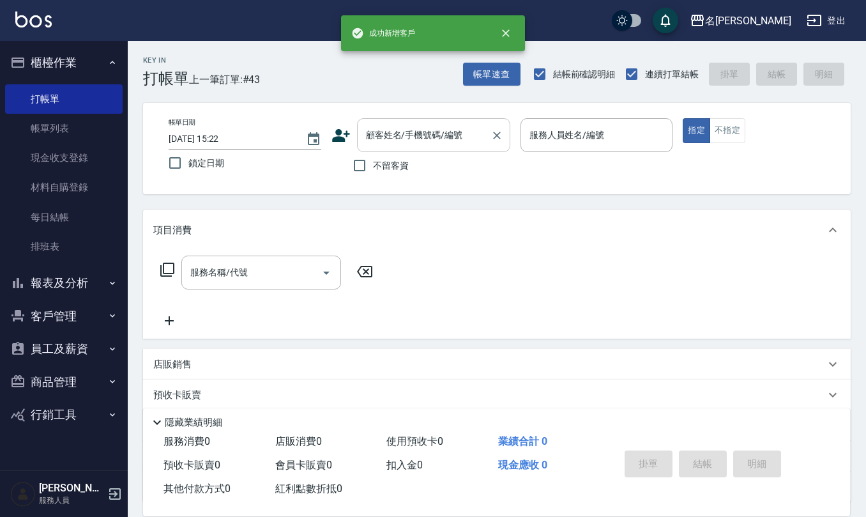
click at [451, 137] on input "顧客姓名/手機號碼/編號" at bounding box center [424, 135] width 123 height 22
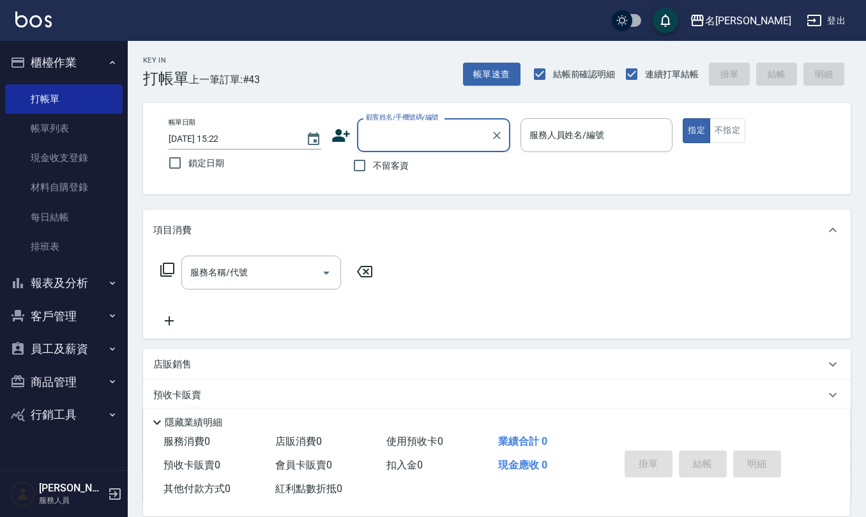
paste input "0963599232"
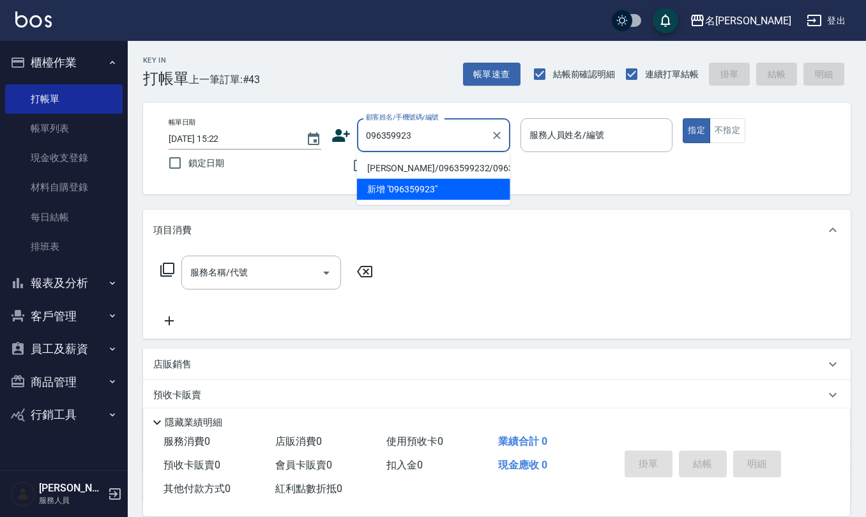
click at [430, 163] on li "[PERSON_NAME]/0963599232/0963599232" at bounding box center [433, 168] width 153 height 21
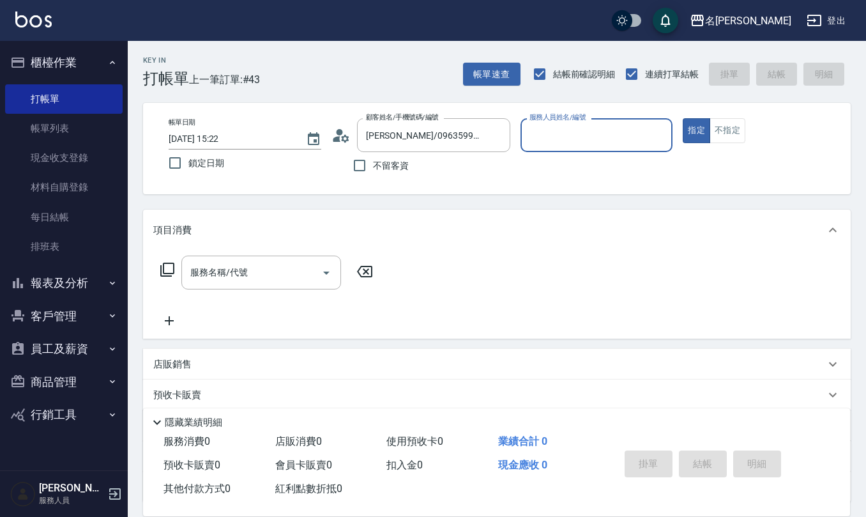
drag, startPoint x: 577, startPoint y: 135, endPoint x: 558, endPoint y: 142, distance: 20.2
click at [575, 136] on input "服務人員姓名/編號" at bounding box center [596, 135] width 141 height 22
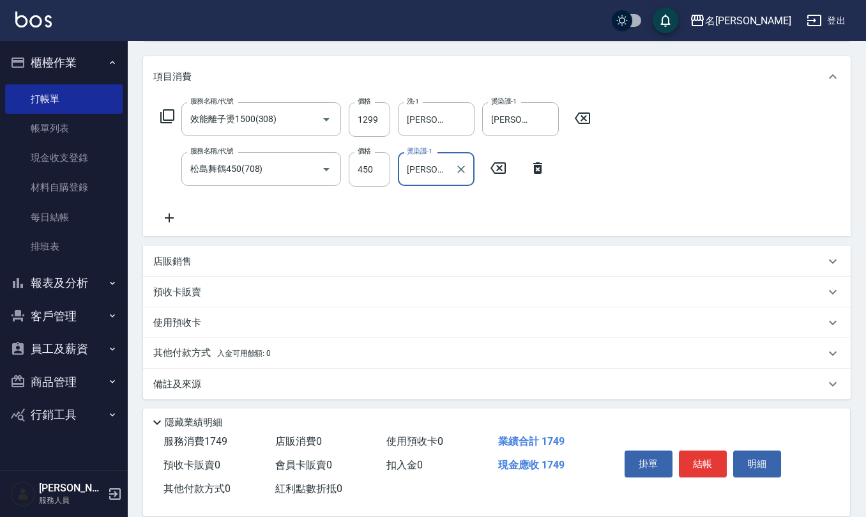
scroll to position [156, 0]
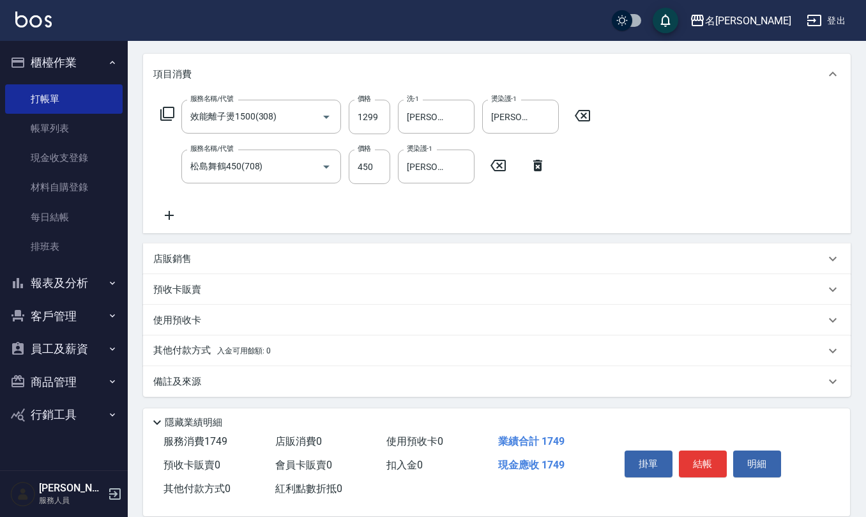
click at [215, 376] on div "備註及來源" at bounding box center [489, 381] width 672 height 13
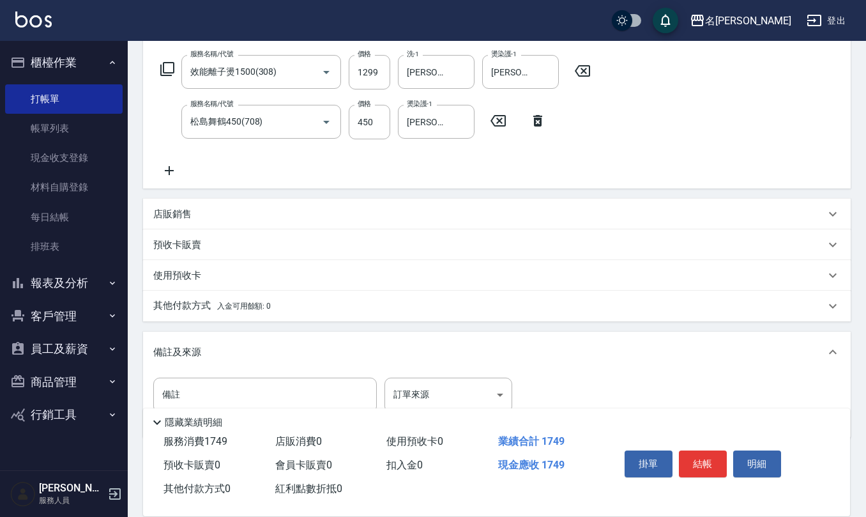
scroll to position [241, 0]
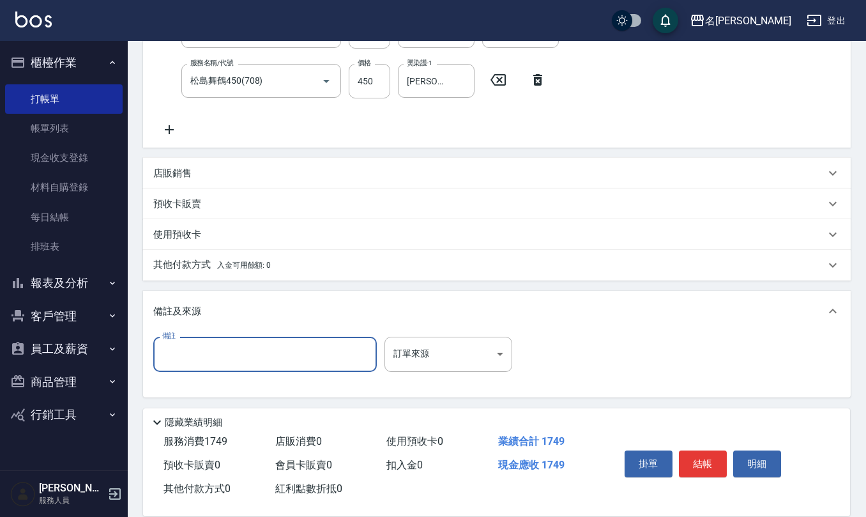
click at [255, 351] on input "備註" at bounding box center [264, 354] width 223 height 34
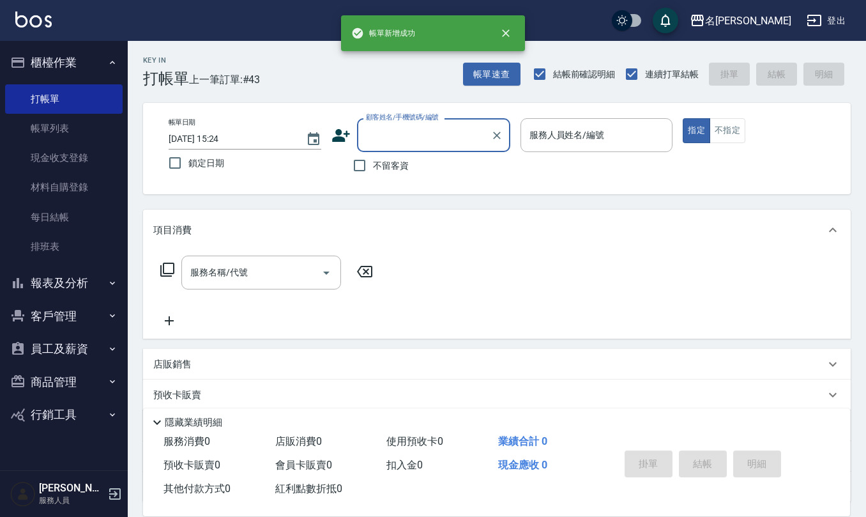
scroll to position [0, 0]
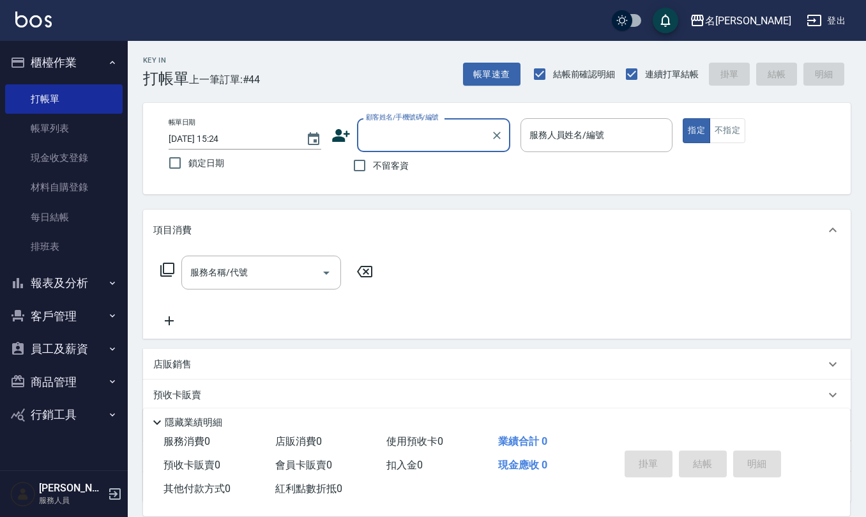
drag, startPoint x: 371, startPoint y: 164, endPoint x: 379, endPoint y: 167, distance: 8.9
click at [371, 164] on input "不留客資" at bounding box center [359, 165] width 27 height 27
